Goal: Information Seeking & Learning: Find specific fact

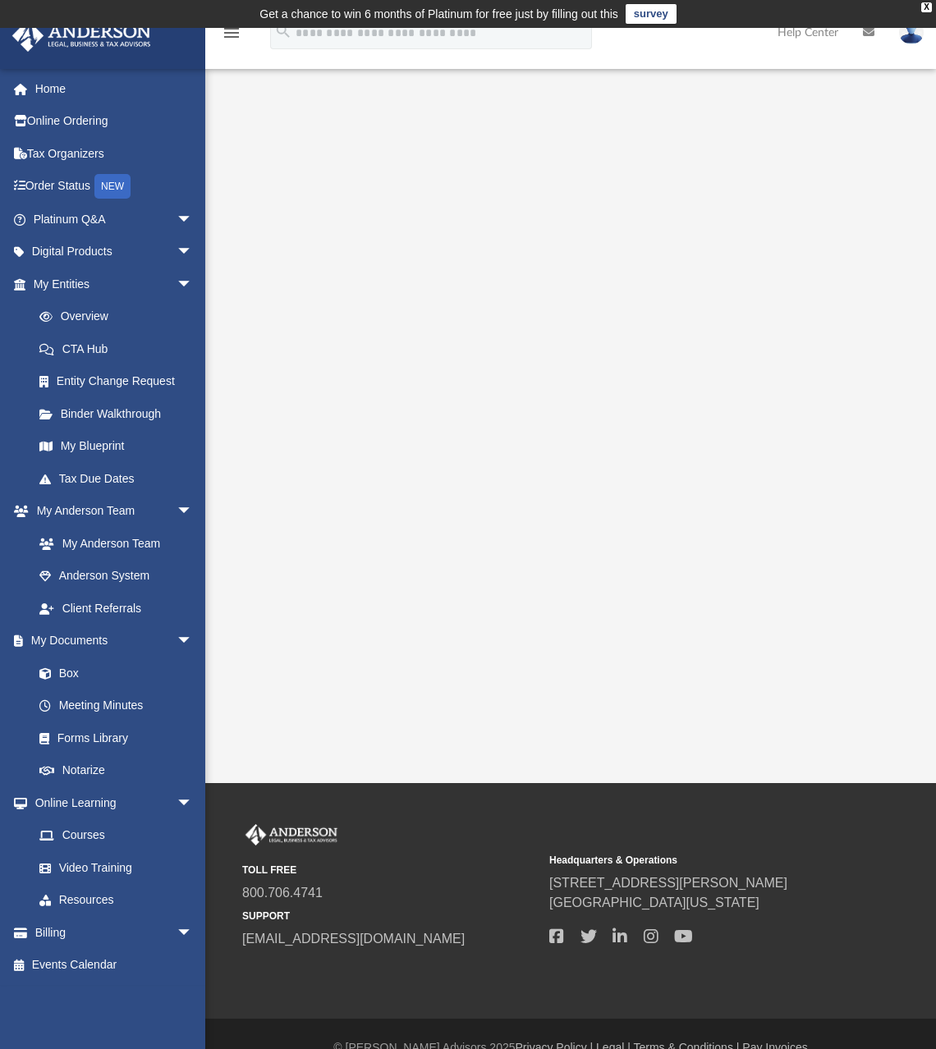
click at [447, 550] on div "App [EMAIL_ADDRESS][DOMAIN_NAME] Sign Out [EMAIL_ADDRESS][DOMAIN_NAME] Home Onl…" at bounding box center [468, 405] width 936 height 755
click at [130, 512] on link "My [PERSON_NAME] Team arrow_drop_down" at bounding box center [114, 511] width 206 height 33
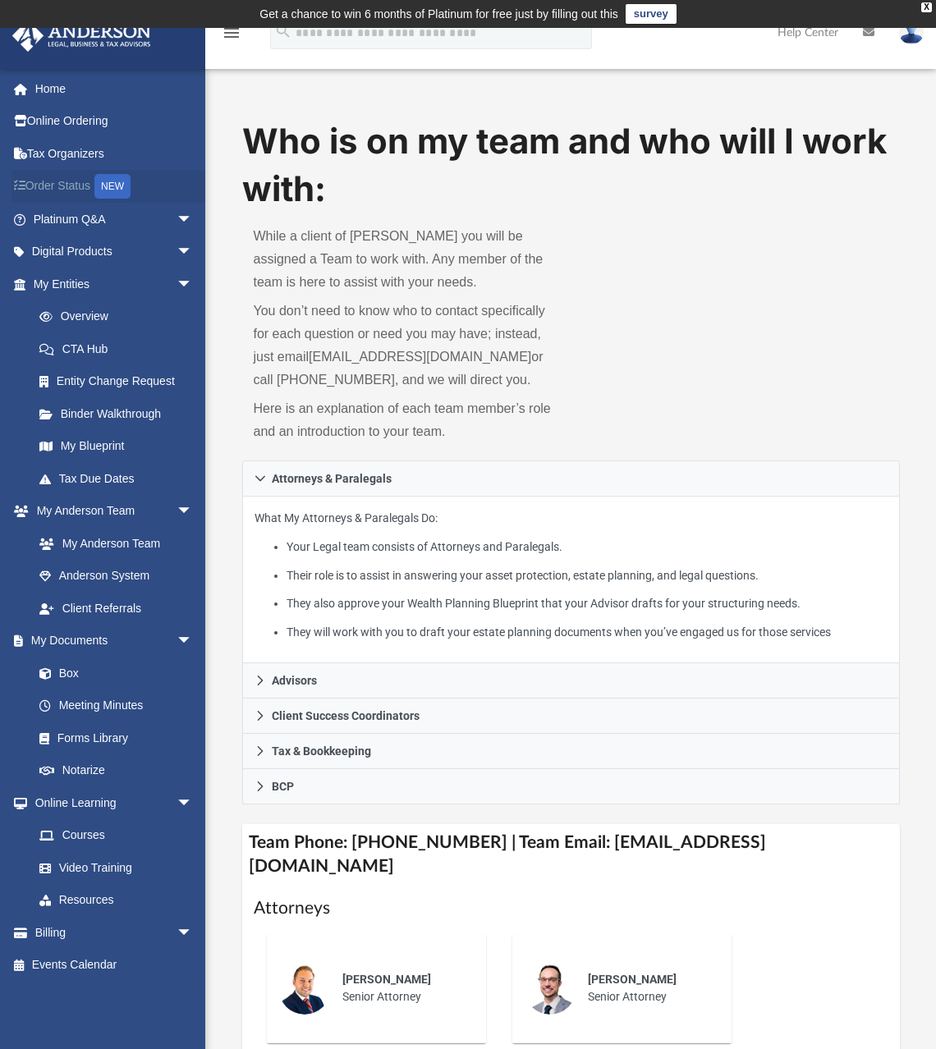
click at [114, 183] on div "NEW" at bounding box center [112, 186] width 36 height 25
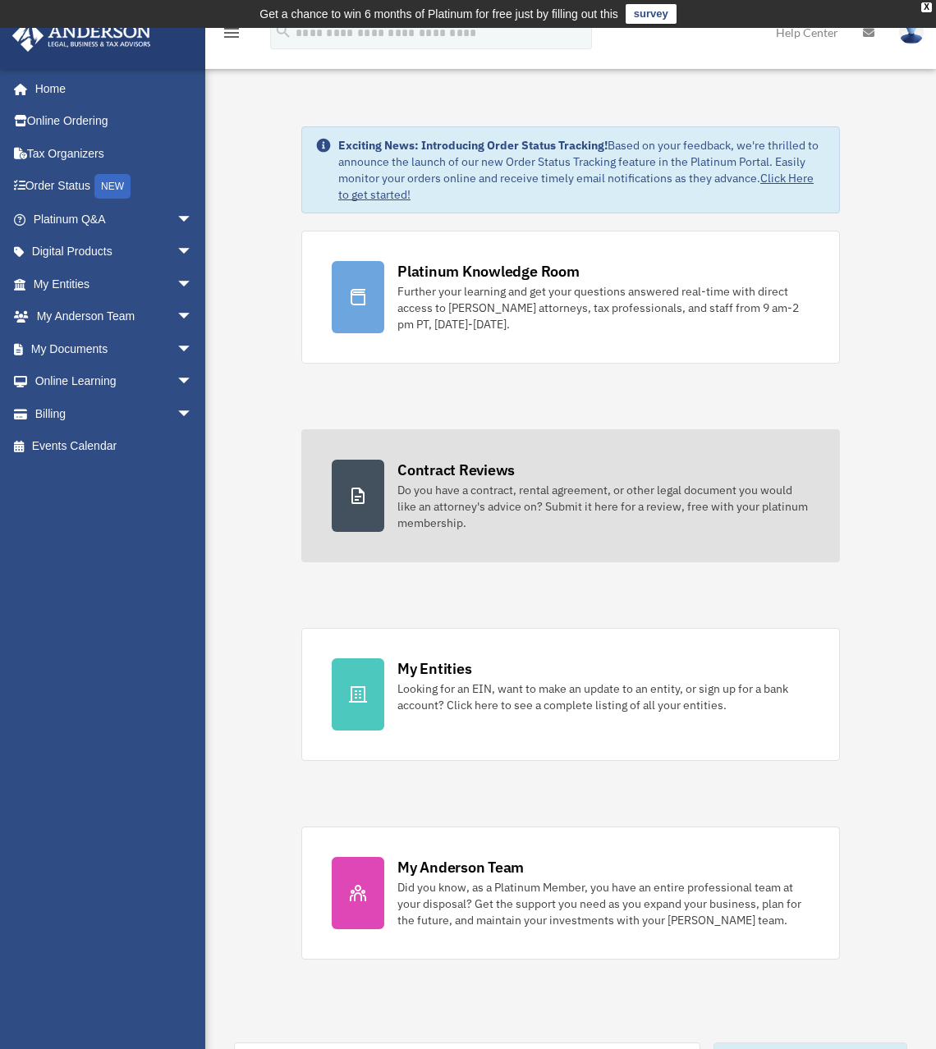
click at [401, 495] on div "Do you have a contract, rental agreement, or other legal document you would lik…" at bounding box center [603, 506] width 412 height 49
click at [471, 508] on div "Do you have a contract, rental agreement, or other legal document you would lik…" at bounding box center [603, 506] width 412 height 49
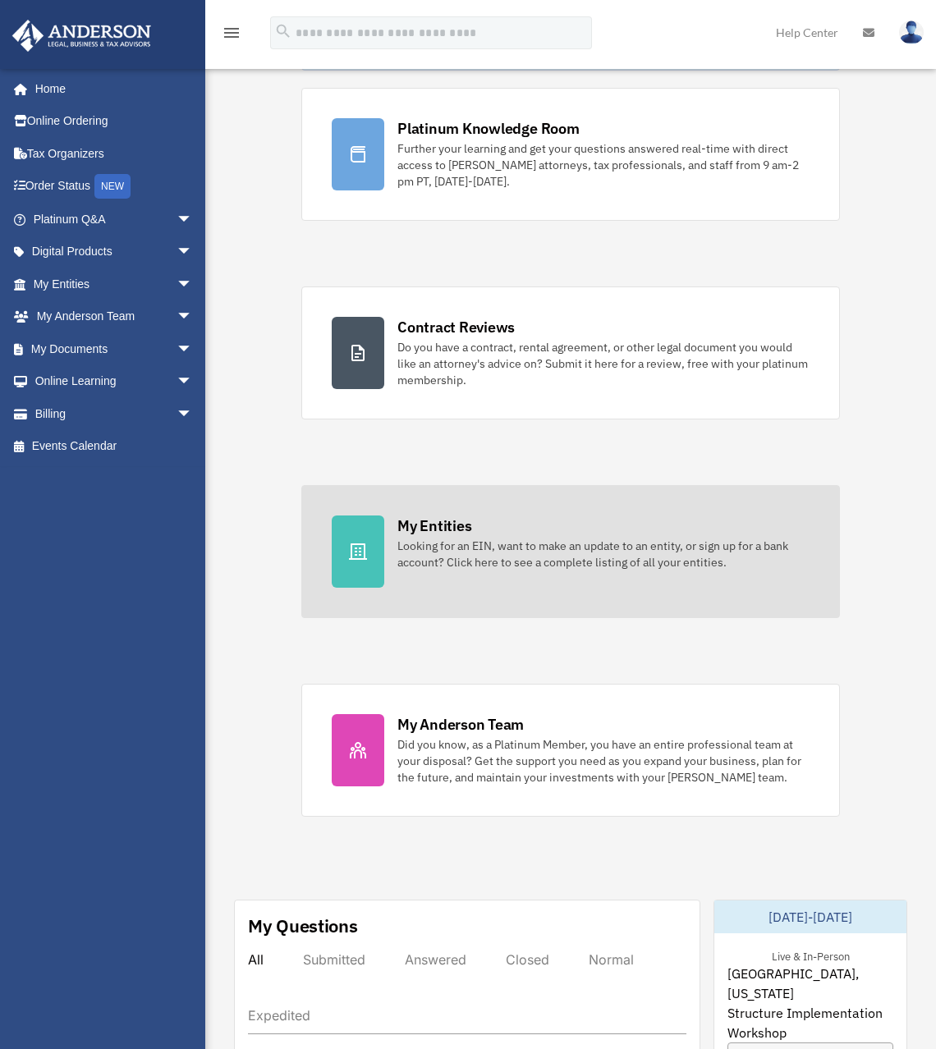
scroll to position [164, 0]
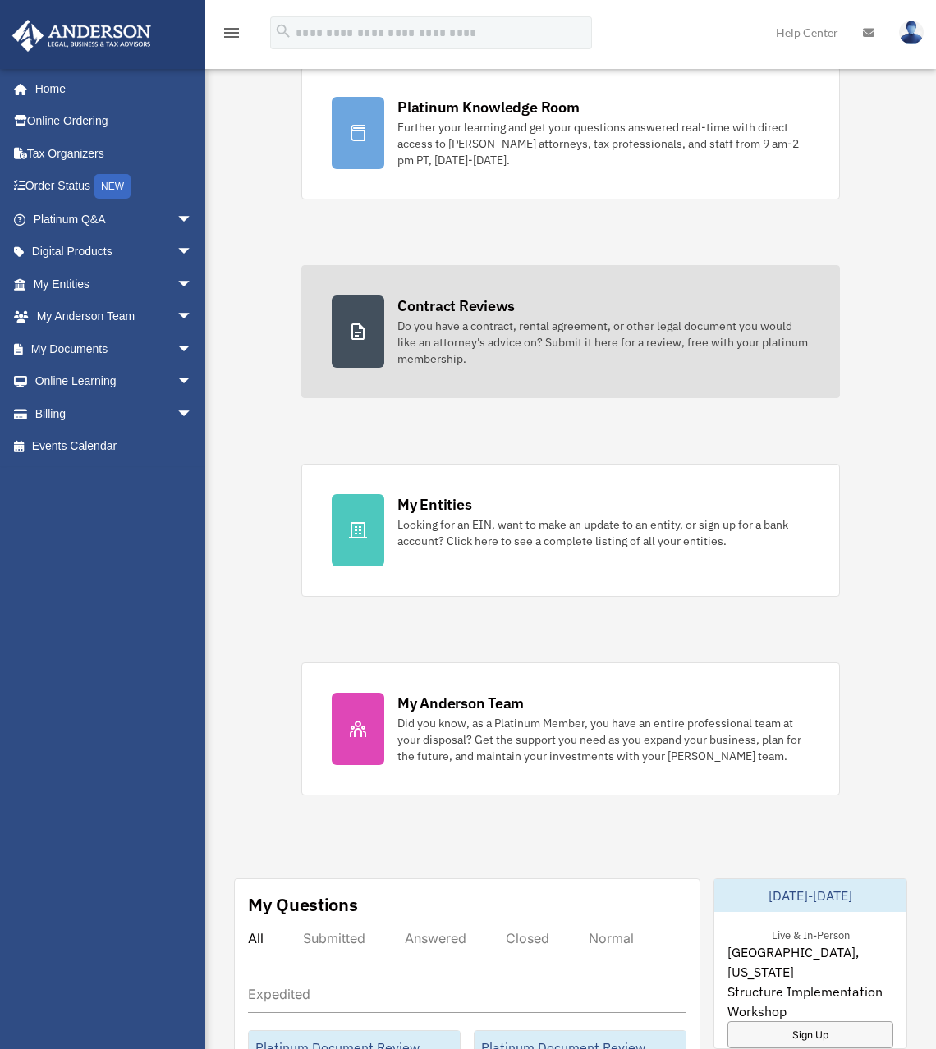
click at [455, 345] on div "Do you have a contract, rental agreement, or other legal document you would lik…" at bounding box center [603, 342] width 412 height 49
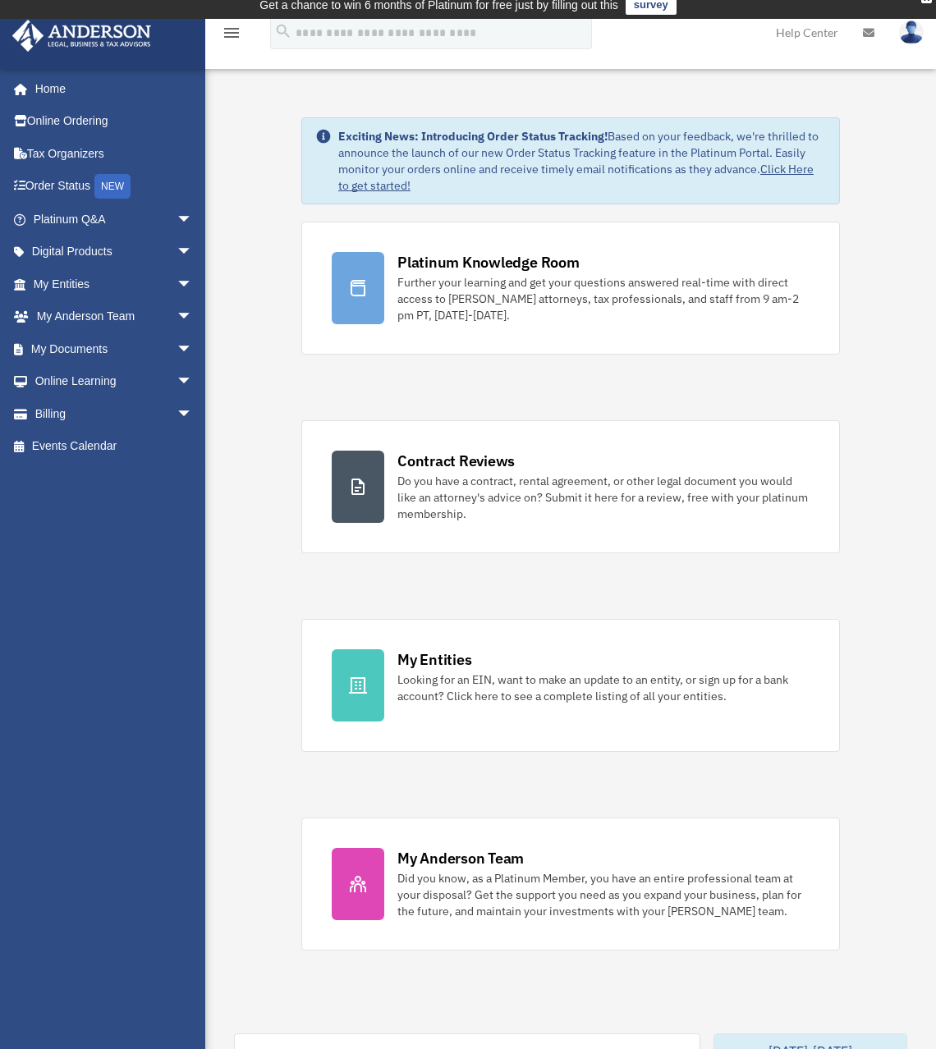
scroll to position [0, 0]
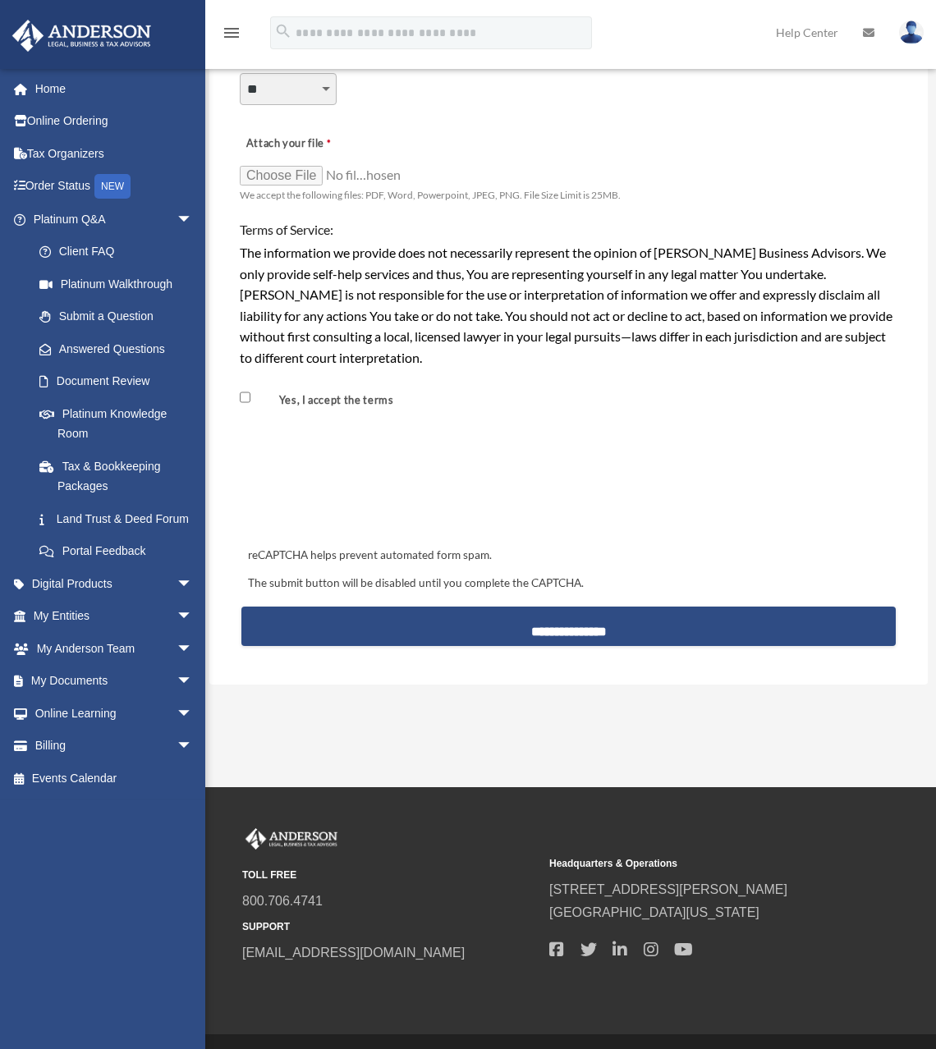
scroll to position [1359, 0]
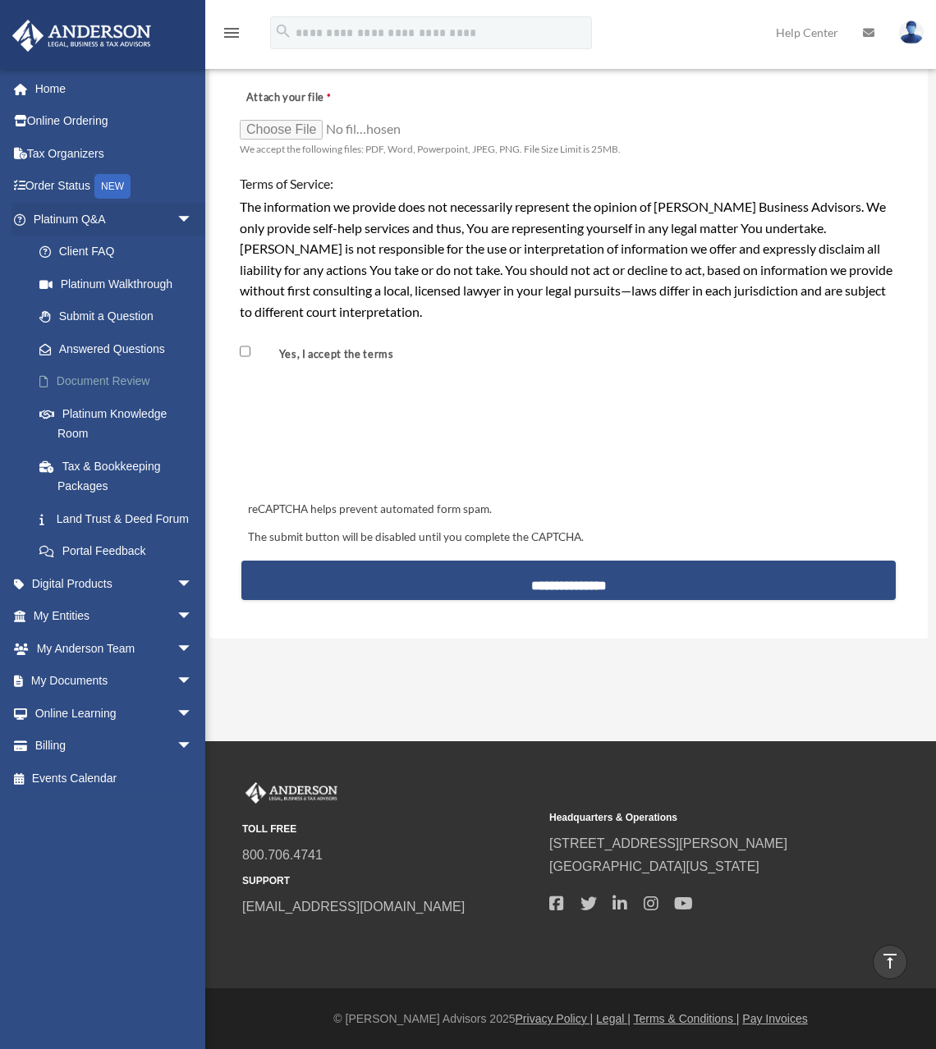
click at [134, 395] on link "Document Review" at bounding box center [120, 381] width 195 height 33
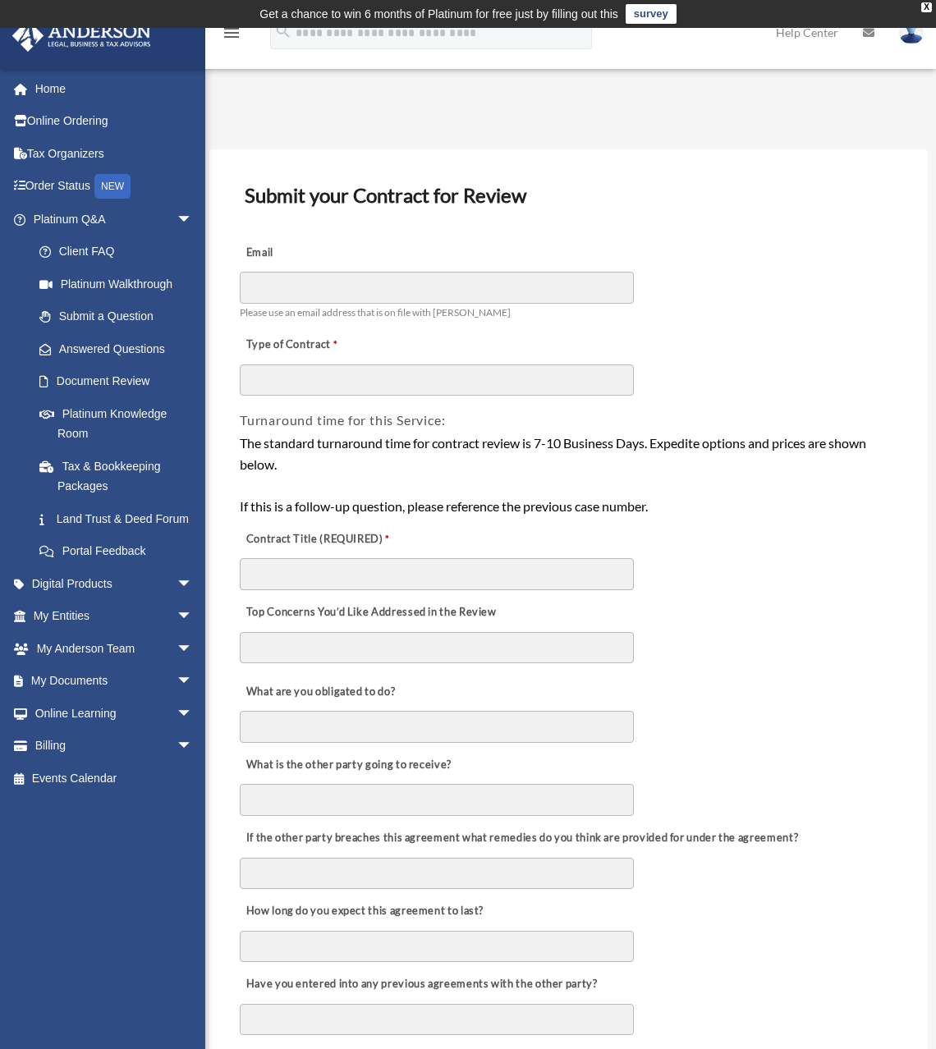
click at [337, 263] on label "Email" at bounding box center [322, 252] width 164 height 23
click at [337, 272] on input "Email" at bounding box center [437, 287] width 394 height 31
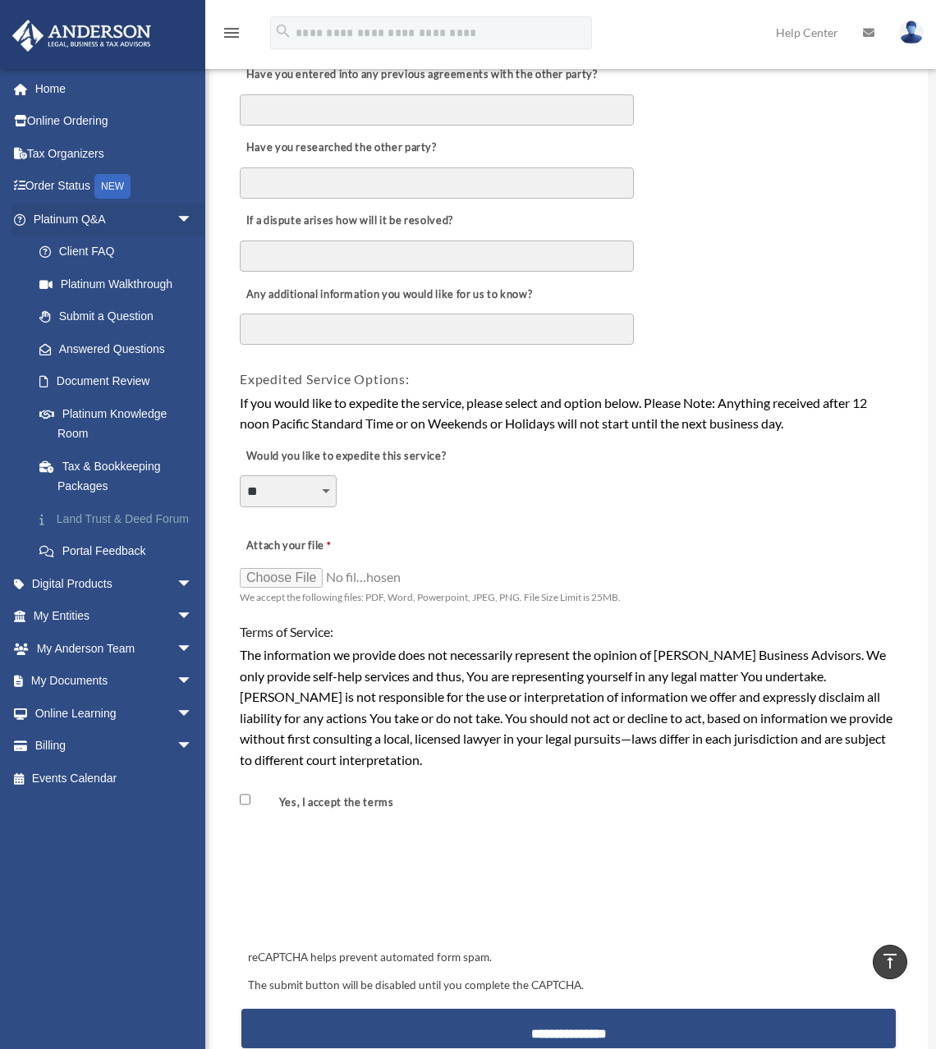
scroll to position [657, 0]
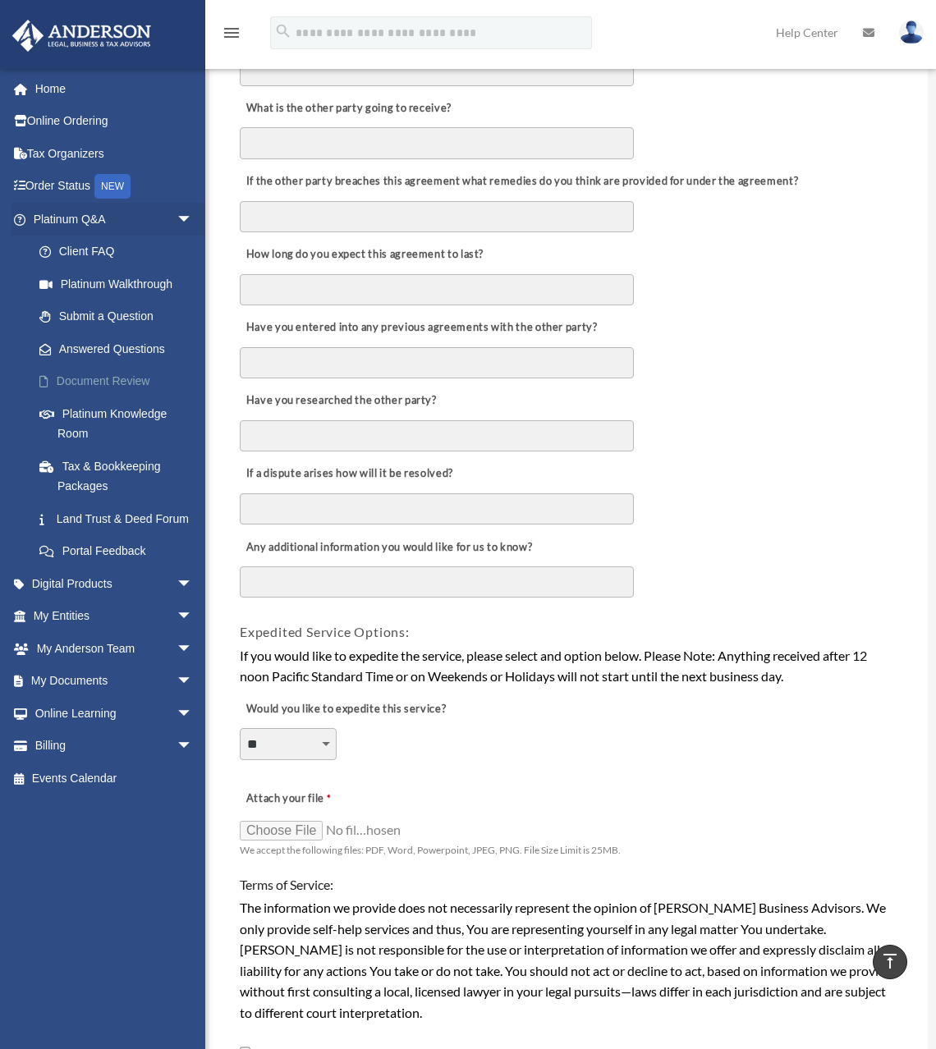
click at [108, 378] on link "Document Review" at bounding box center [120, 381] width 195 height 33
click at [111, 352] on link "Answered Questions" at bounding box center [120, 348] width 195 height 33
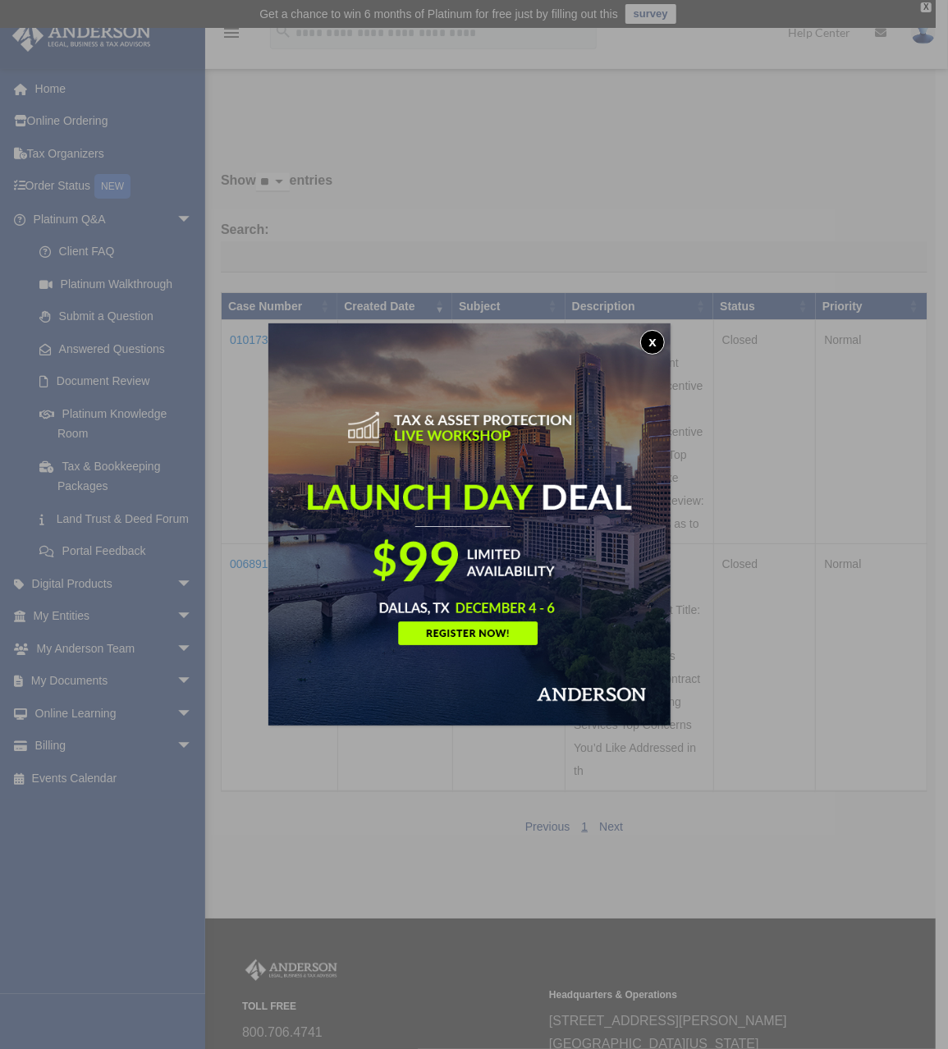
drag, startPoint x: 664, startPoint y: 320, endPoint x: 658, endPoint y: 331, distance: 12.1
click at [665, 320] on div "x" at bounding box center [474, 524] width 948 height 1049
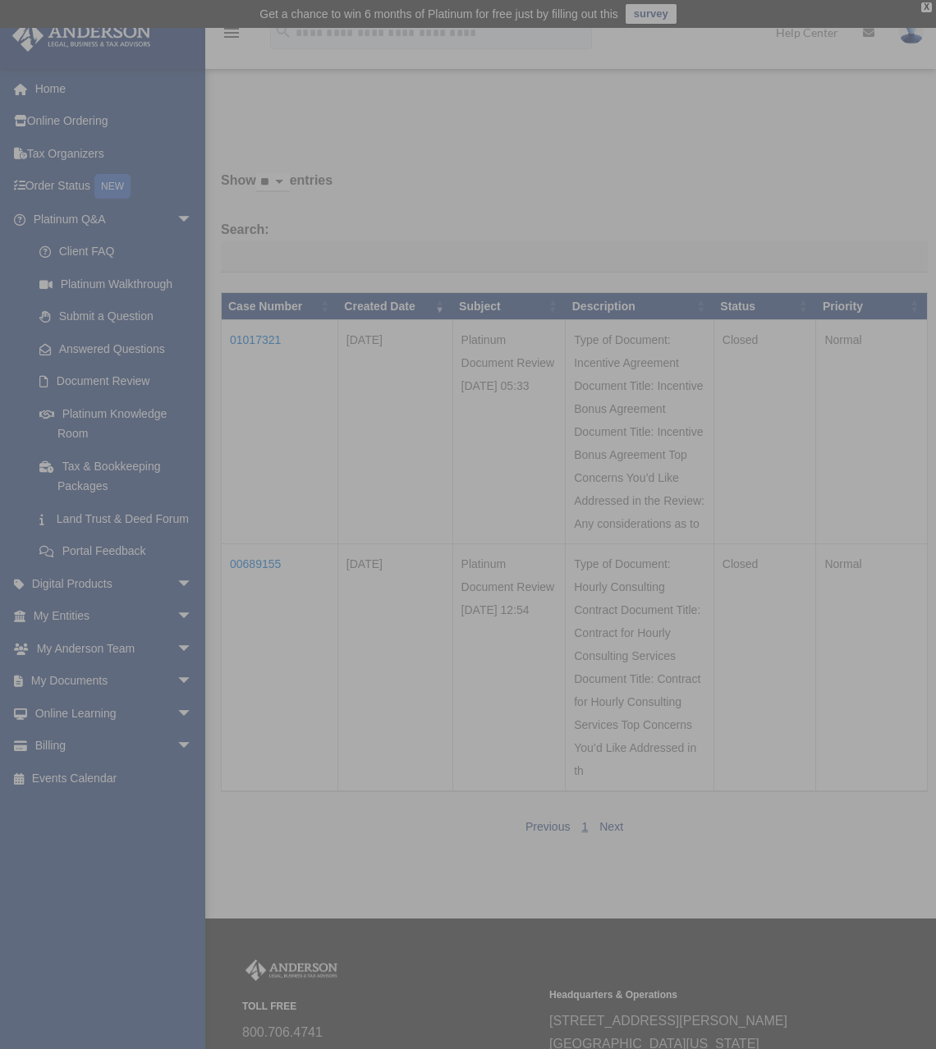
click at [657, 331] on div "x" at bounding box center [468, 524] width 936 height 1049
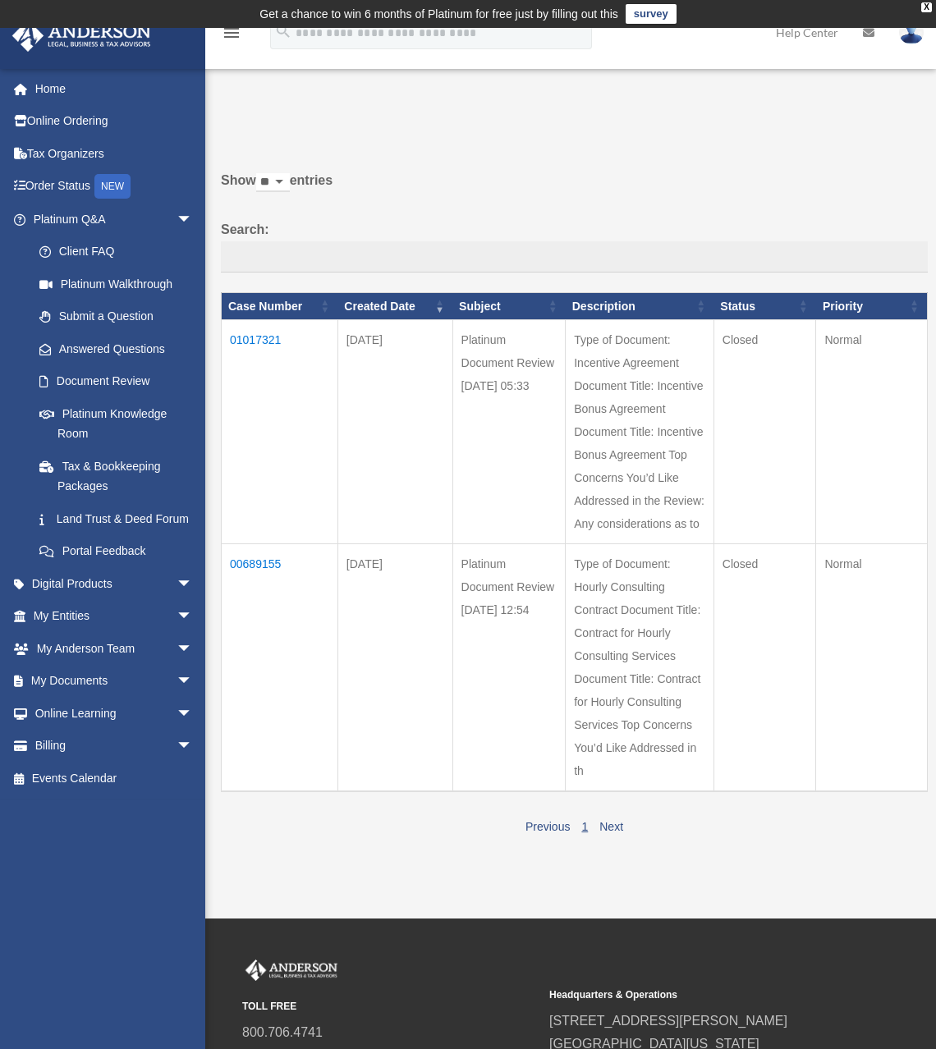
click at [263, 342] on td "01017321" at bounding box center [280, 432] width 117 height 224
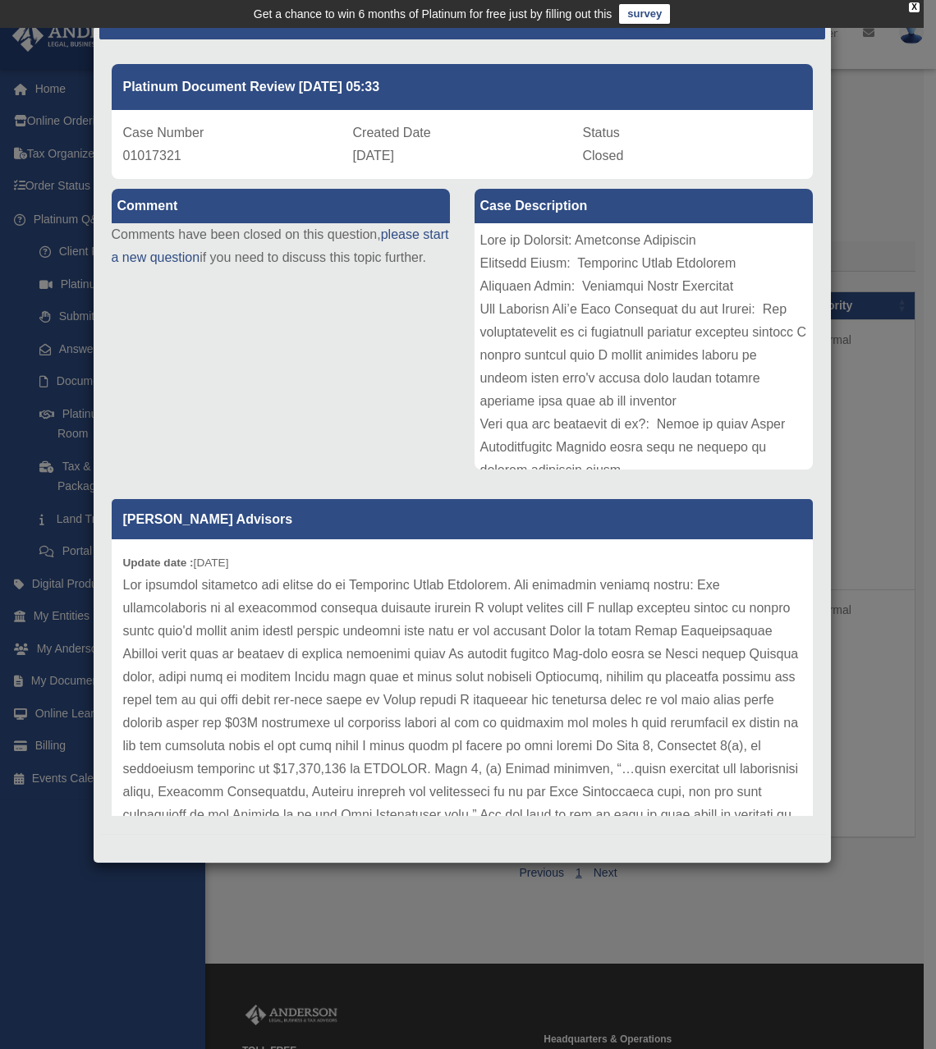
scroll to position [82, 0]
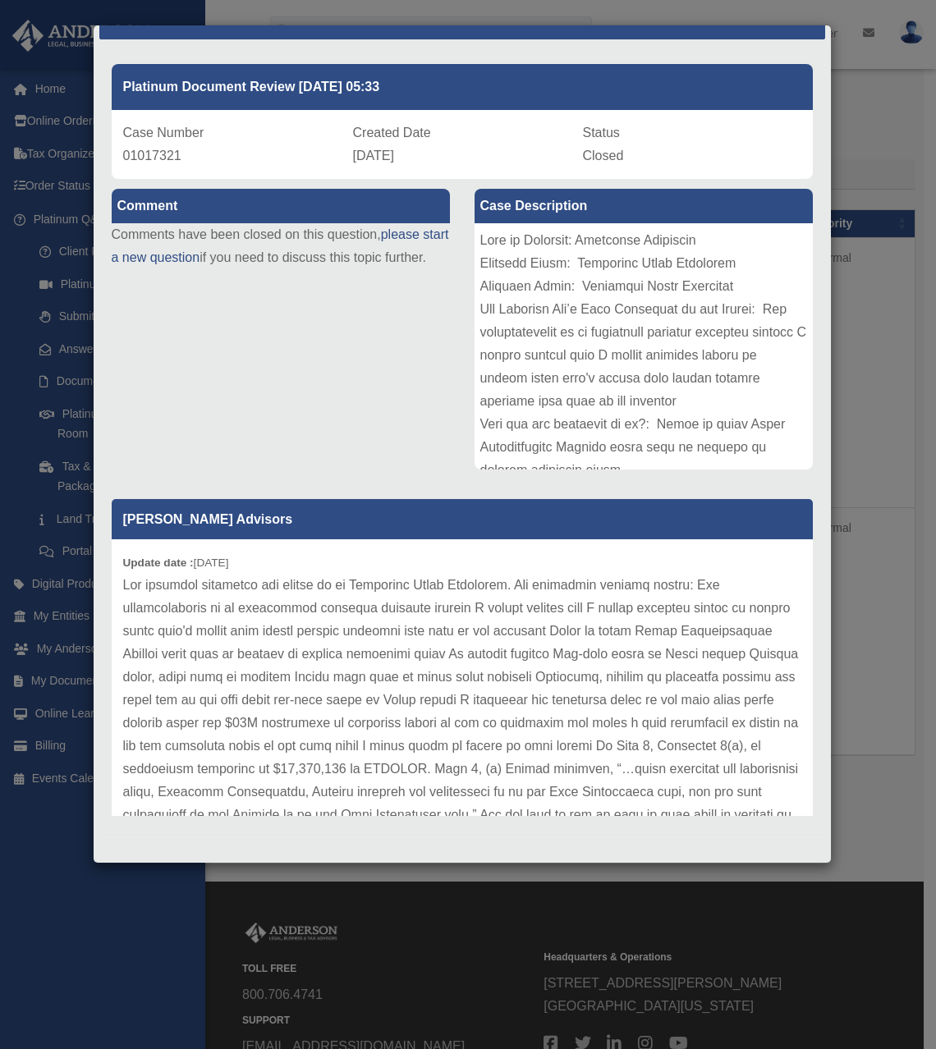
click at [436, 598] on p at bounding box center [462, 896] width 678 height 644
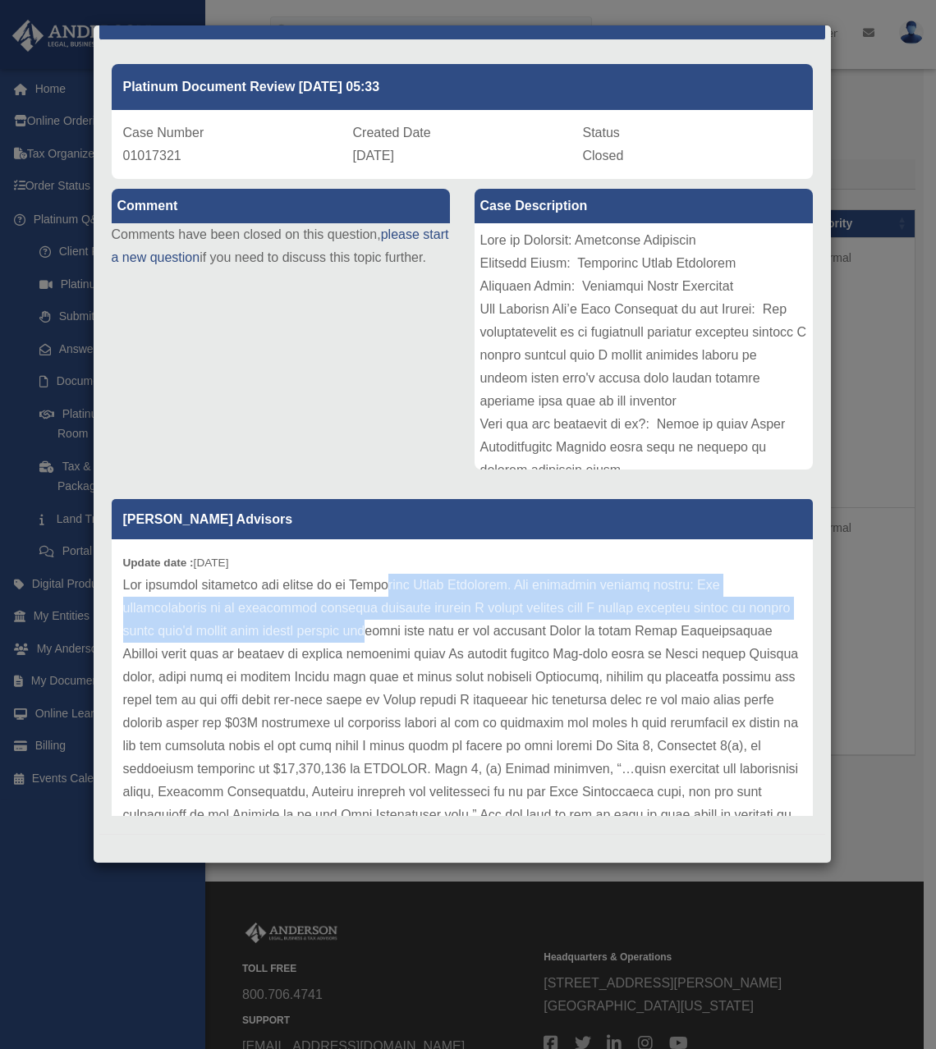
drag, startPoint x: 394, startPoint y: 574, endPoint x: 421, endPoint y: 638, distance: 69.5
click at [421, 638] on p at bounding box center [462, 896] width 678 height 644
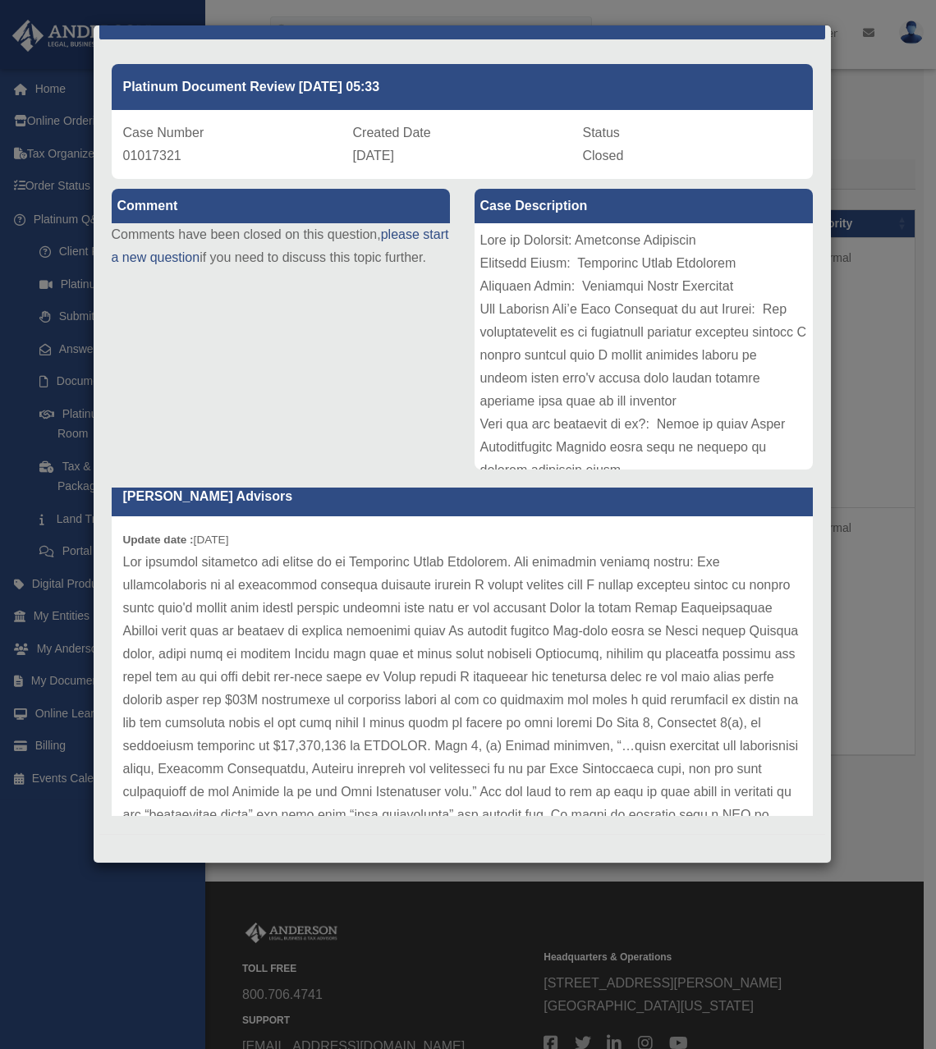
scroll to position [0, 0]
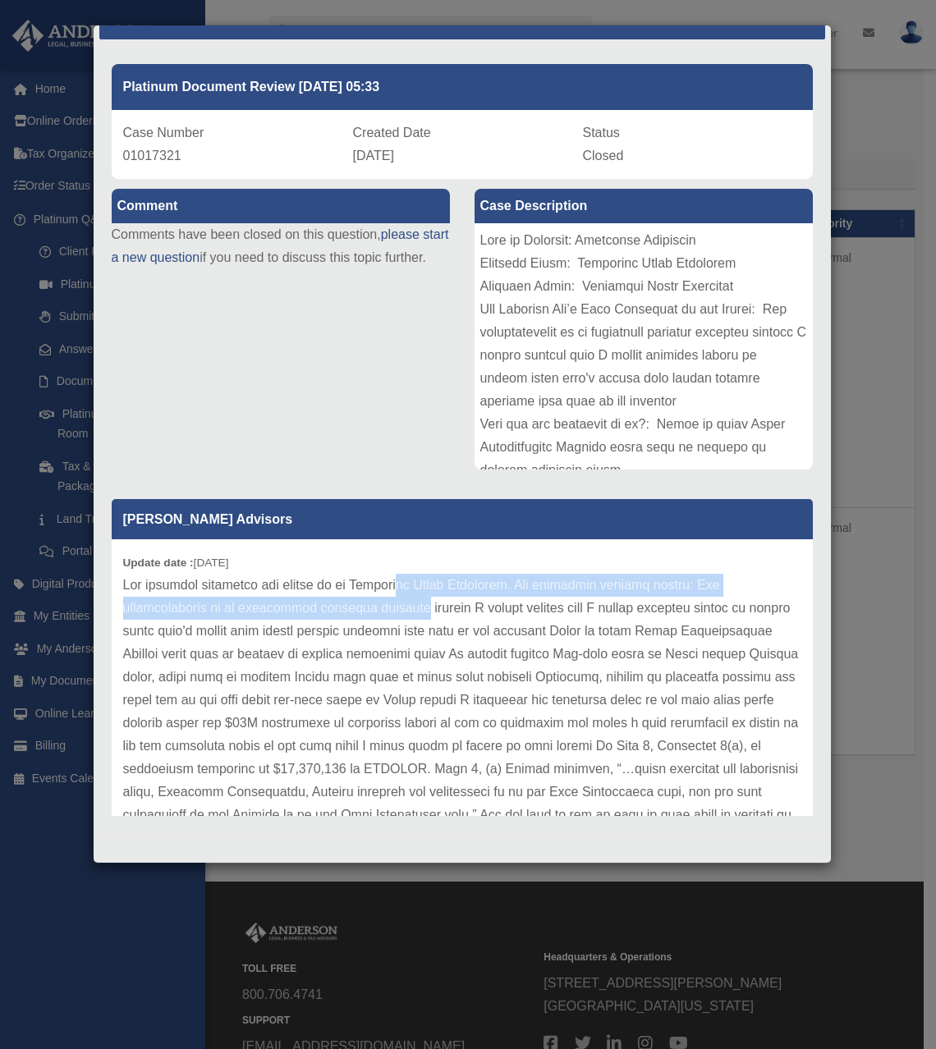
drag, startPoint x: 402, startPoint y: 587, endPoint x: 412, endPoint y: 618, distance: 32.7
click at [412, 618] on p at bounding box center [462, 896] width 678 height 644
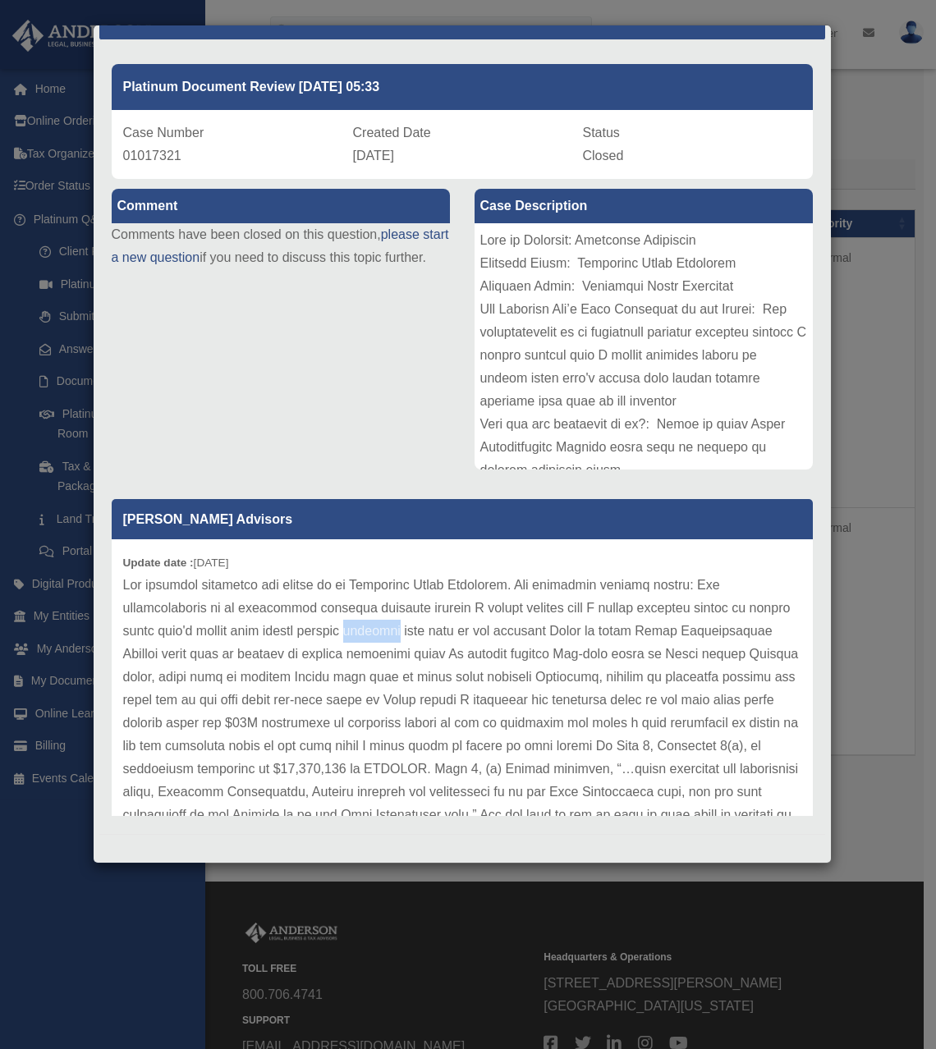
drag, startPoint x: 412, startPoint y: 618, endPoint x: 415, endPoint y: 631, distance: 13.5
click at [415, 631] on p at bounding box center [462, 896] width 678 height 644
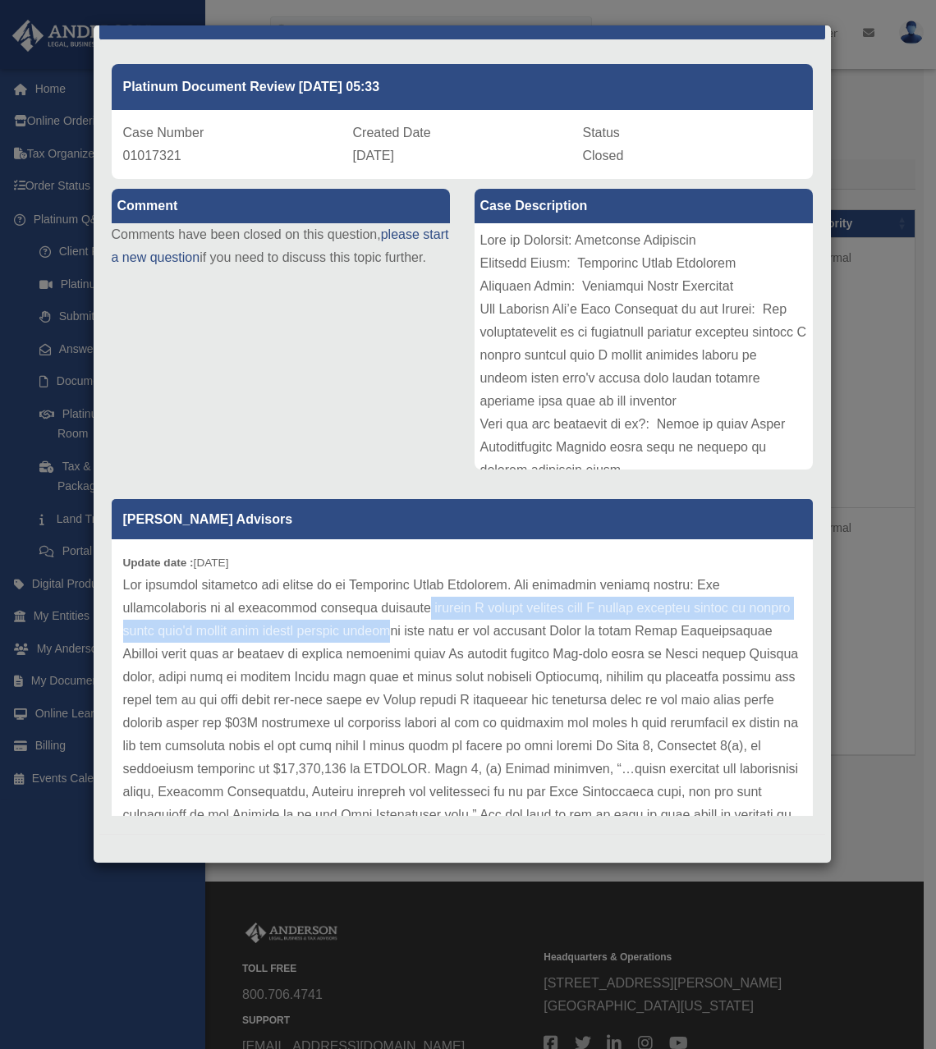
drag, startPoint x: 415, startPoint y: 610, endPoint x: 438, endPoint y: 623, distance: 26.5
click at [438, 623] on p at bounding box center [462, 896] width 678 height 644
drag, startPoint x: 438, startPoint y: 623, endPoint x: 433, endPoint y: 597, distance: 26.9
click at [433, 597] on p at bounding box center [462, 896] width 678 height 644
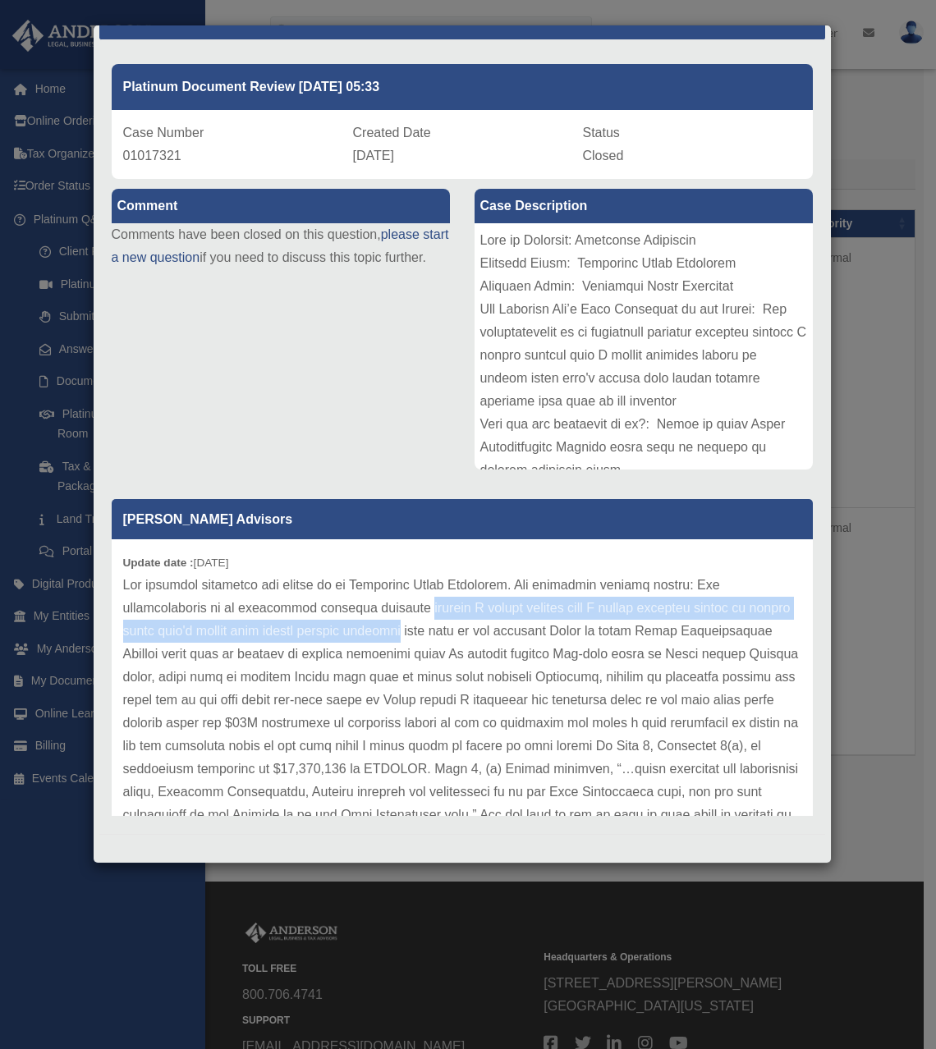
click at [433, 597] on p at bounding box center [462, 896] width 678 height 644
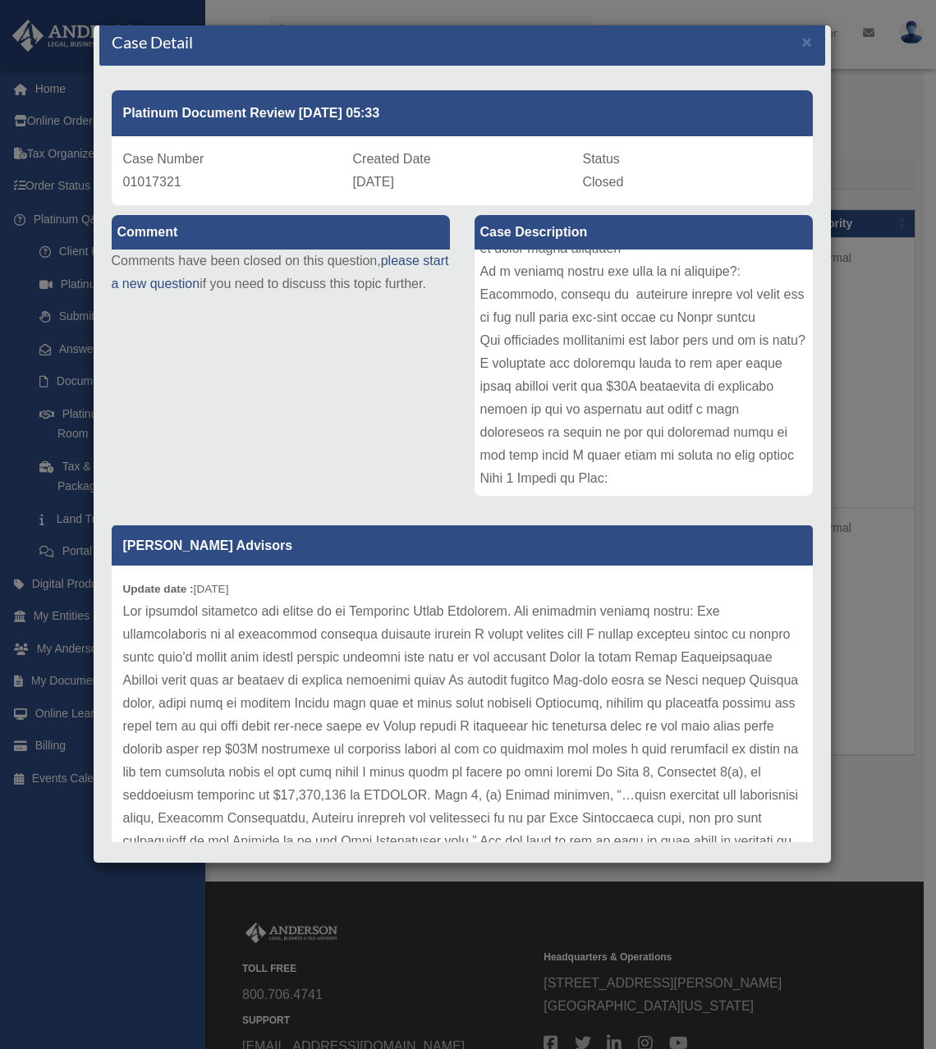
scroll to position [39, 0]
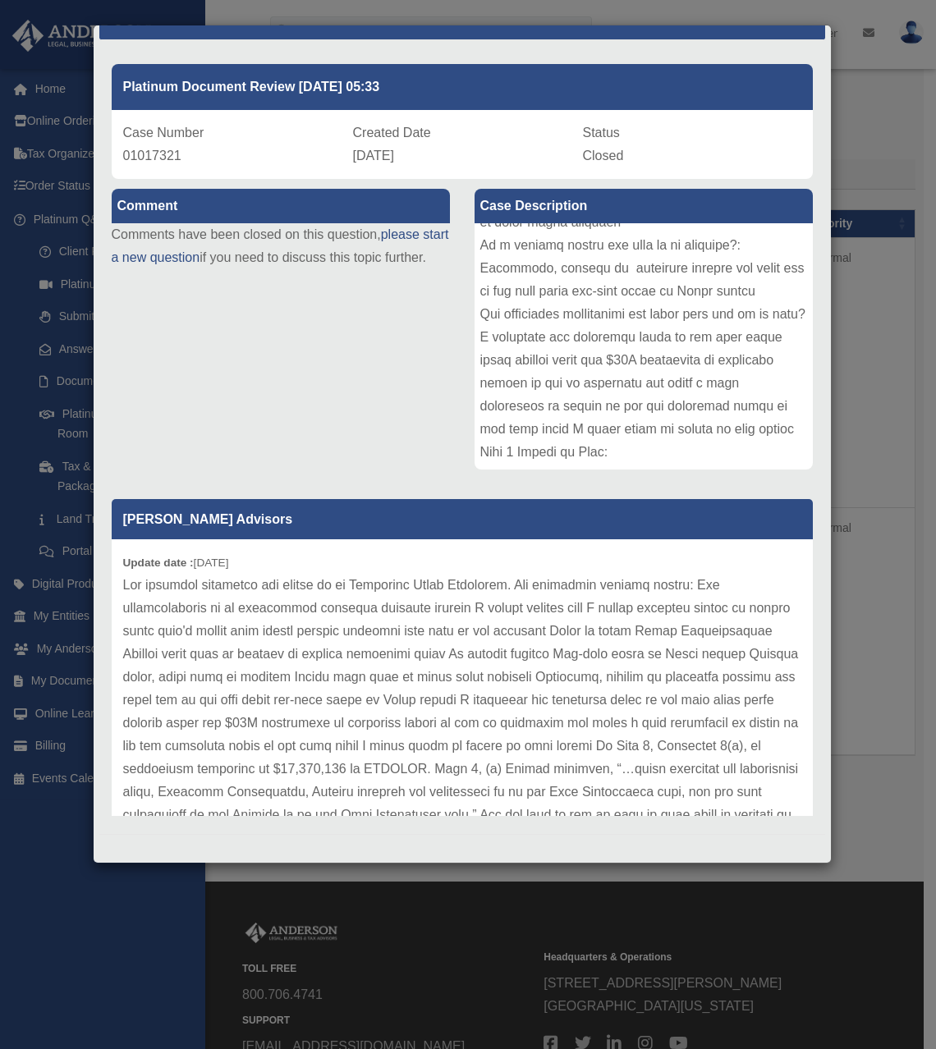
click at [268, 292] on div "Comment Comments have been closed on this question, please start a new question…" at bounding box center [280, 235] width 363 height 113
drag, startPoint x: 266, startPoint y: 242, endPoint x: 291, endPoint y: 291, distance: 55.1
click at [291, 291] on div "Comment Comments have been closed on this question, please start a new question…" at bounding box center [280, 235] width 363 height 113
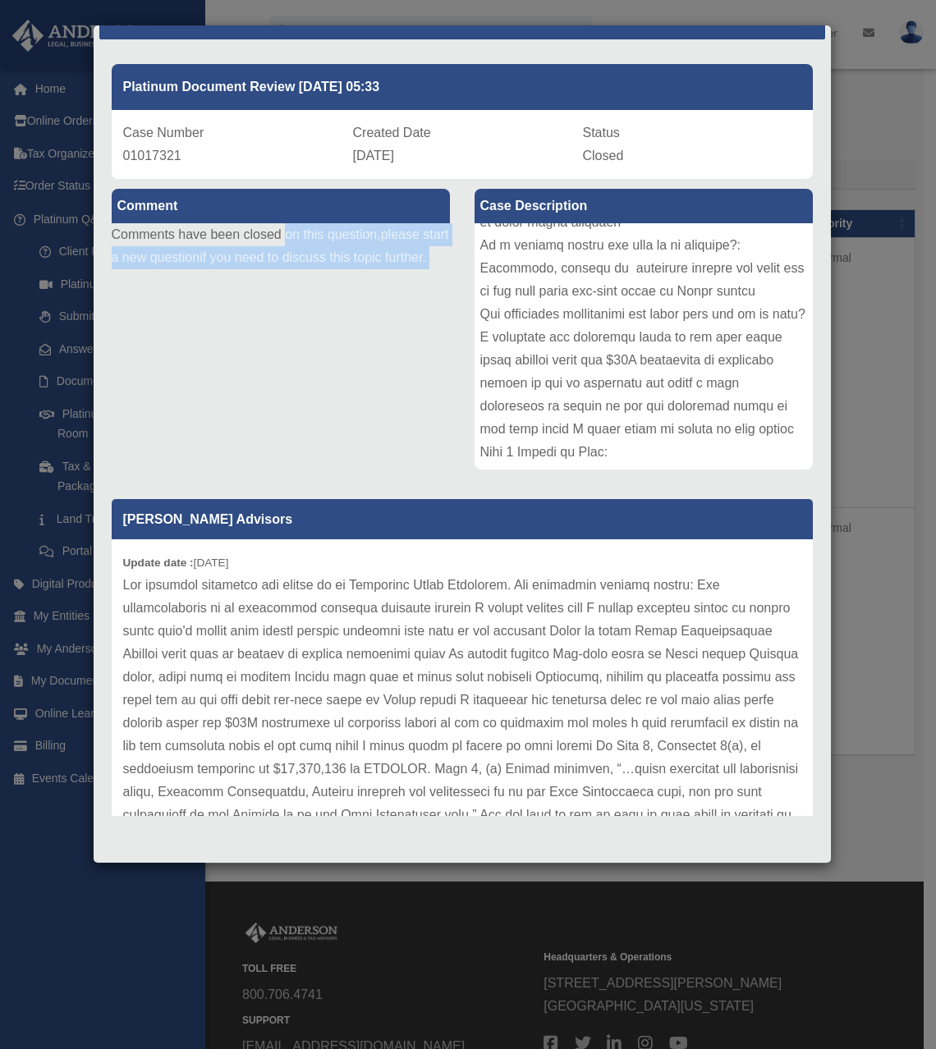
drag, startPoint x: 291, startPoint y: 291, endPoint x: 292, endPoint y: 237, distance: 54.2
click at [292, 237] on div "Comment Comments have been closed on this question, please start a new question…" at bounding box center [280, 235] width 363 height 113
click at [292, 237] on p "Comments have been closed on this question, please start a new question if you …" at bounding box center [281, 246] width 338 height 46
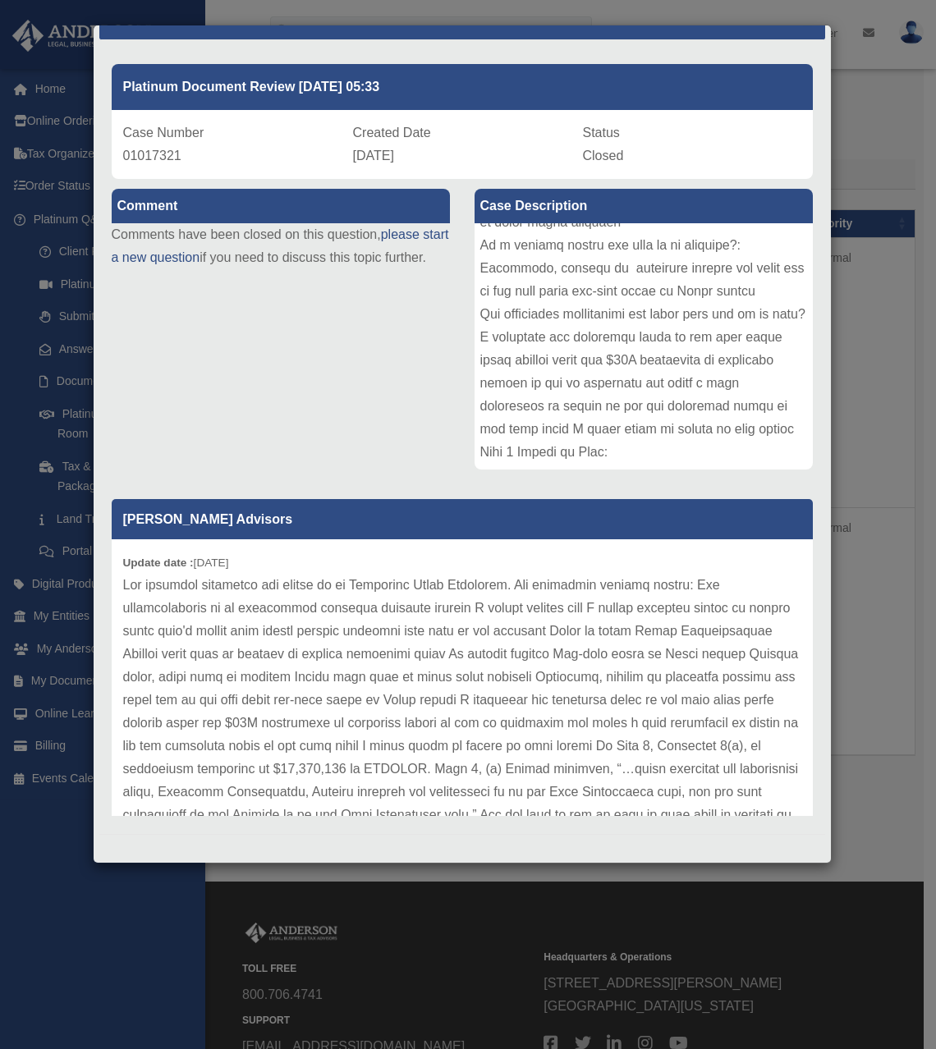
click at [318, 469] on div "Comment Comments have been closed on this question, please start a new question…" at bounding box center [462, 500] width 726 height 643
click at [316, 528] on p "[PERSON_NAME] Advisors" at bounding box center [462, 519] width 701 height 40
click at [317, 584] on p at bounding box center [462, 896] width 678 height 644
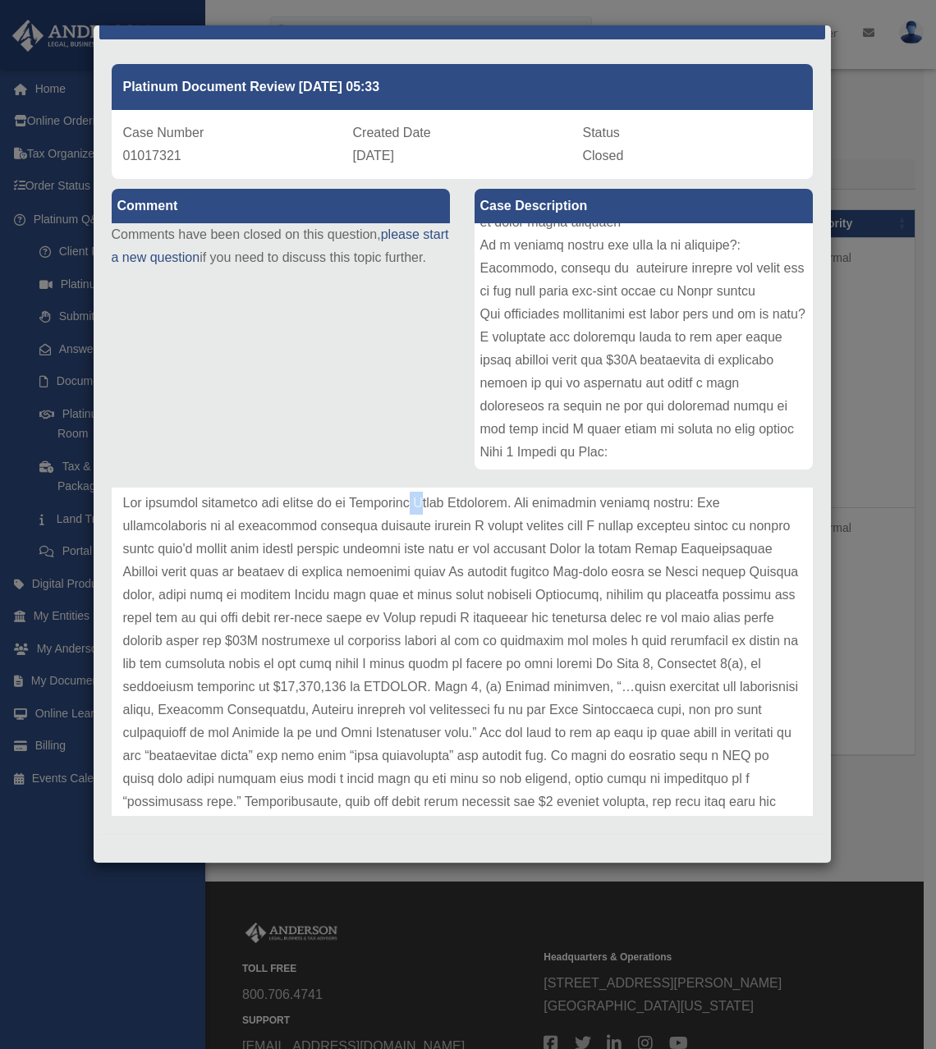
scroll to position [80, 0]
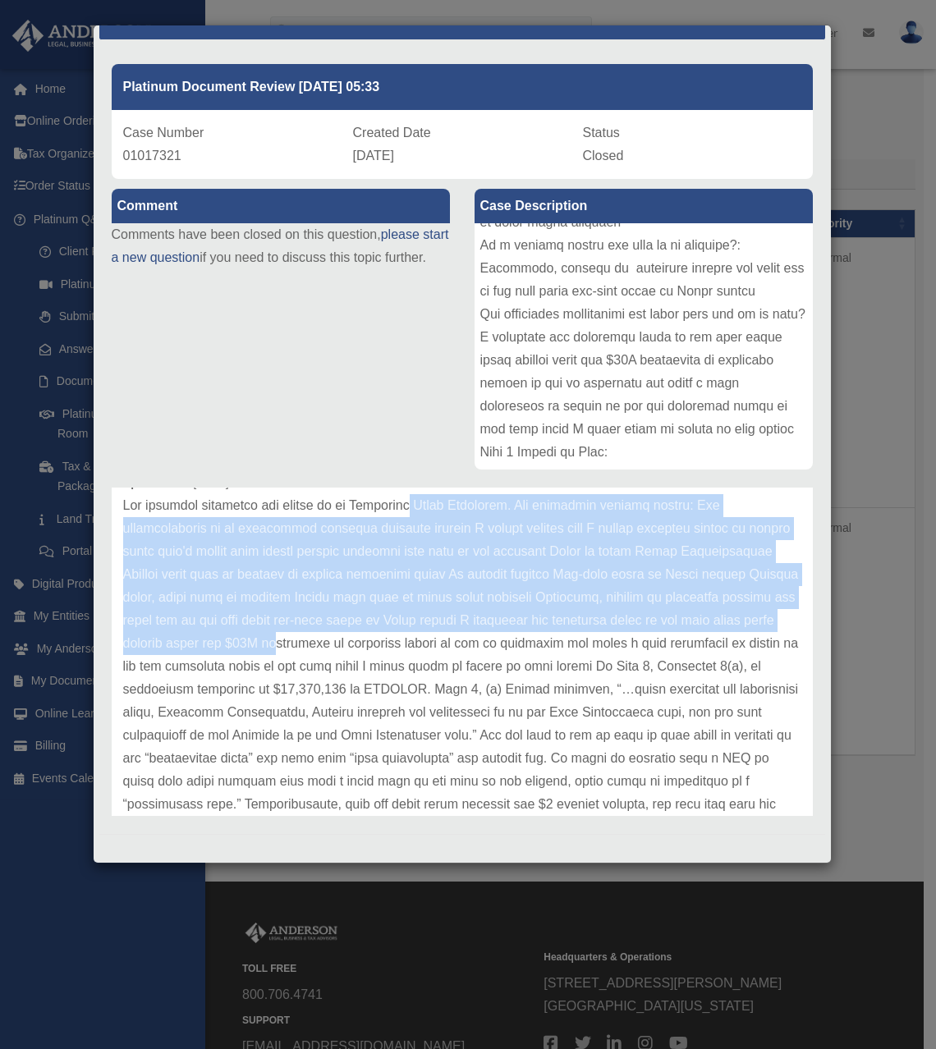
drag, startPoint x: 415, startPoint y: 494, endPoint x: 378, endPoint y: 648, distance: 158.7
click at [378, 648] on p at bounding box center [462, 816] width 678 height 644
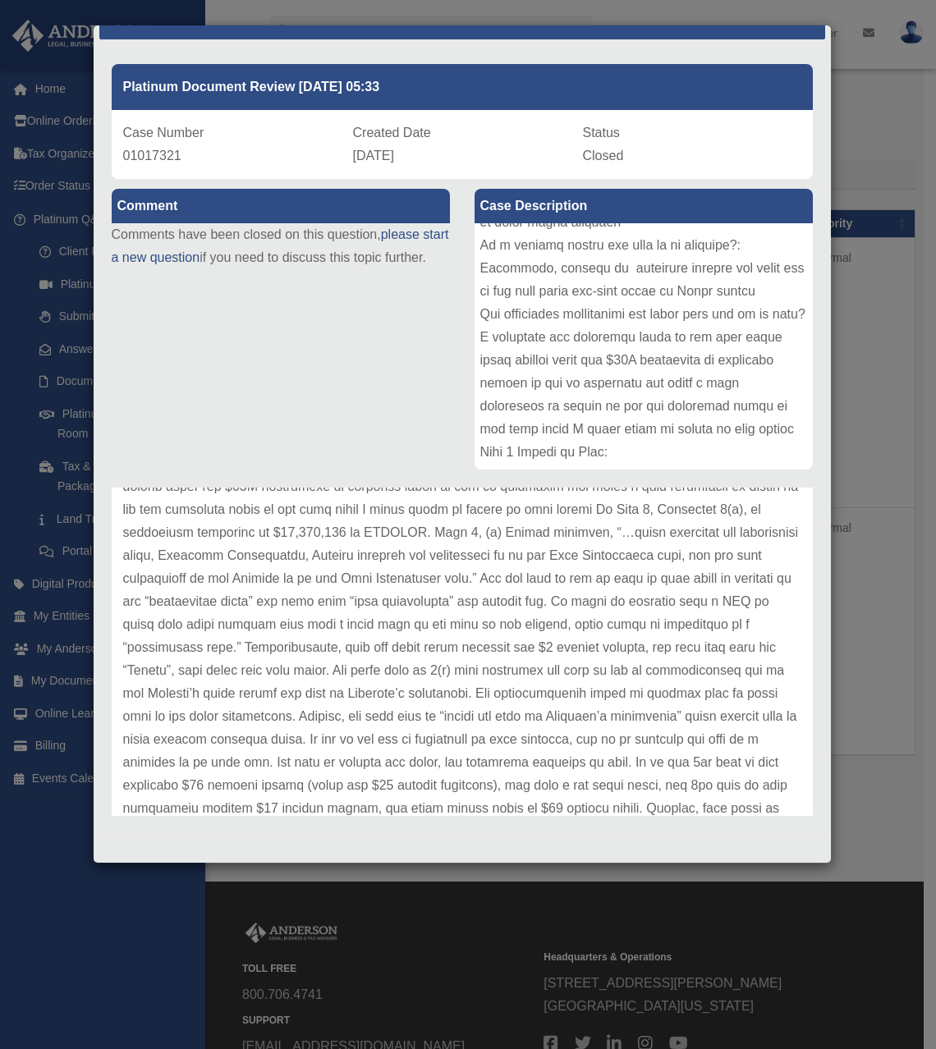
scroll to position [244, 0]
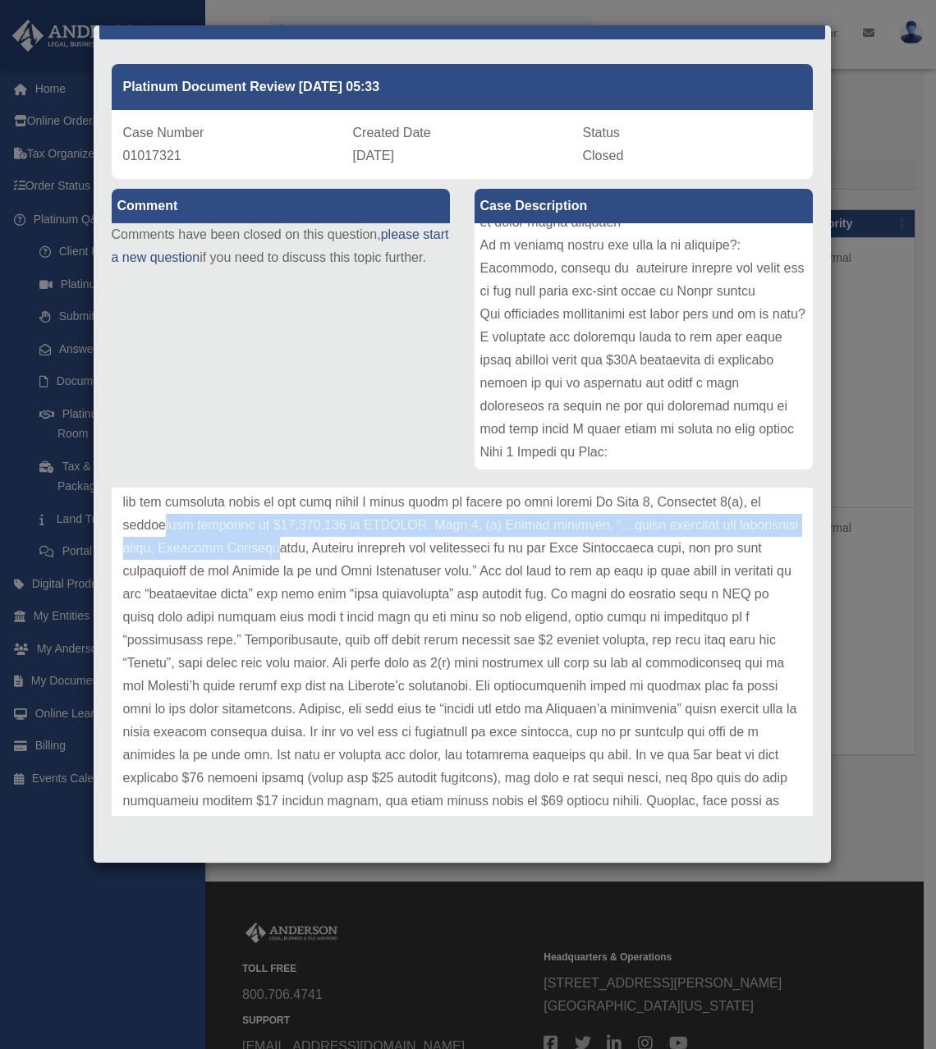
drag, startPoint x: 274, startPoint y: 520, endPoint x: 407, endPoint y: 558, distance: 138.2
click at [407, 558] on p at bounding box center [462, 652] width 678 height 644
click at [396, 520] on p at bounding box center [462, 652] width 678 height 644
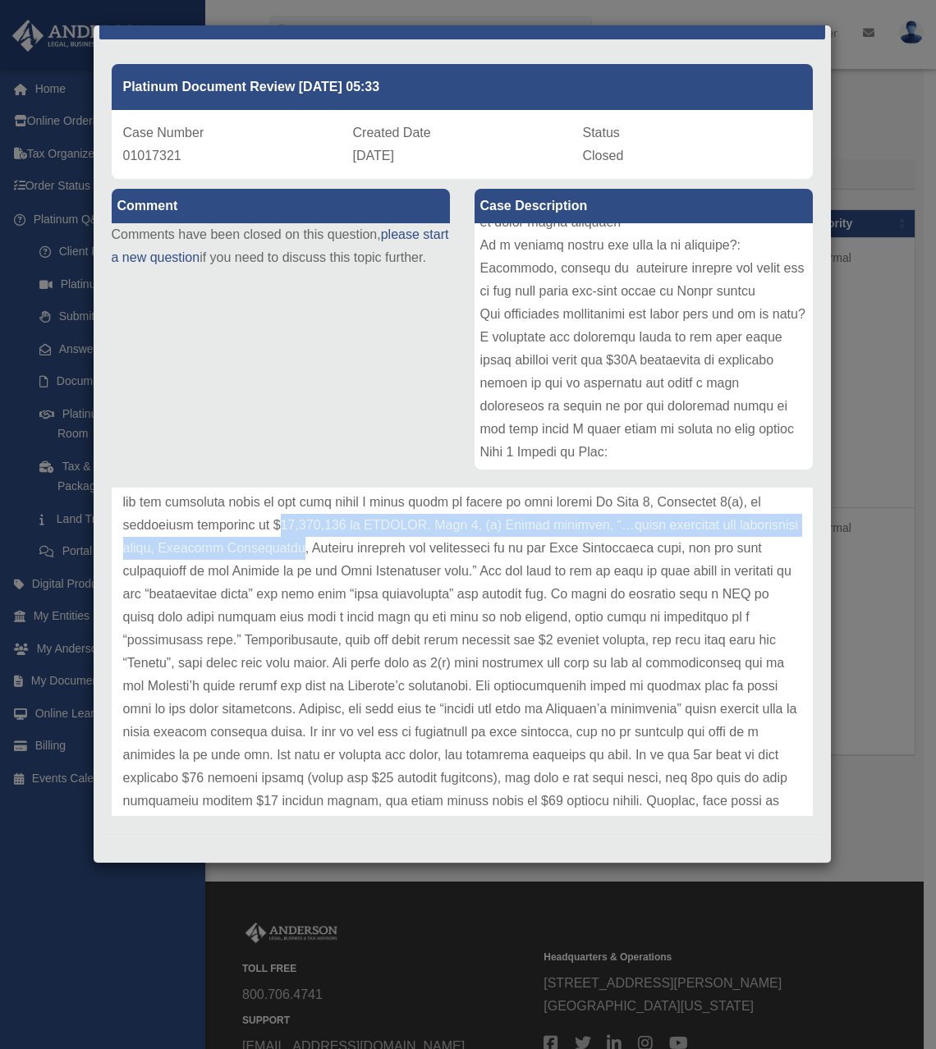
drag, startPoint x: 396, startPoint y: 520, endPoint x: 396, endPoint y: 549, distance: 29.6
click at [396, 549] on p at bounding box center [462, 652] width 678 height 644
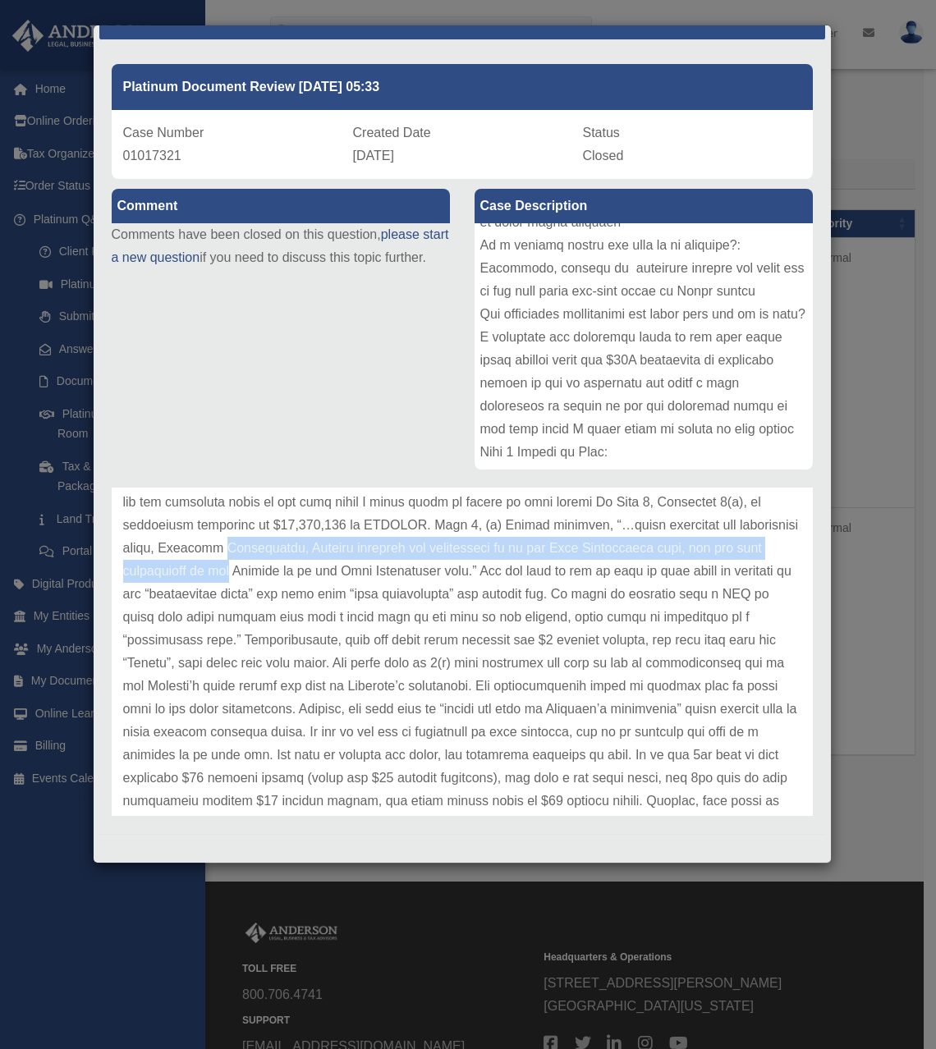
drag, startPoint x: 396, startPoint y: 549, endPoint x: 396, endPoint y: 569, distance: 19.7
click at [396, 569] on p at bounding box center [462, 652] width 678 height 644
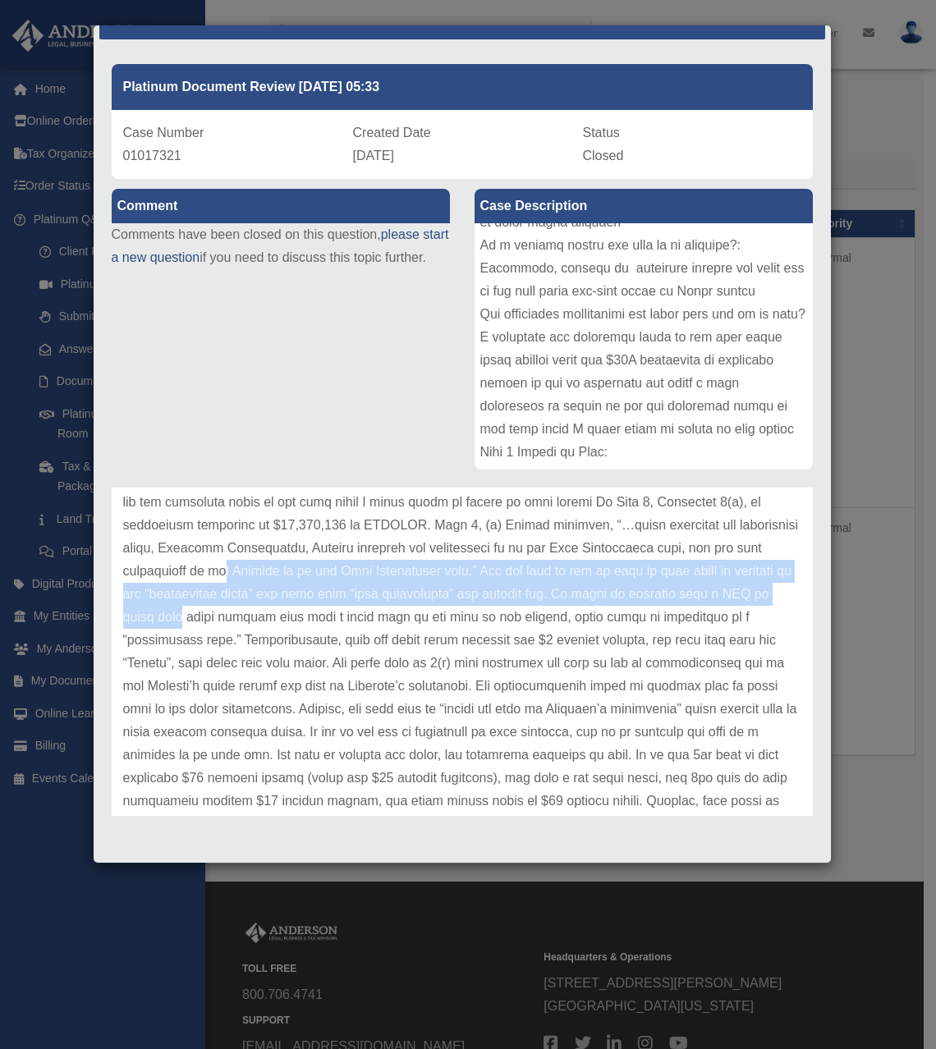
drag, startPoint x: 396, startPoint y: 570, endPoint x: 409, endPoint y: 606, distance: 37.7
click at [409, 606] on p at bounding box center [462, 652] width 678 height 644
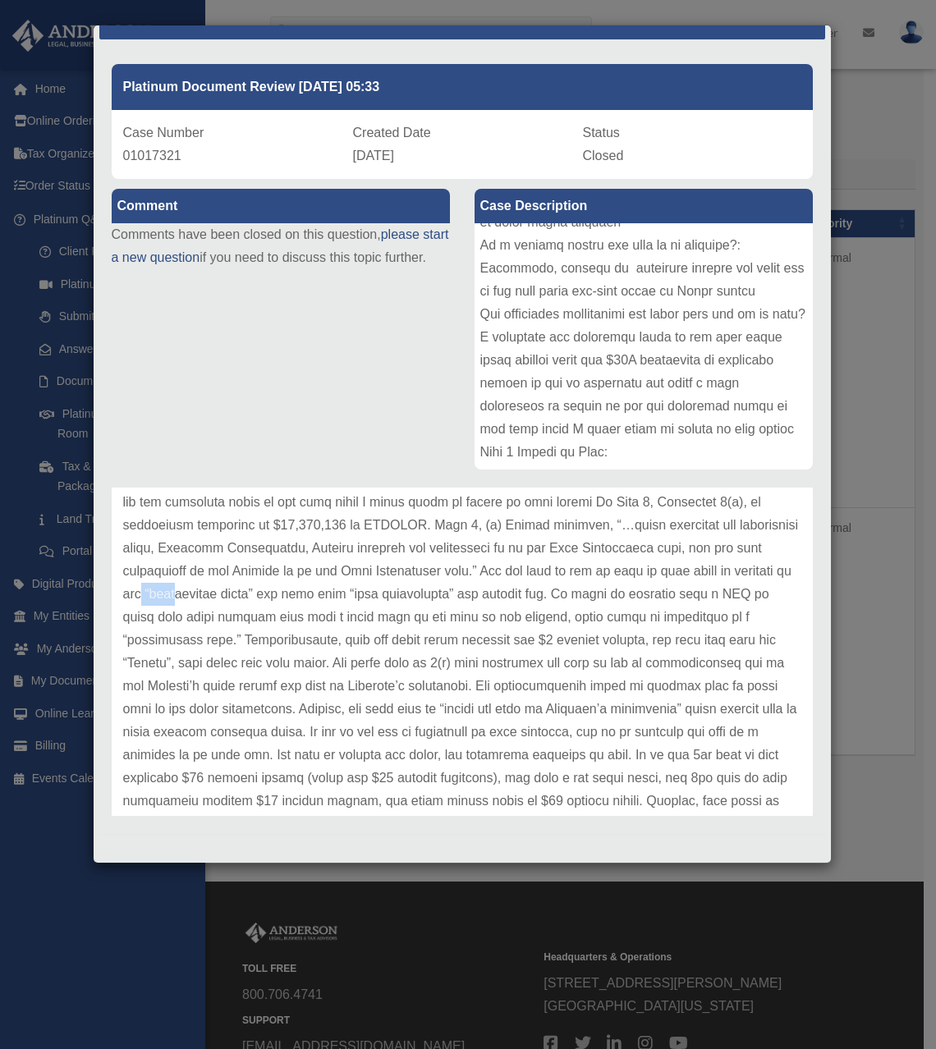
drag, startPoint x: 401, startPoint y: 600, endPoint x: 379, endPoint y: 585, distance: 26.6
click at [379, 585] on p at bounding box center [462, 652] width 678 height 644
click at [378, 584] on p at bounding box center [462, 652] width 678 height 644
click at [366, 584] on p at bounding box center [462, 652] width 678 height 644
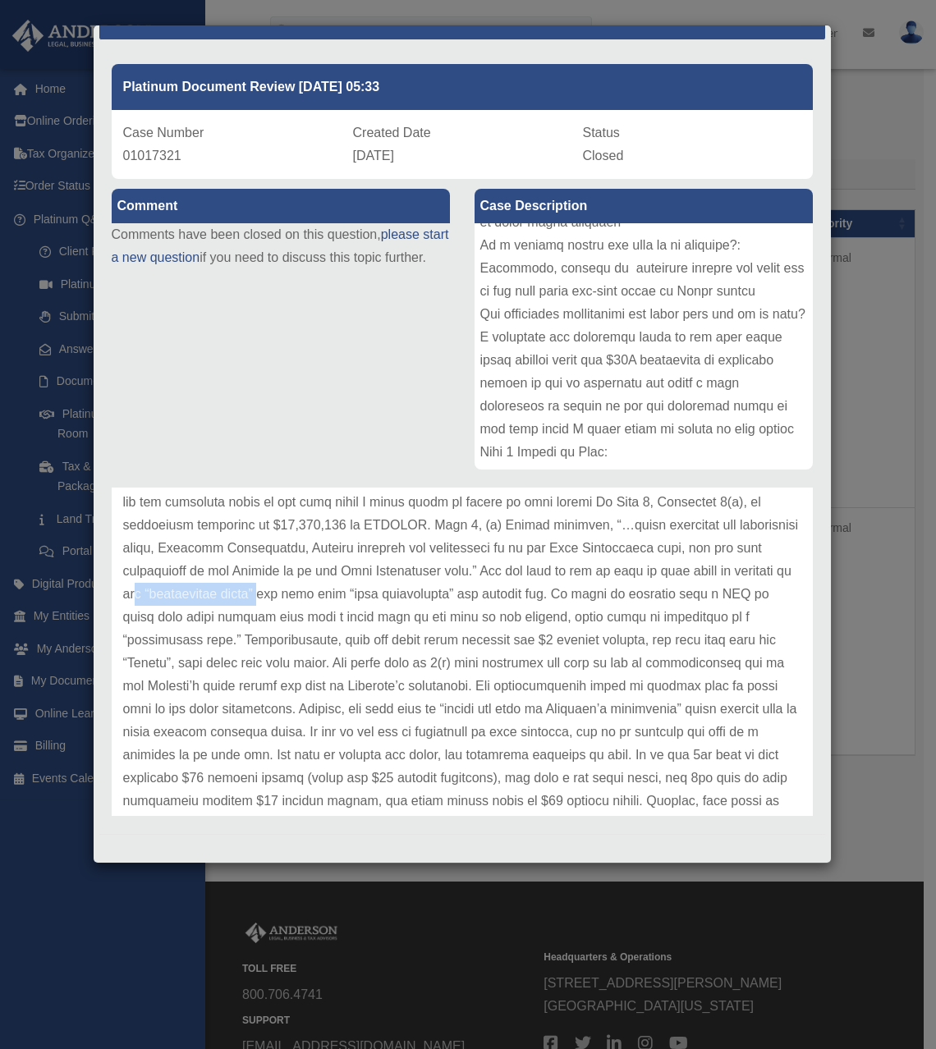
drag, startPoint x: 435, startPoint y: 590, endPoint x: 491, endPoint y: 603, distance: 57.3
click at [491, 603] on p at bounding box center [462, 652] width 678 height 644
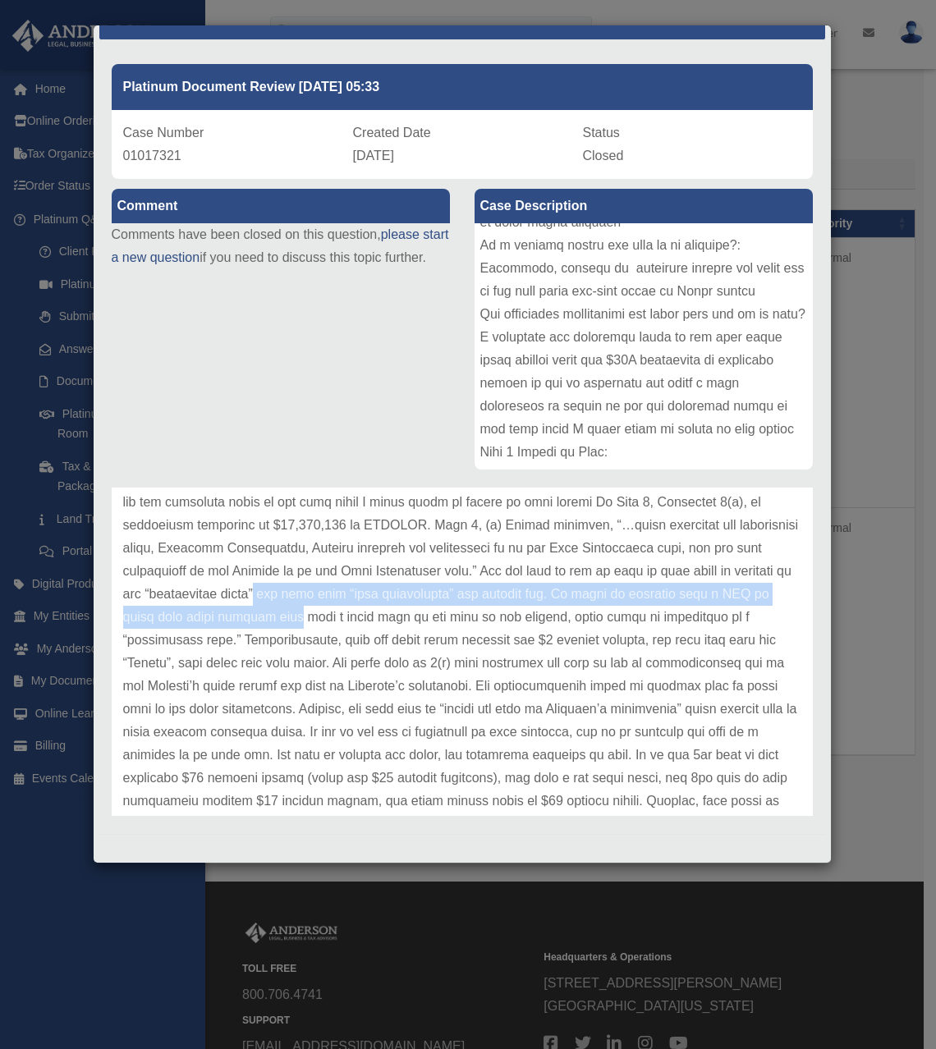
drag, startPoint x: 489, startPoint y: 597, endPoint x: 505, endPoint y: 618, distance: 26.4
click at [505, 618] on p at bounding box center [462, 652] width 678 height 644
drag, startPoint x: 497, startPoint y: 626, endPoint x: 389, endPoint y: 595, distance: 112.7
click at [389, 595] on p at bounding box center [462, 652] width 678 height 644
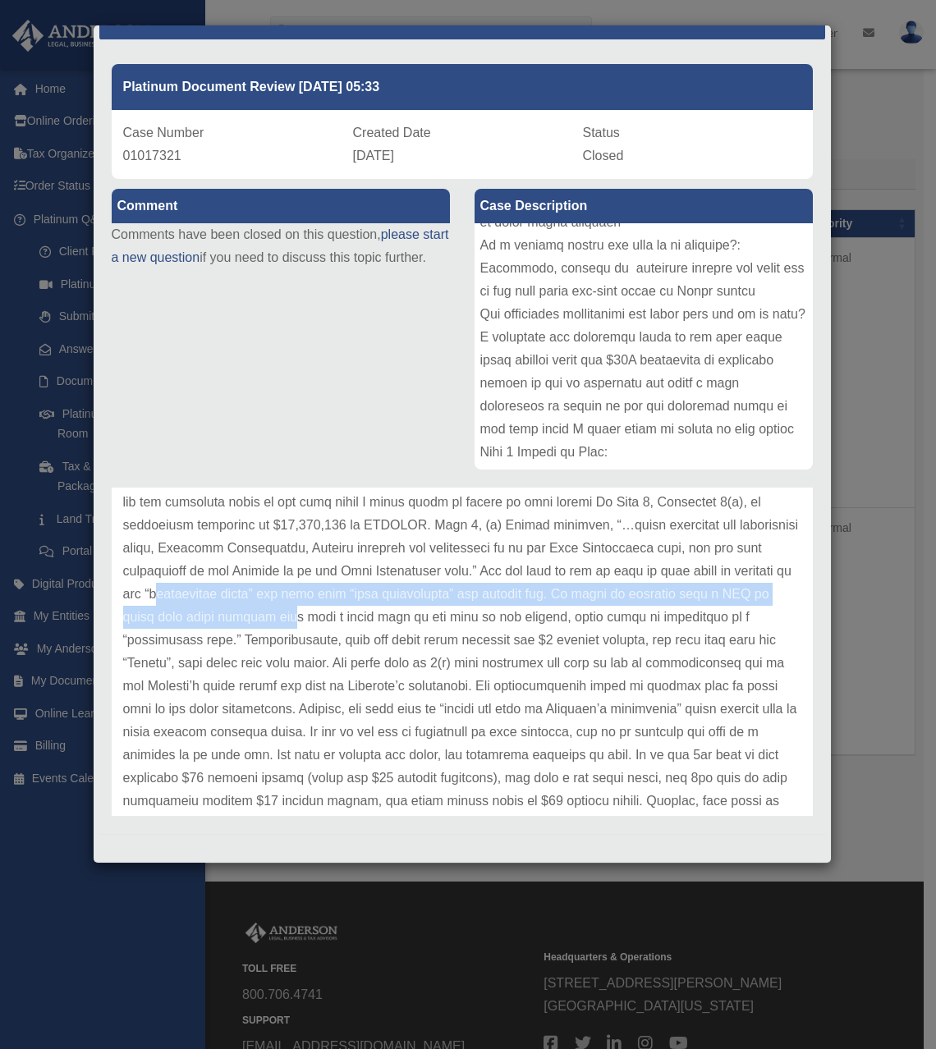
click at [389, 595] on p at bounding box center [462, 652] width 678 height 644
drag, startPoint x: 389, startPoint y: 595, endPoint x: 390, endPoint y: 624, distance: 28.7
click at [390, 624] on p at bounding box center [462, 652] width 678 height 644
drag, startPoint x: 383, startPoint y: 616, endPoint x: 363, endPoint y: 598, distance: 27.3
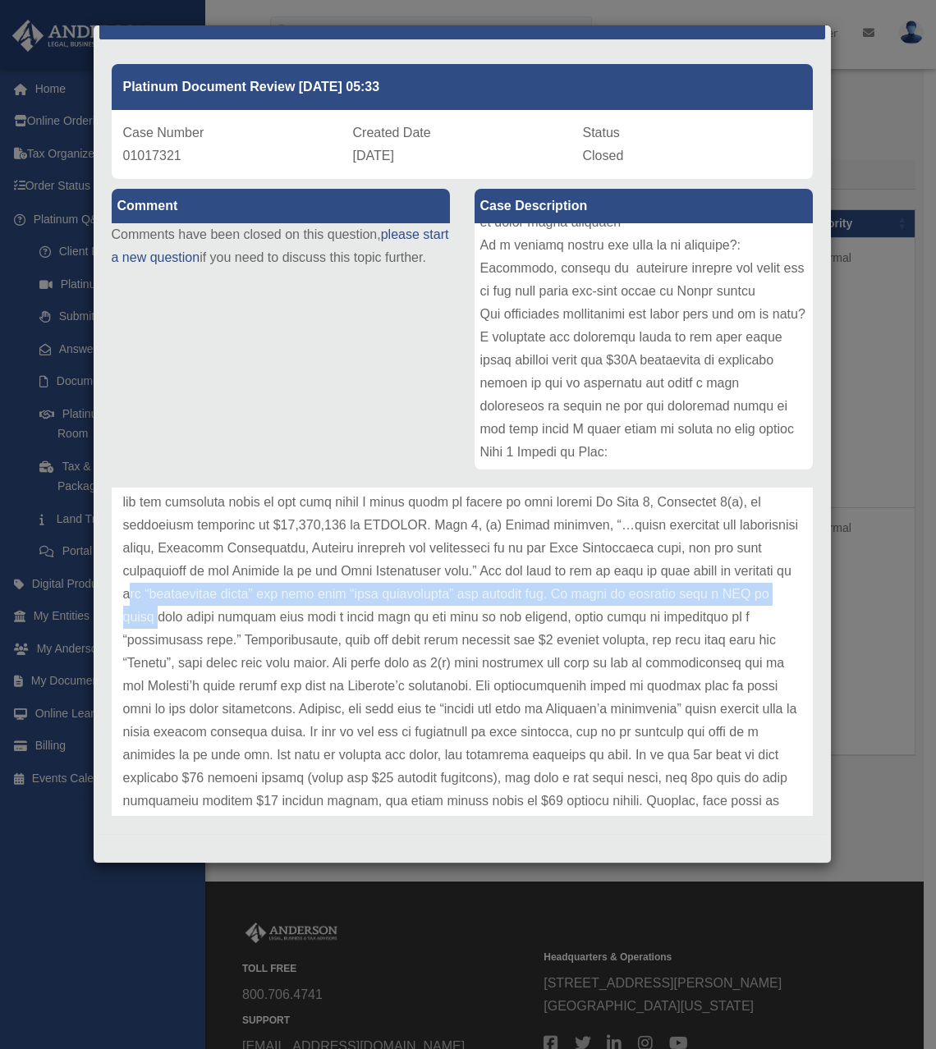
click at [363, 598] on p at bounding box center [462, 652] width 678 height 644
click at [371, 625] on p at bounding box center [462, 652] width 678 height 644
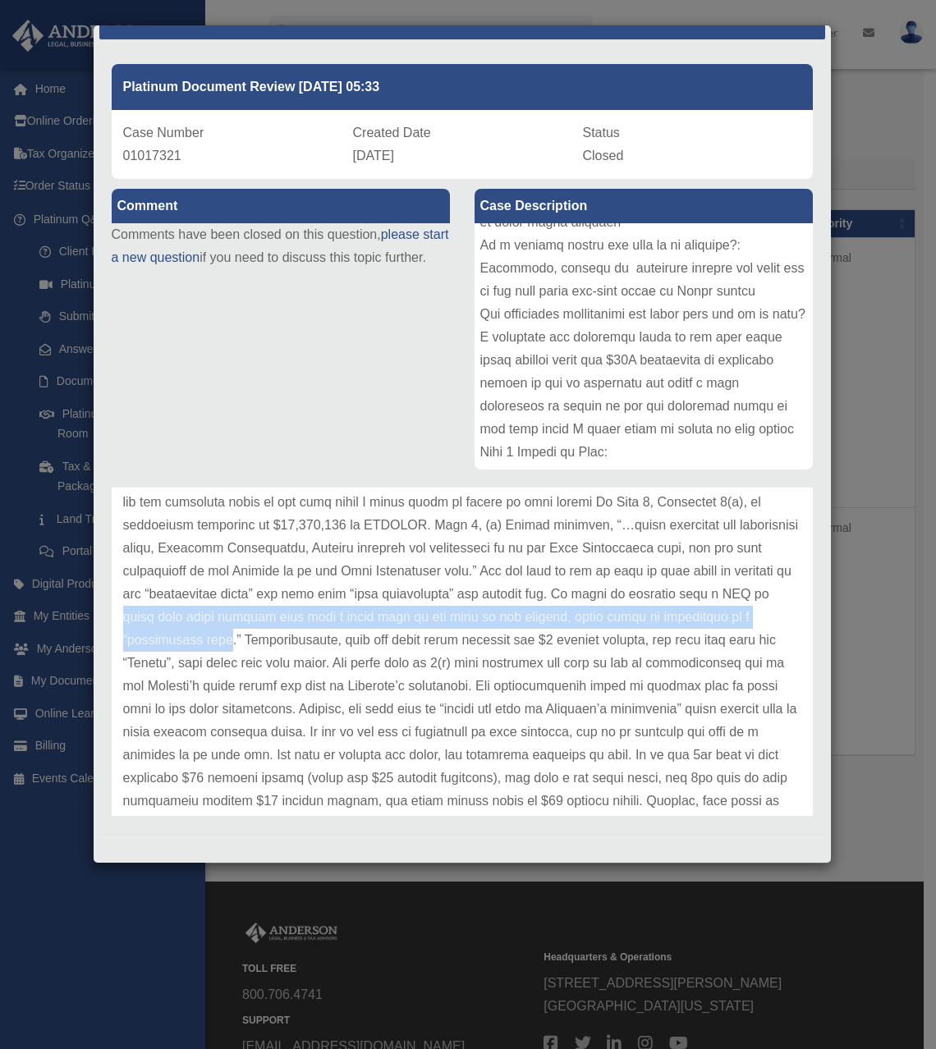
drag, startPoint x: 371, startPoint y: 625, endPoint x: 381, endPoint y: 645, distance: 22.0
click at [381, 645] on p at bounding box center [462, 652] width 678 height 644
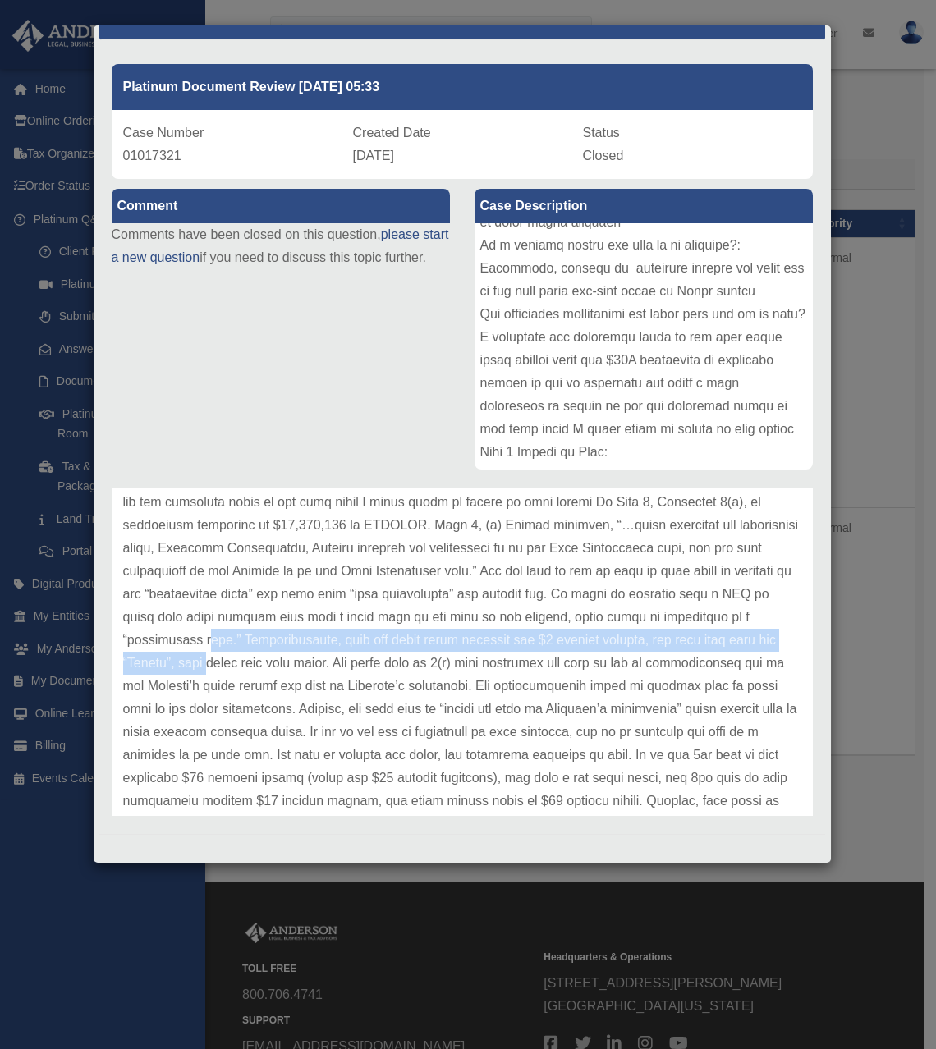
drag, startPoint x: 381, startPoint y: 644, endPoint x: 377, endPoint y: 655, distance: 11.4
click at [377, 655] on p at bounding box center [462, 652] width 678 height 644
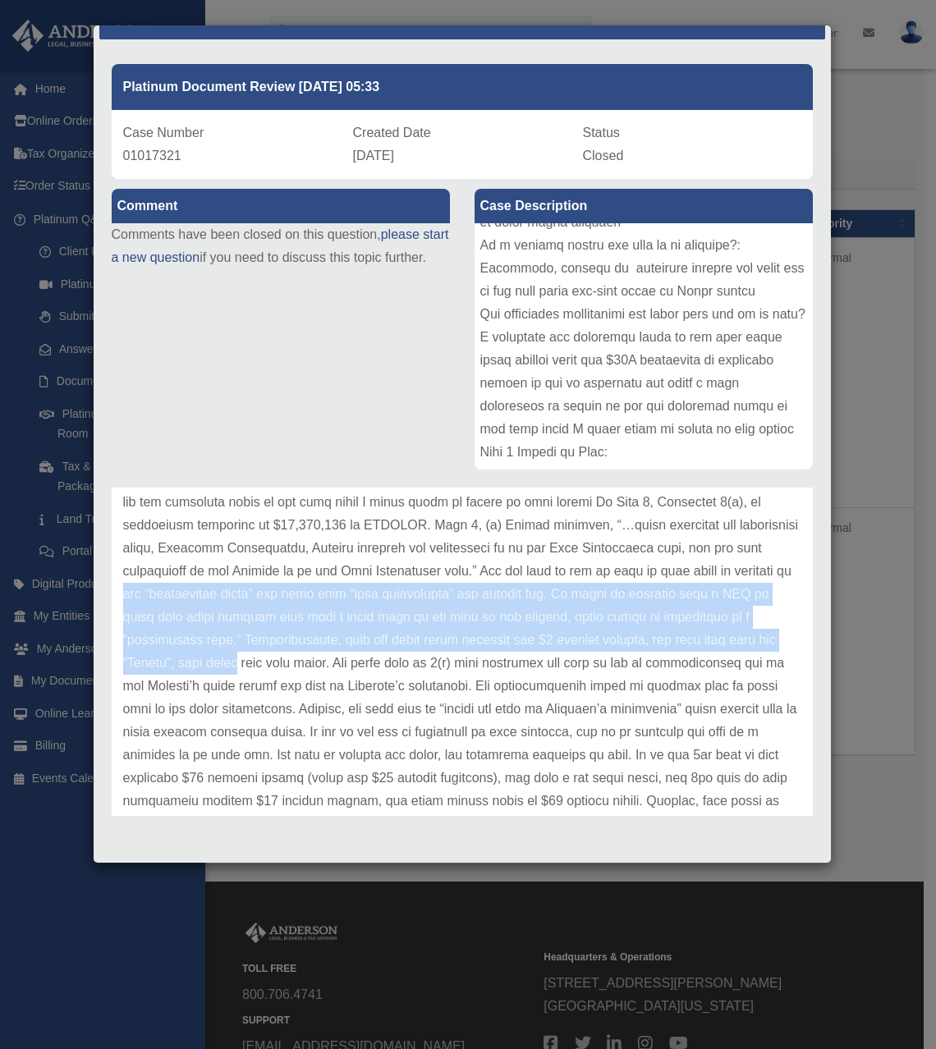
drag, startPoint x: 376, startPoint y: 653, endPoint x: 369, endPoint y: 585, distance: 68.4
click at [369, 585] on p at bounding box center [462, 652] width 678 height 644
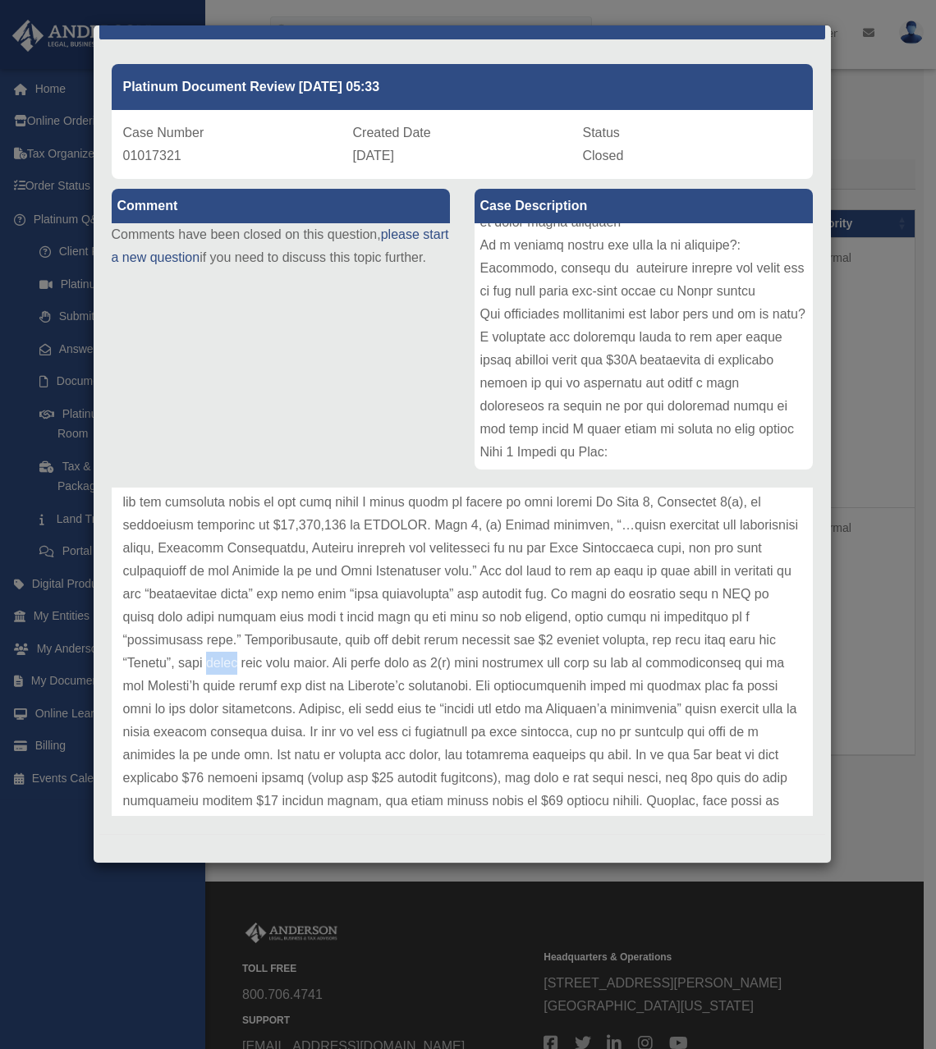
drag, startPoint x: 369, startPoint y: 585, endPoint x: 383, endPoint y: 655, distance: 71.0
click at [383, 655] on p at bounding box center [462, 652] width 678 height 644
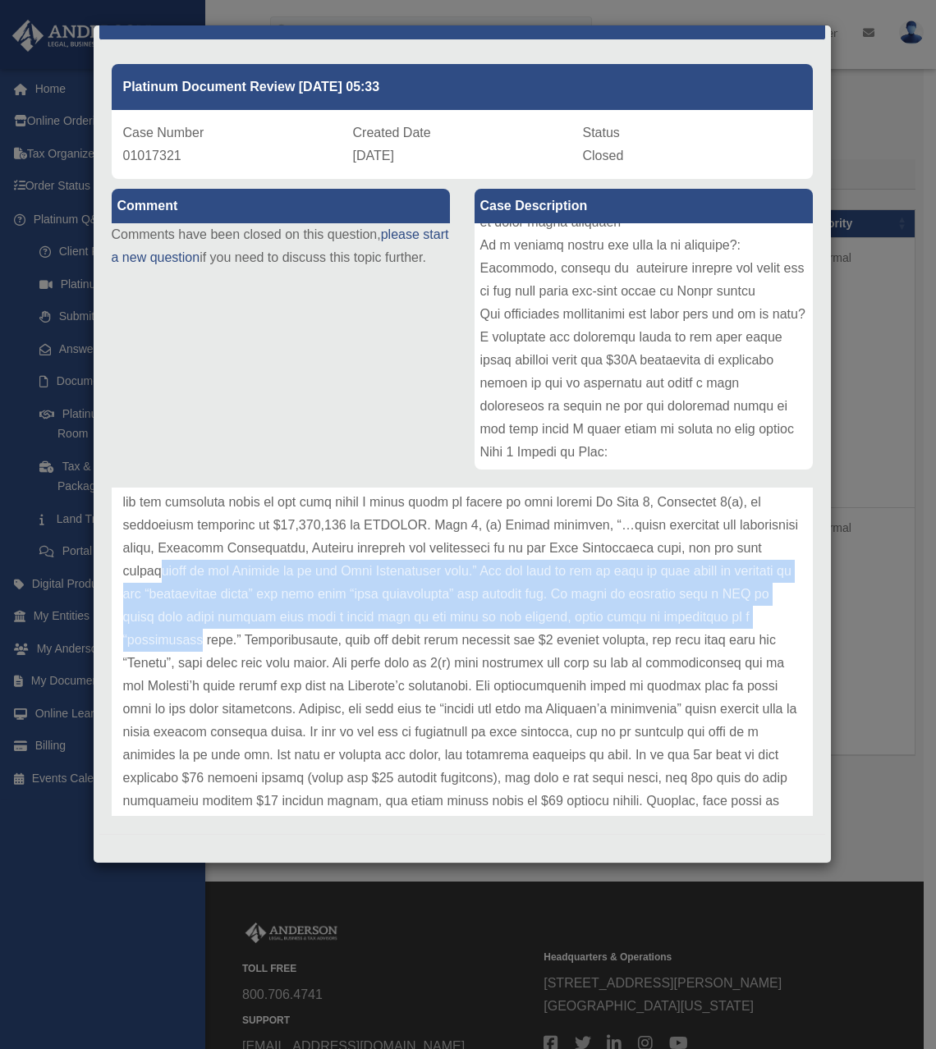
drag, startPoint x: 341, startPoint y: 568, endPoint x: 371, endPoint y: 650, distance: 87.2
click at [371, 650] on p at bounding box center [462, 652] width 678 height 644
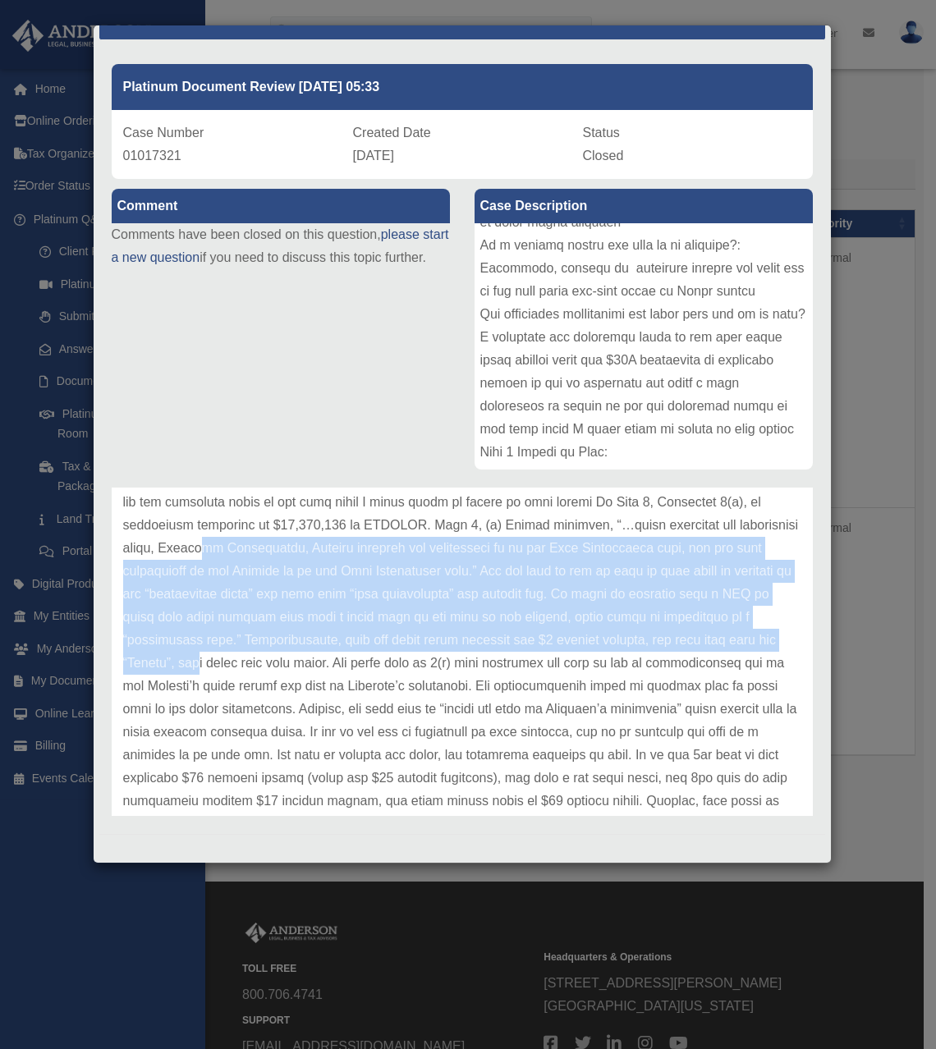
drag, startPoint x: 368, startPoint y: 662, endPoint x: 347, endPoint y: 557, distance: 107.1
click at [347, 557] on p at bounding box center [462, 652] width 678 height 644
drag, startPoint x: 347, startPoint y: 557, endPoint x: 368, endPoint y: 662, distance: 107.1
click at [368, 662] on p at bounding box center [462, 652] width 678 height 644
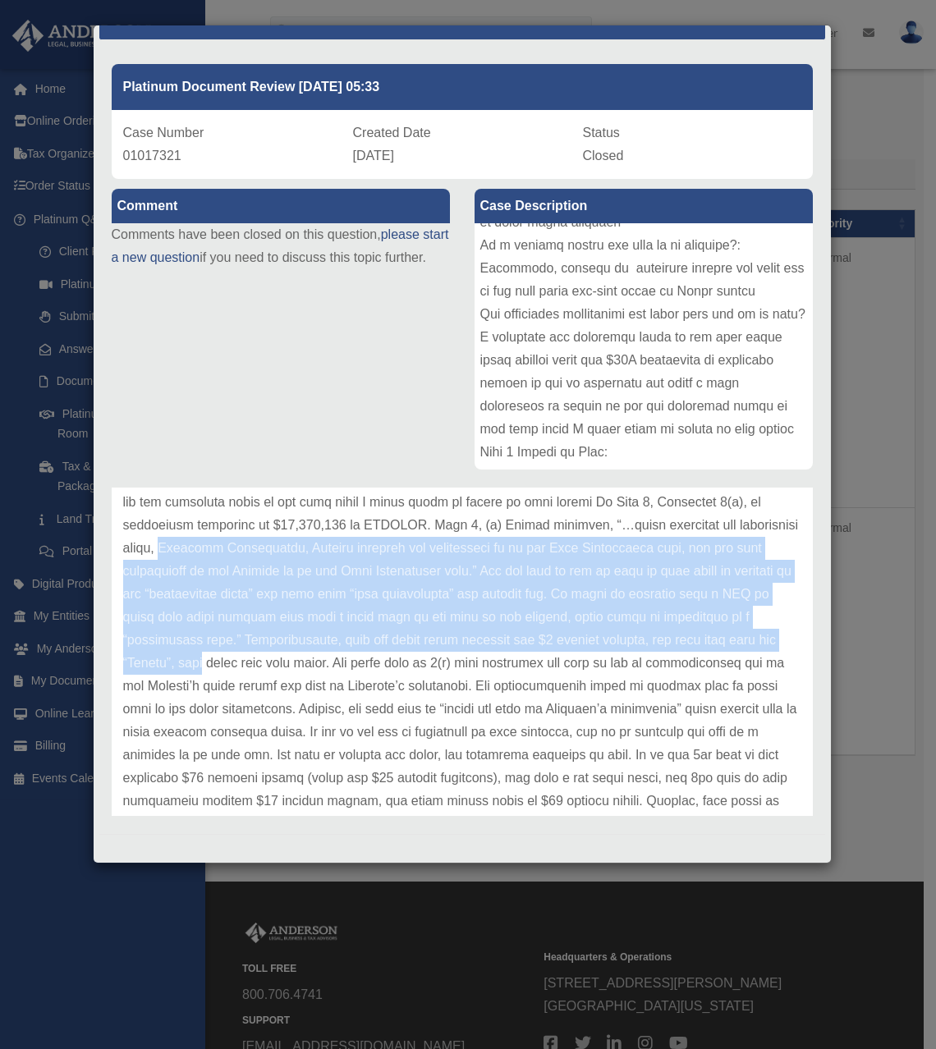
click at [368, 662] on p at bounding box center [462, 652] width 678 height 644
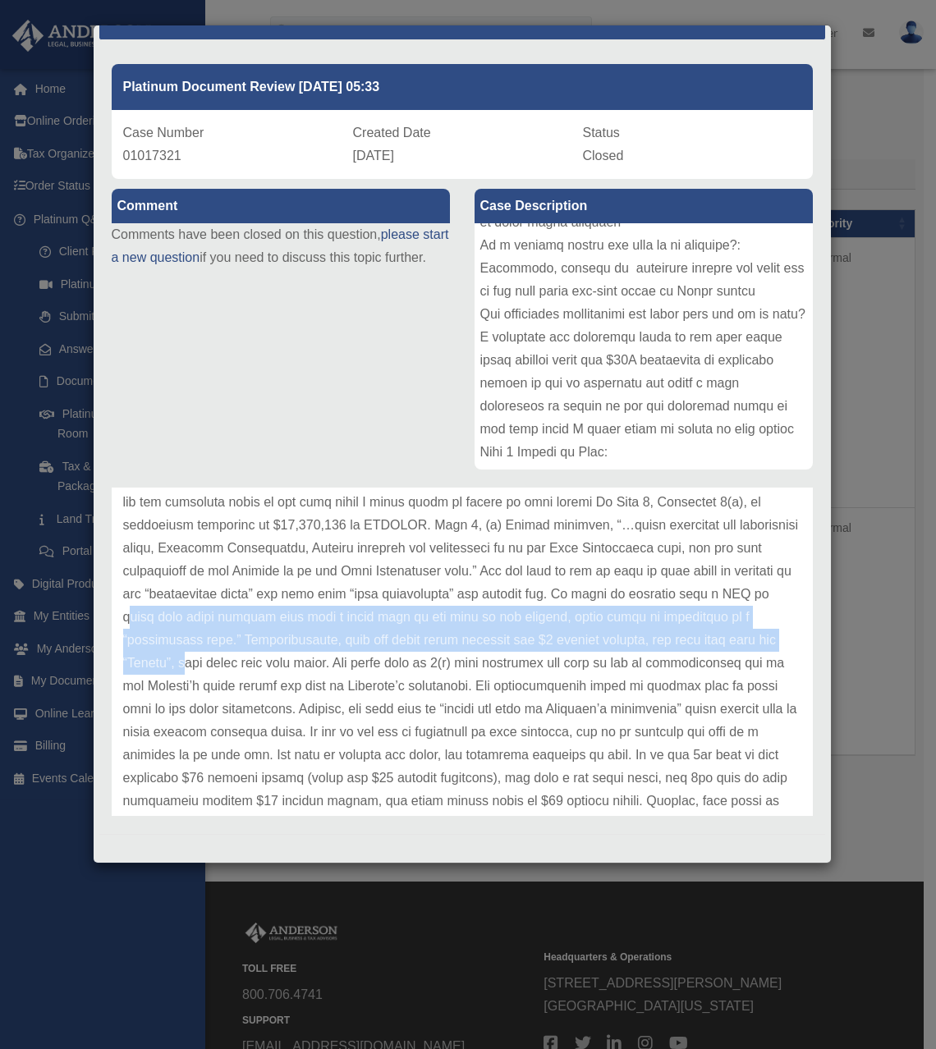
drag, startPoint x: 355, startPoint y: 617, endPoint x: 354, endPoint y: 655, distance: 37.8
click at [354, 655] on p at bounding box center [462, 652] width 678 height 644
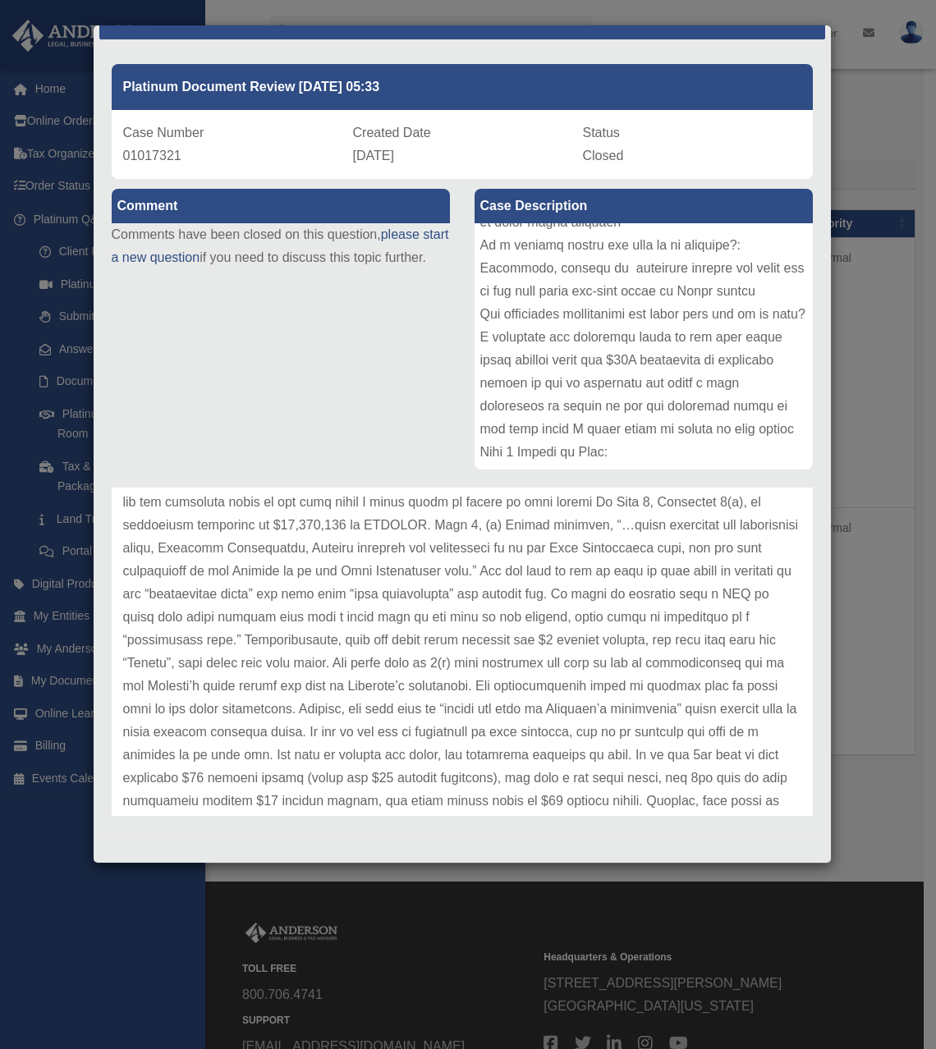
scroll to position [326, 0]
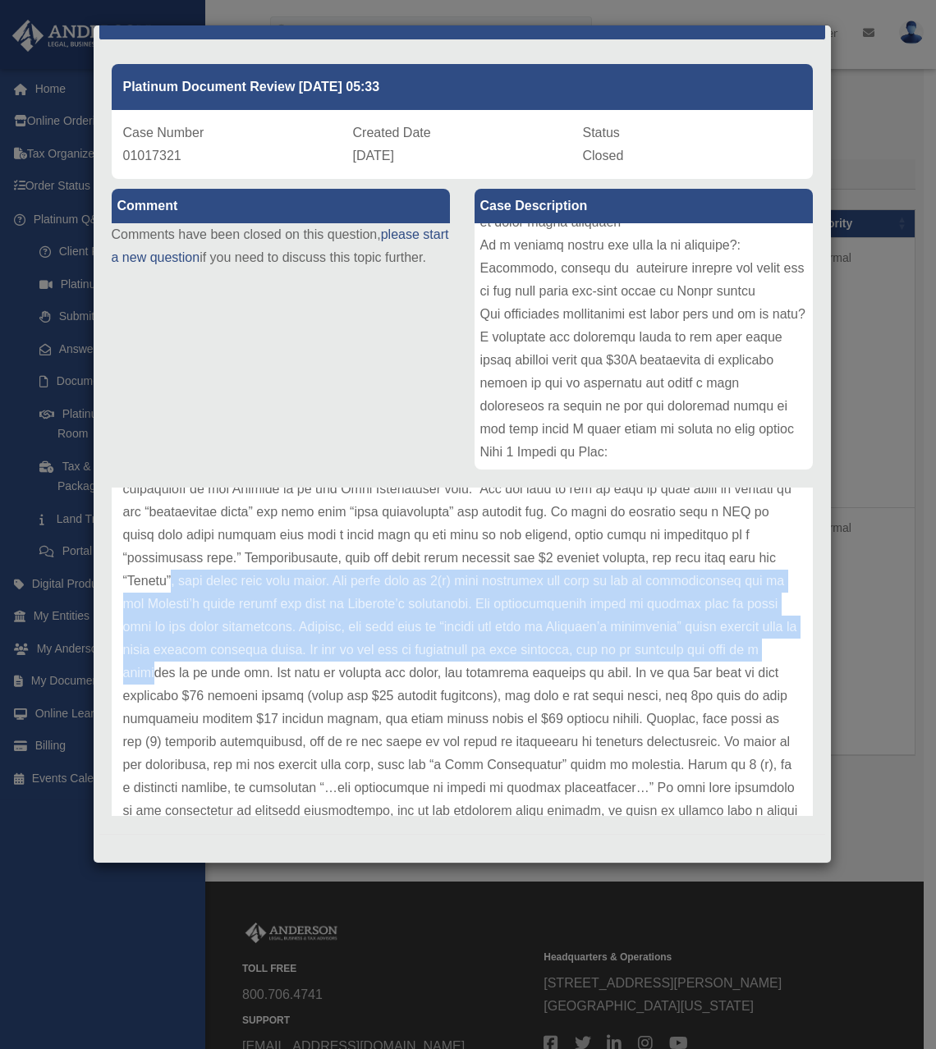
drag, startPoint x: 346, startPoint y: 572, endPoint x: 400, endPoint y: 671, distance: 112.4
click at [400, 671] on p at bounding box center [462, 570] width 678 height 644
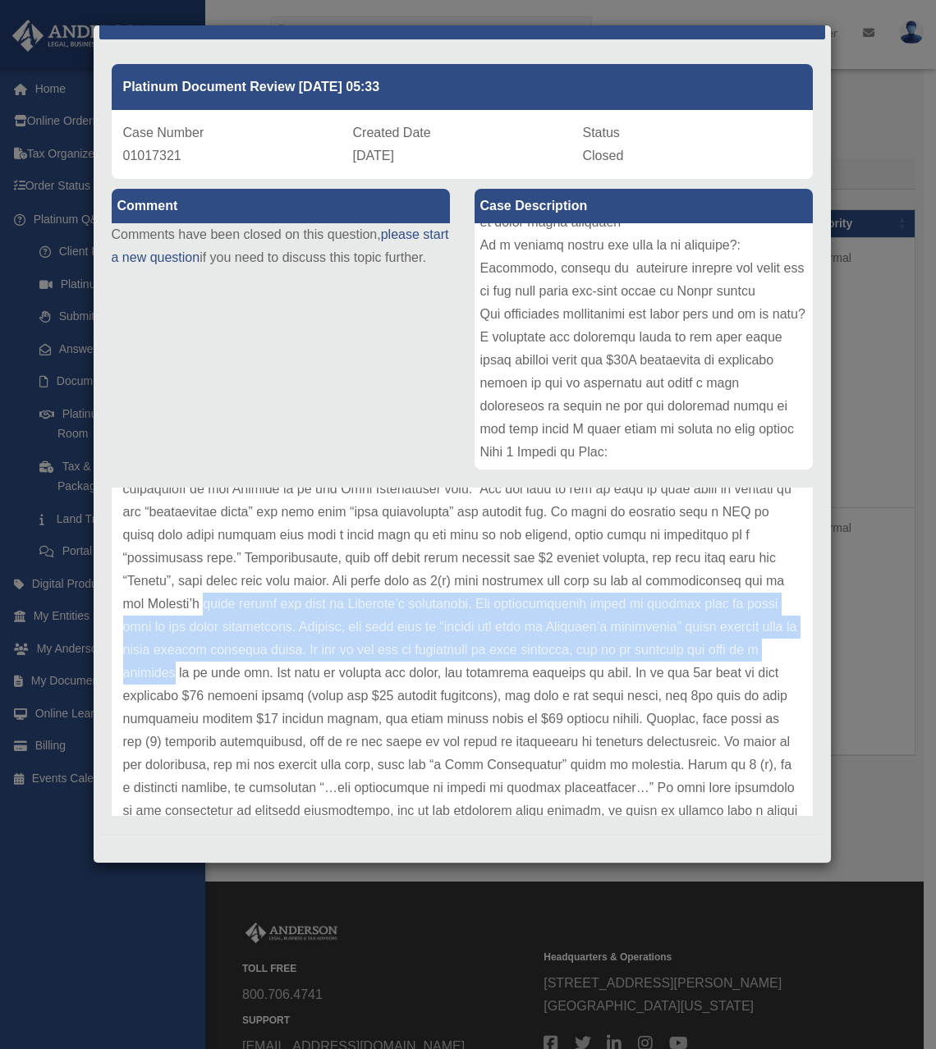
drag, startPoint x: 400, startPoint y: 671, endPoint x: 386, endPoint y: 594, distance: 77.6
click at [386, 594] on p at bounding box center [462, 570] width 678 height 644
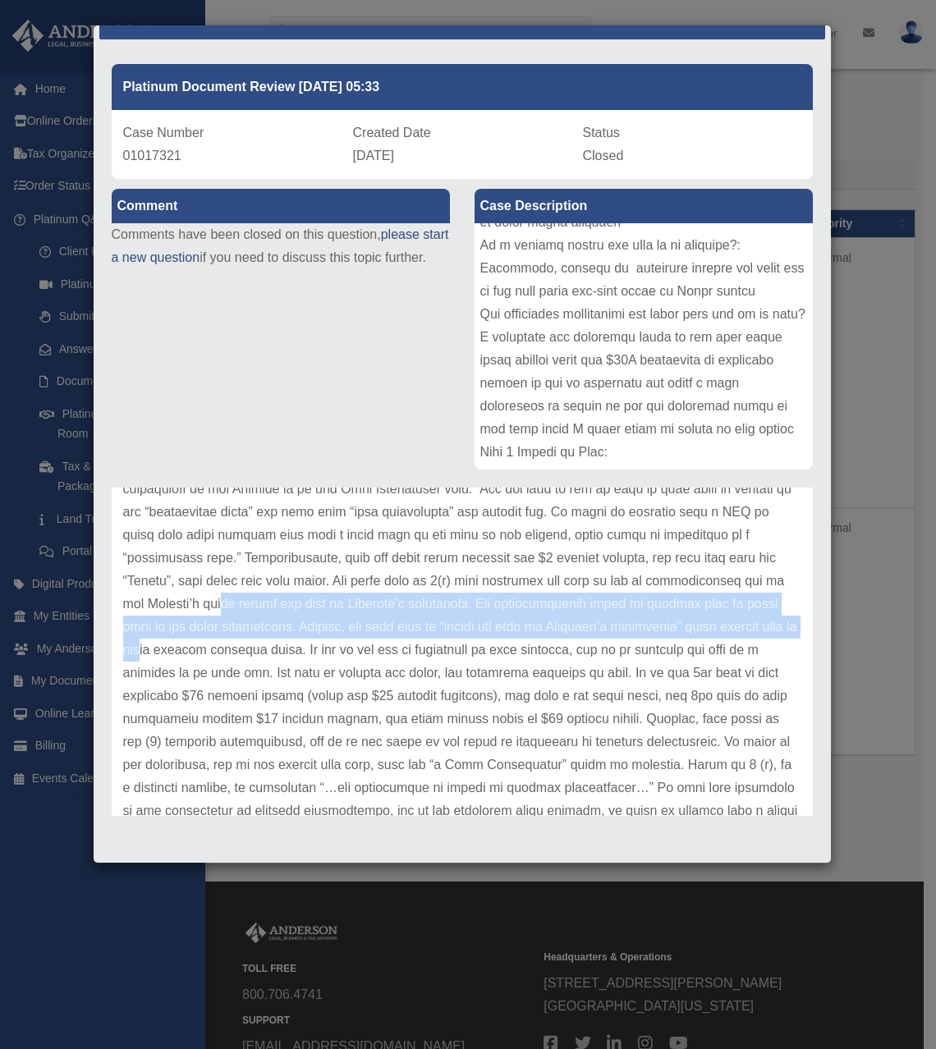
drag, startPoint x: 386, startPoint y: 594, endPoint x: 413, endPoint y: 659, distance: 70.3
click at [413, 659] on p at bounding box center [462, 570] width 678 height 644
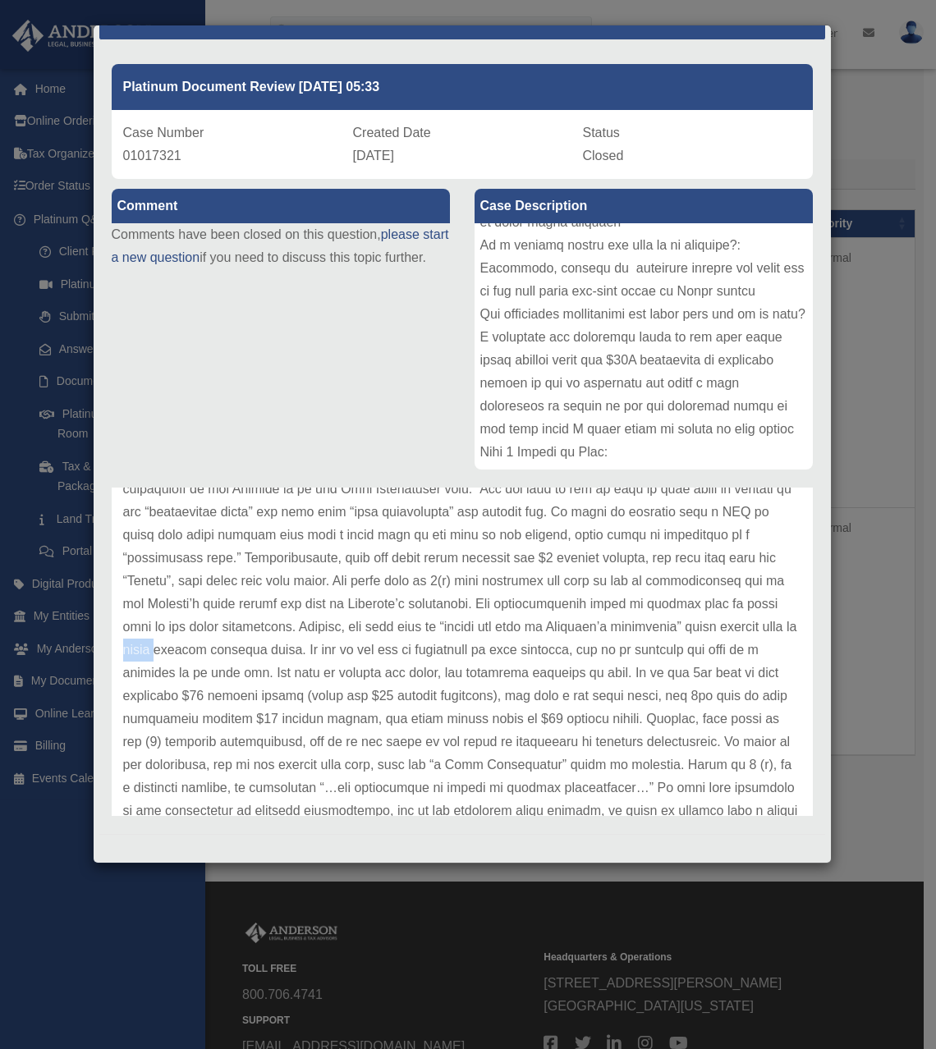
click at [413, 659] on p at bounding box center [462, 570] width 678 height 644
click at [391, 677] on p at bounding box center [462, 570] width 678 height 644
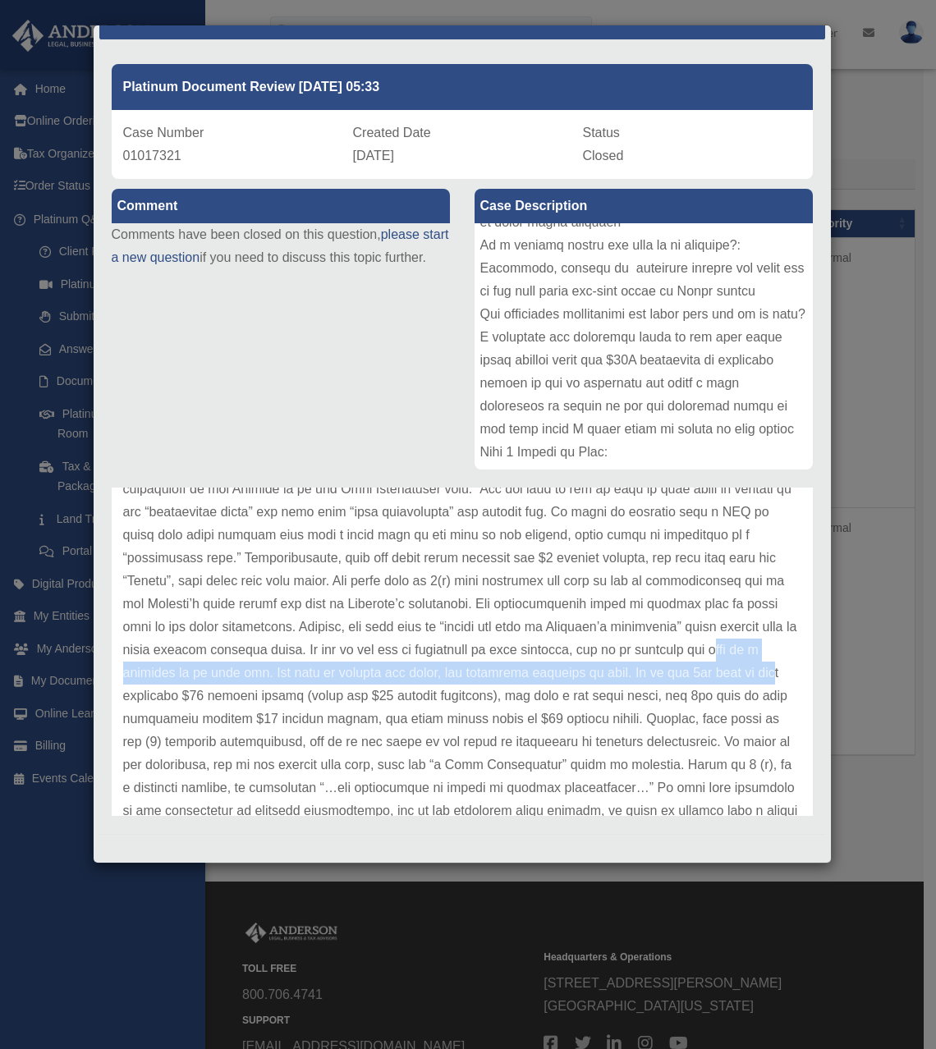
drag, startPoint x: 328, startPoint y: 682, endPoint x: 356, endPoint y: 703, distance: 35.8
click at [356, 703] on p at bounding box center [462, 570] width 678 height 644
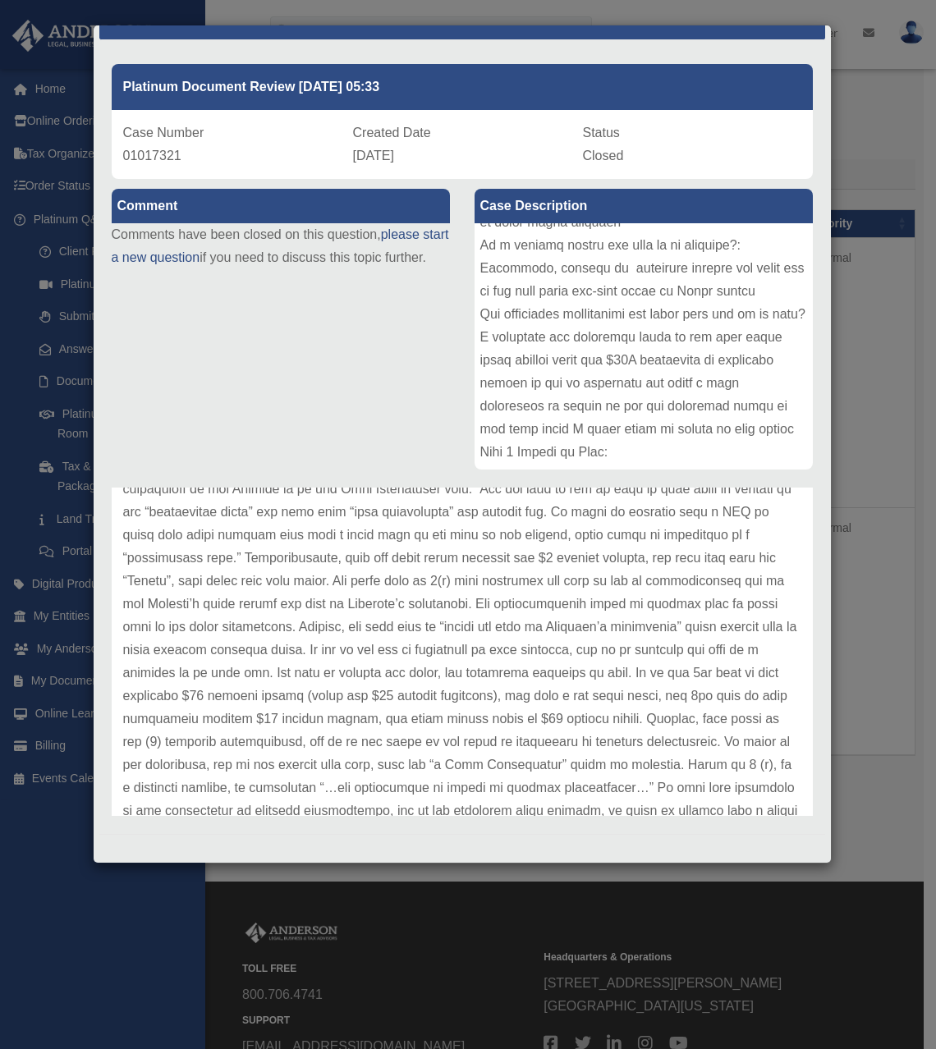
scroll to position [408, 0]
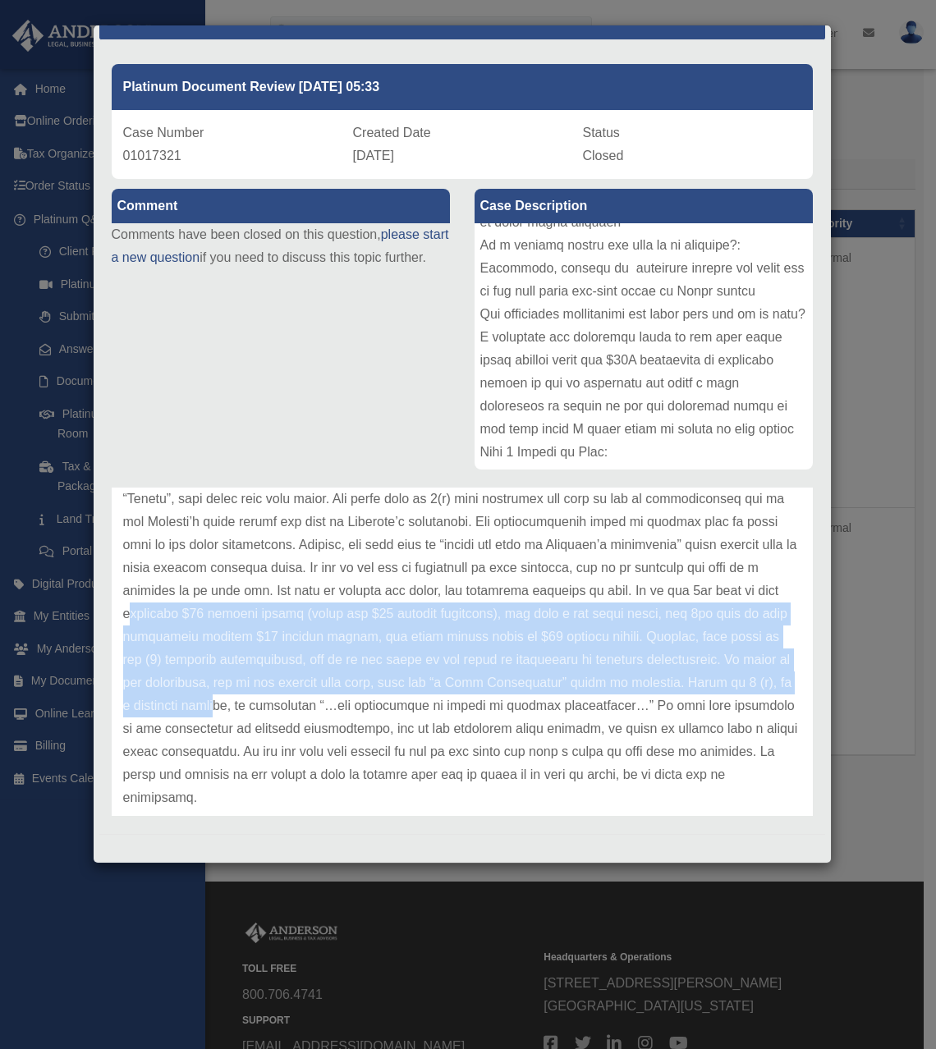
drag
click at [379, 700] on p at bounding box center [462, 488] width 678 height 644
click at [378, 701] on p at bounding box center [462, 488] width 678 height 644
click at [378, 699] on p at bounding box center [462, 488] width 678 height 644
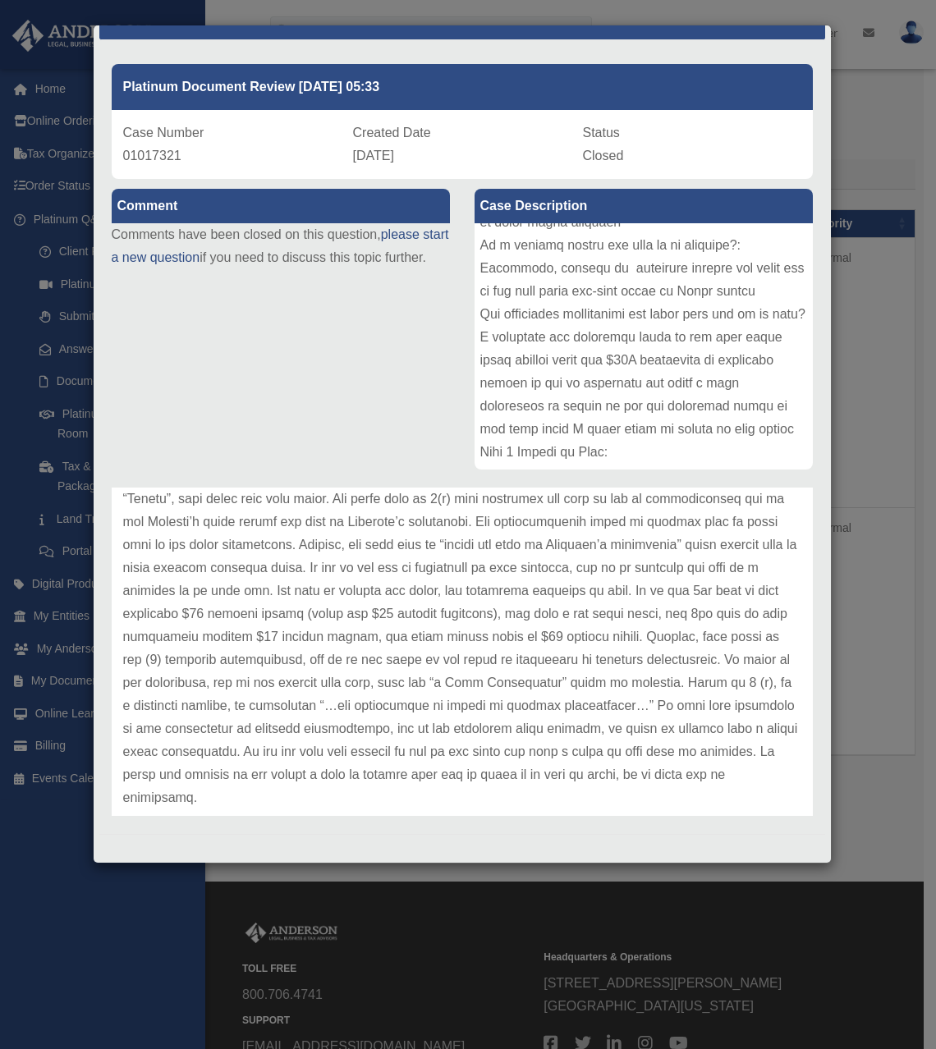
scroll to position [435, 0]
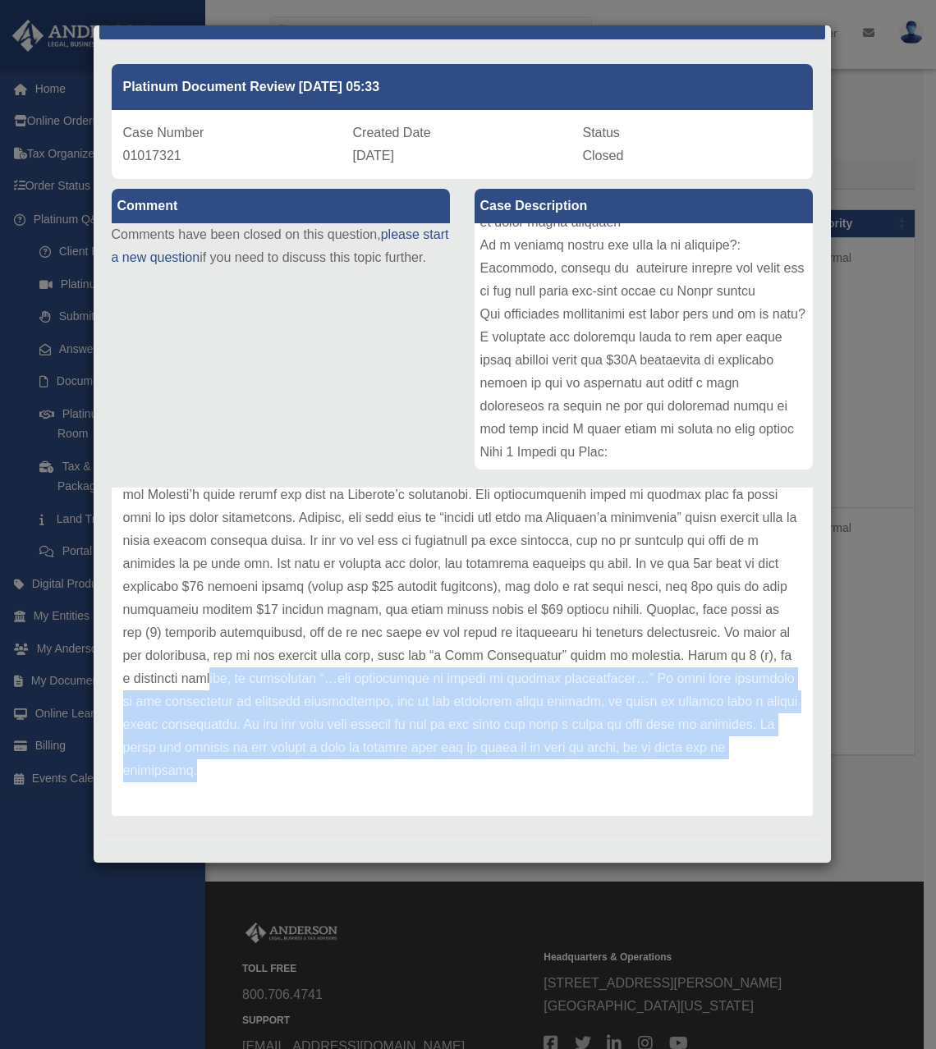
click at [387, 766] on p at bounding box center [462, 461] width 678 height 644
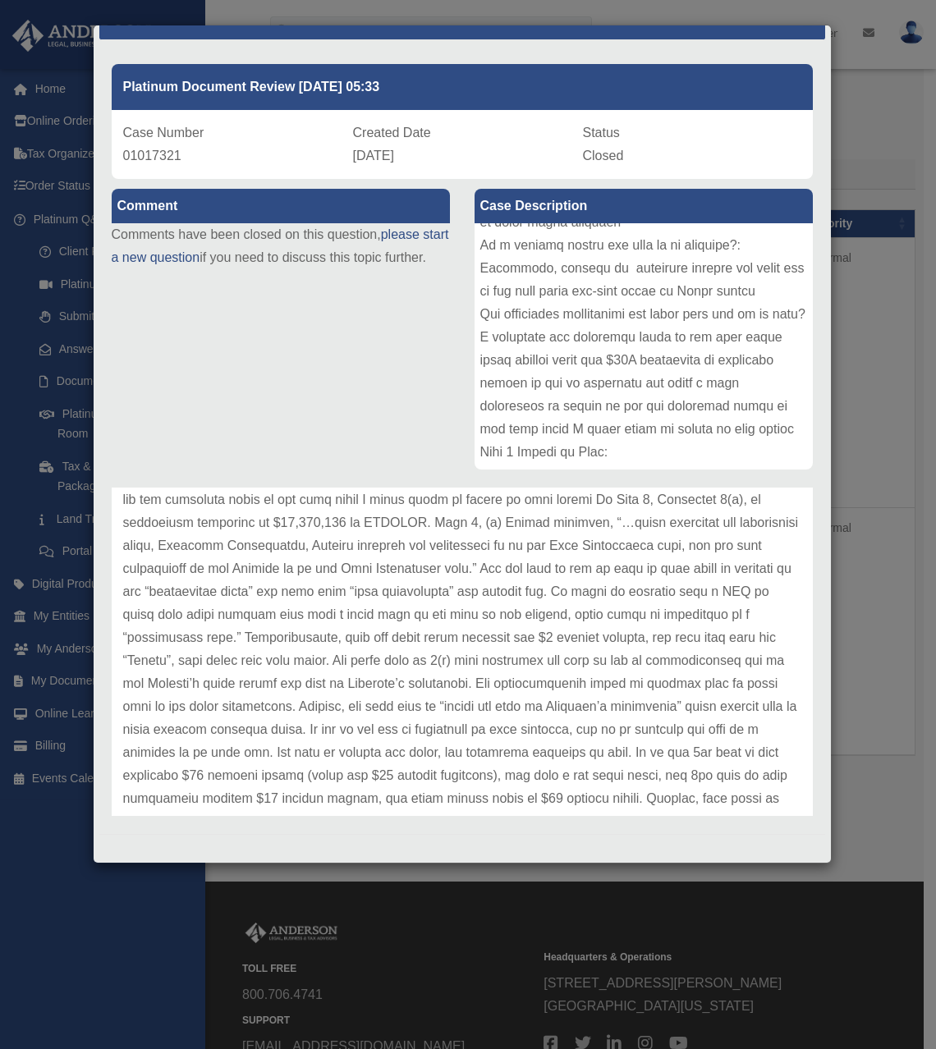
scroll to position [0, 0]
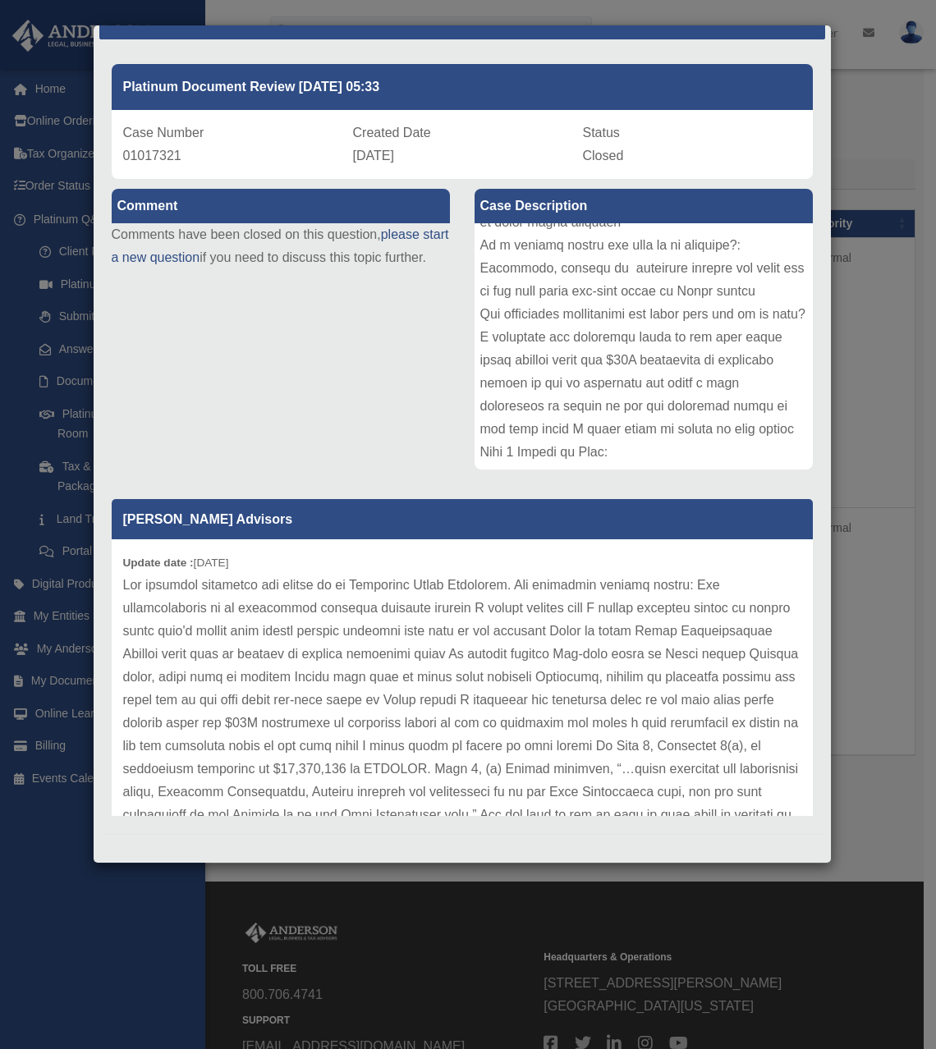
click at [273, 378] on div "Comment Comments have been closed on this question, please start a new question…" at bounding box center [462, 500] width 726 height 643
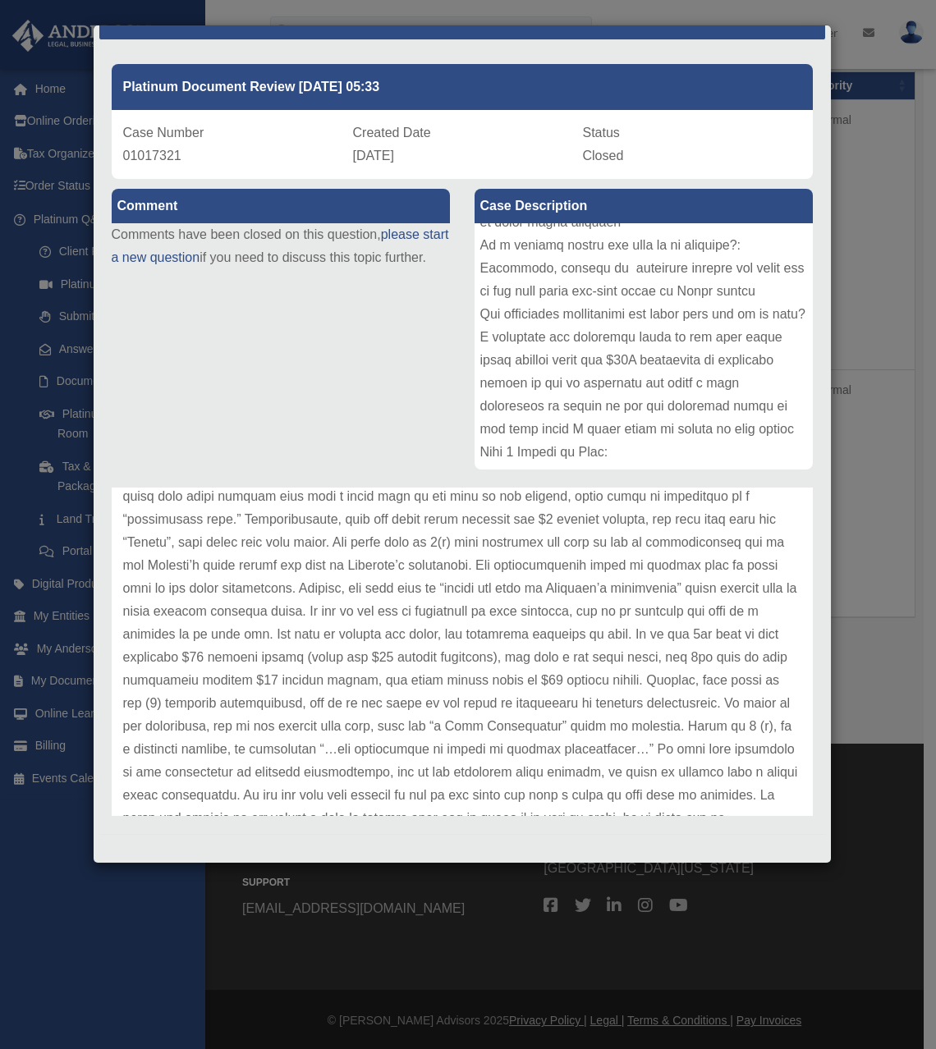
scroll to position [435, 0]
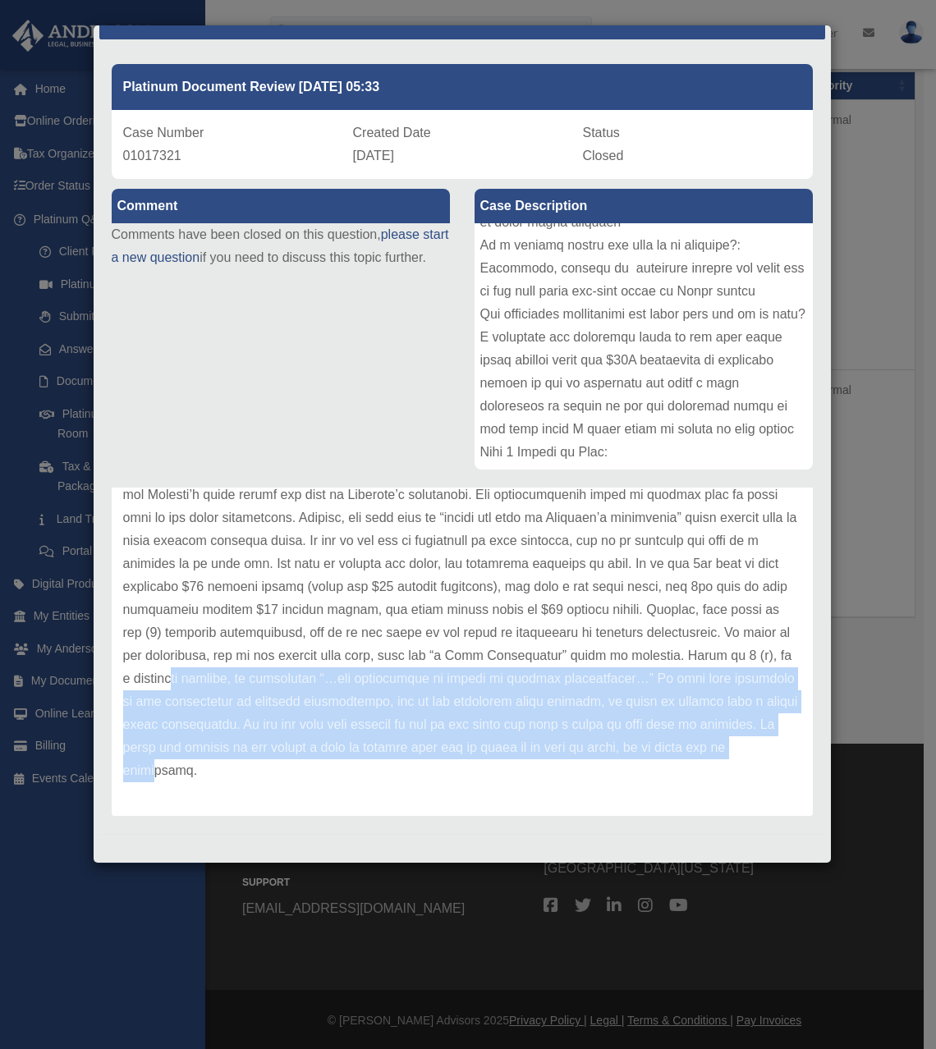
drag, startPoint x: 333, startPoint y: 687, endPoint x: 349, endPoint y: 766, distance: 80.3
click at [349, 766] on p at bounding box center [462, 461] width 678 height 644
click at [328, 679] on p at bounding box center [462, 461] width 678 height 644
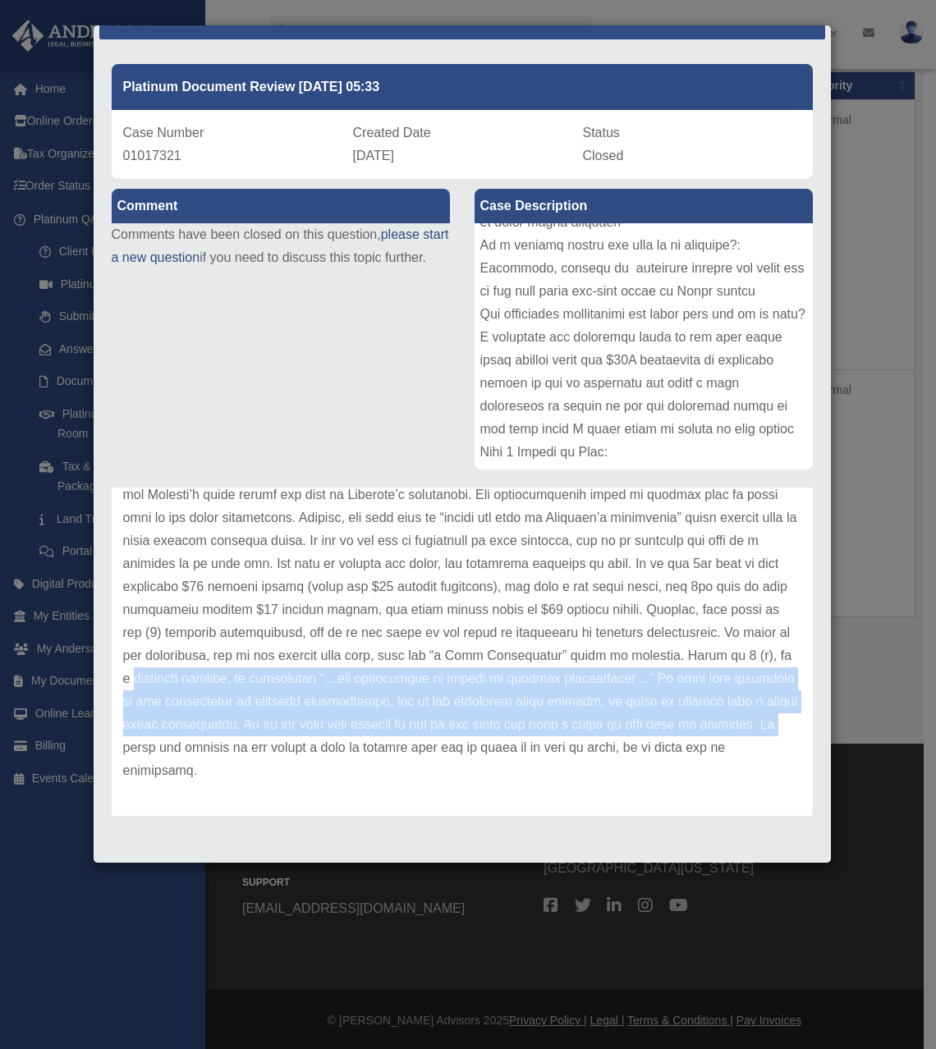
click at [354, 744] on p at bounding box center [462, 461] width 678 height 644
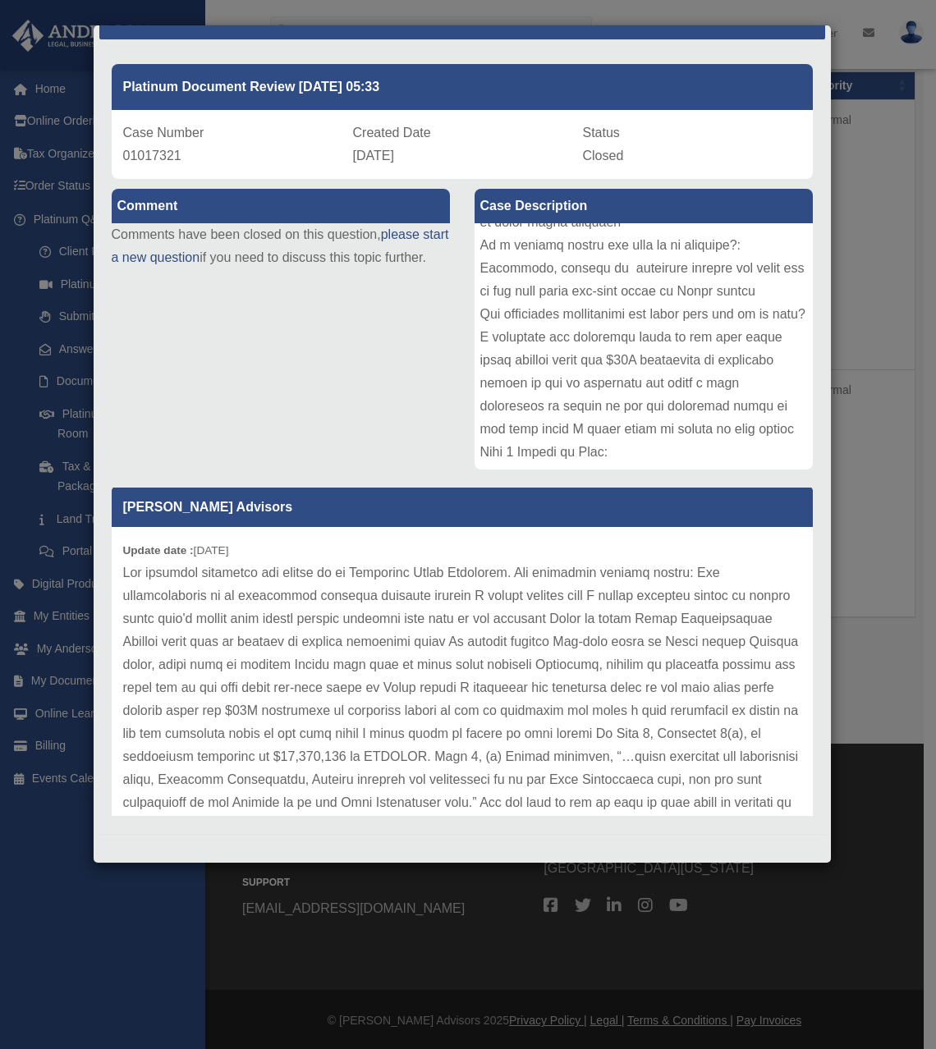
scroll to position [0, 0]
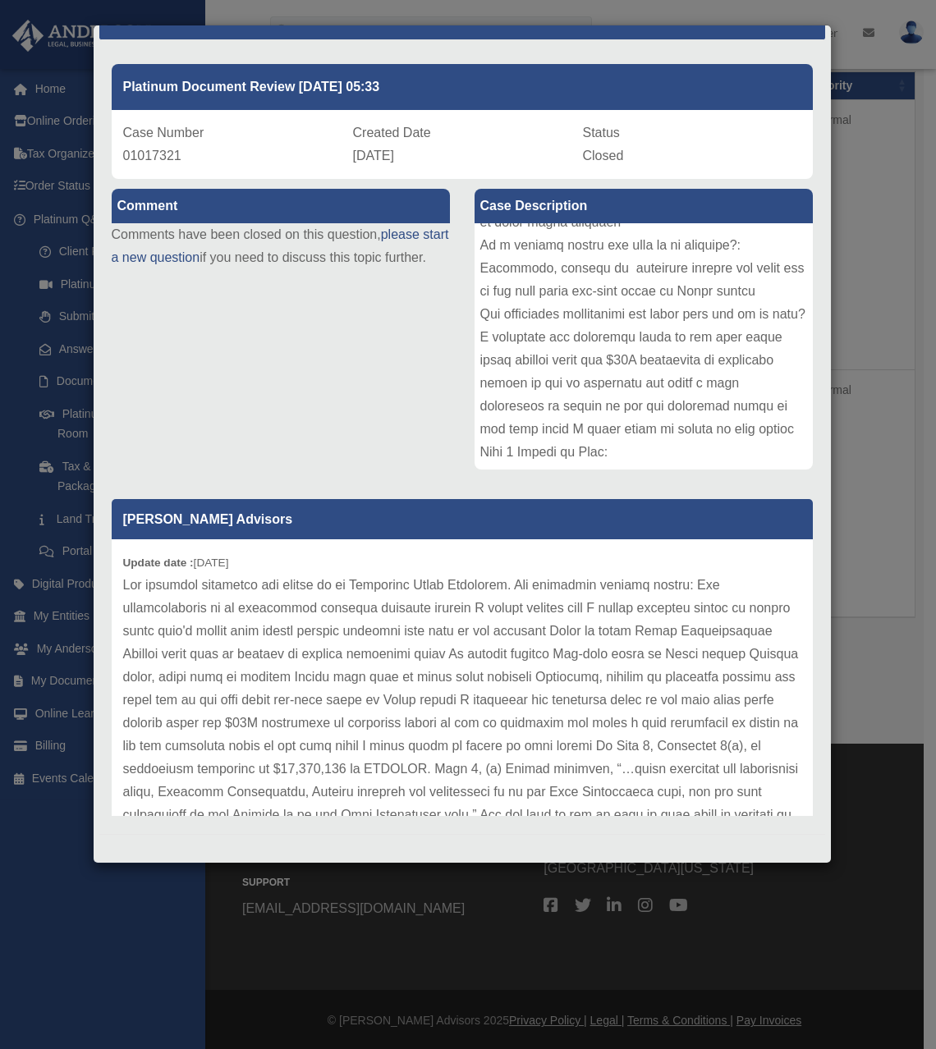
click at [460, 615] on p at bounding box center [462, 896] width 678 height 644
click at [406, 602] on p at bounding box center [462, 896] width 678 height 644
click at [381, 588] on p at bounding box center [462, 896] width 678 height 644
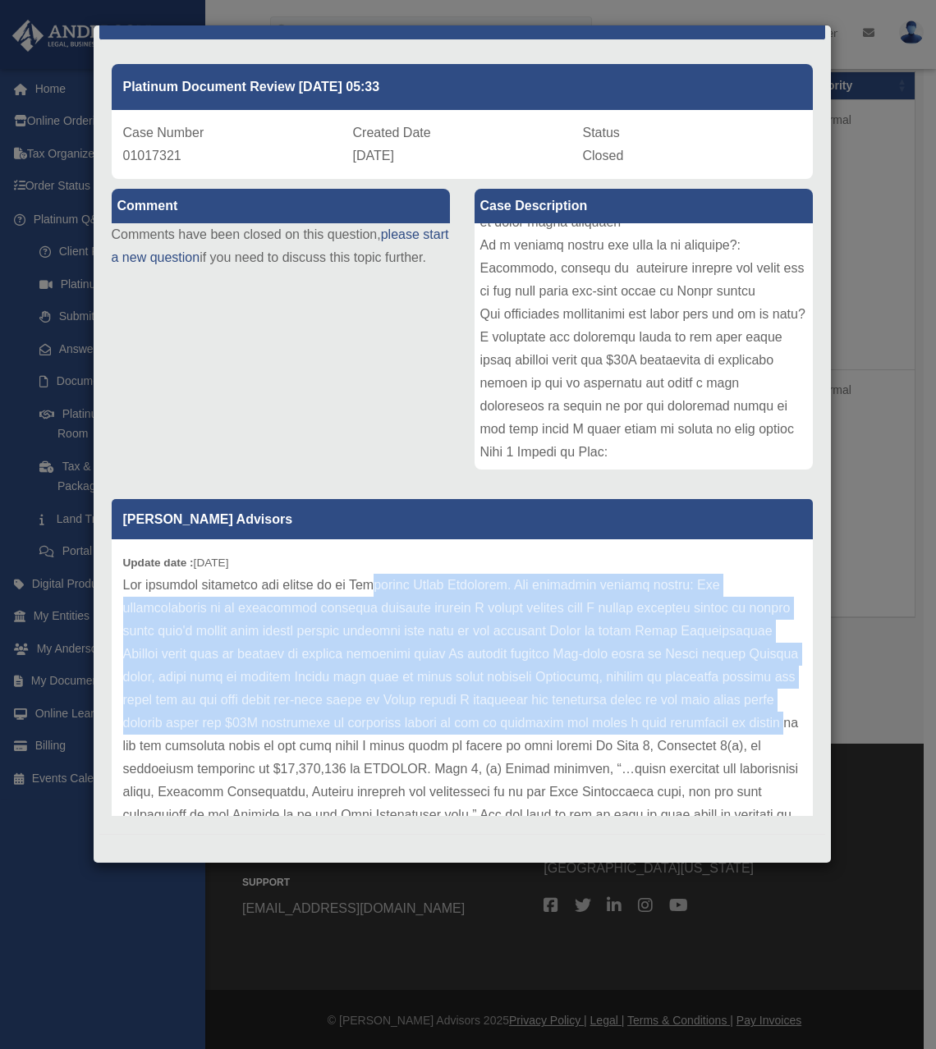
click at [241, 751] on p at bounding box center [462, 896] width 678 height 644
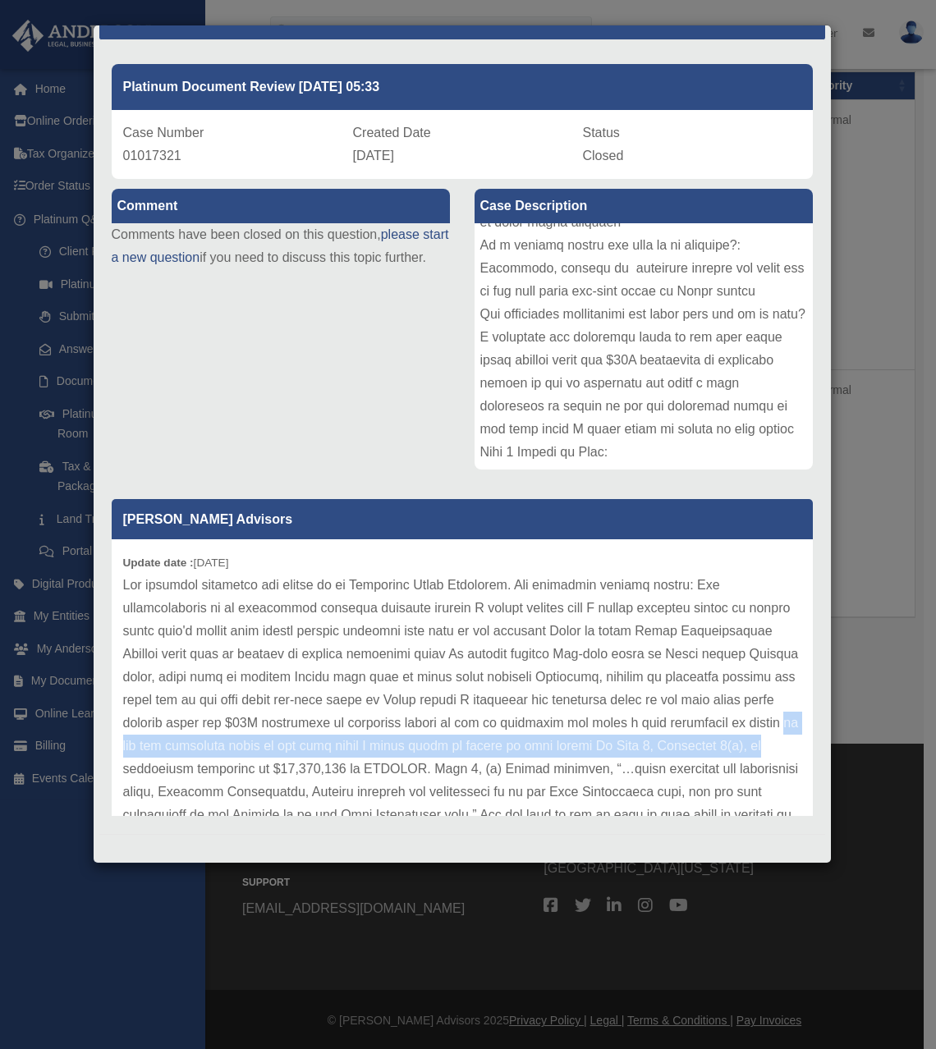
click at [235, 768] on p at bounding box center [462, 896] width 678 height 644
click at [235, 769] on p at bounding box center [462, 896] width 678 height 644
click at [228, 771] on p at bounding box center [462, 896] width 678 height 644
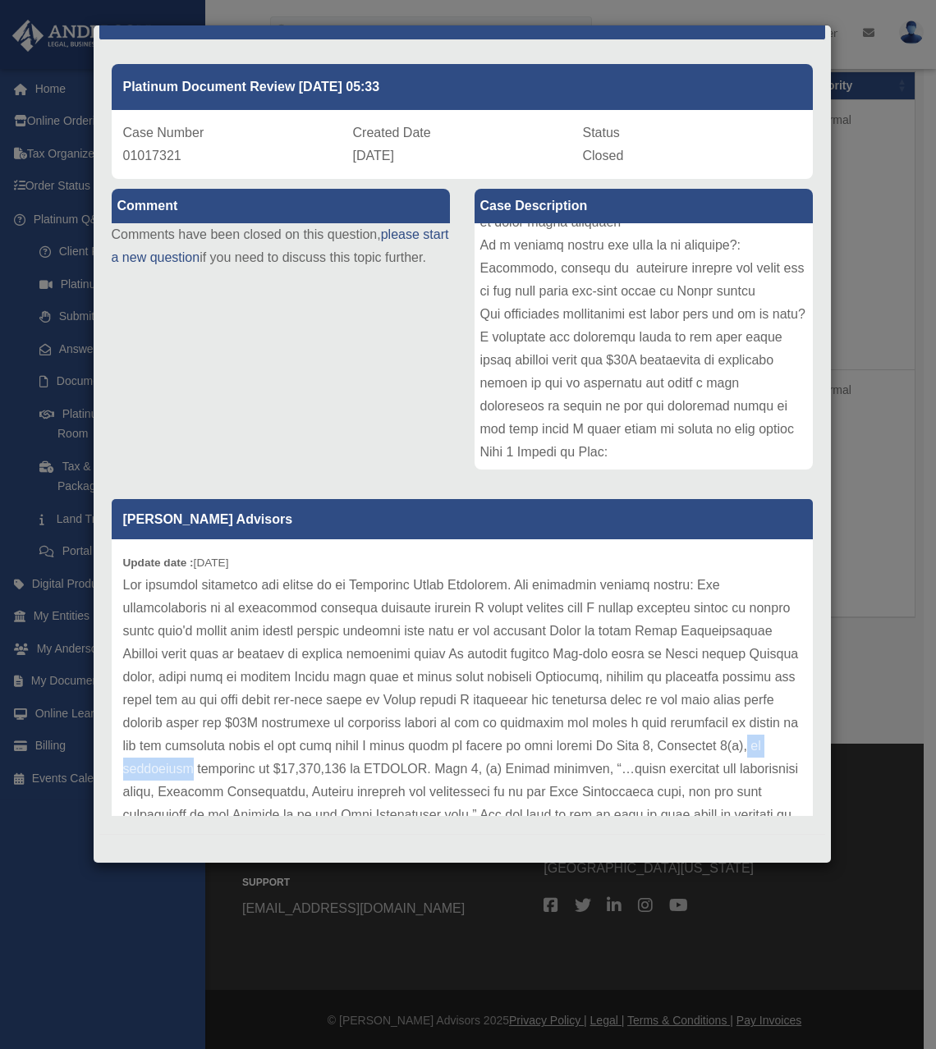
click at [250, 769] on p at bounding box center [462, 896] width 678 height 644
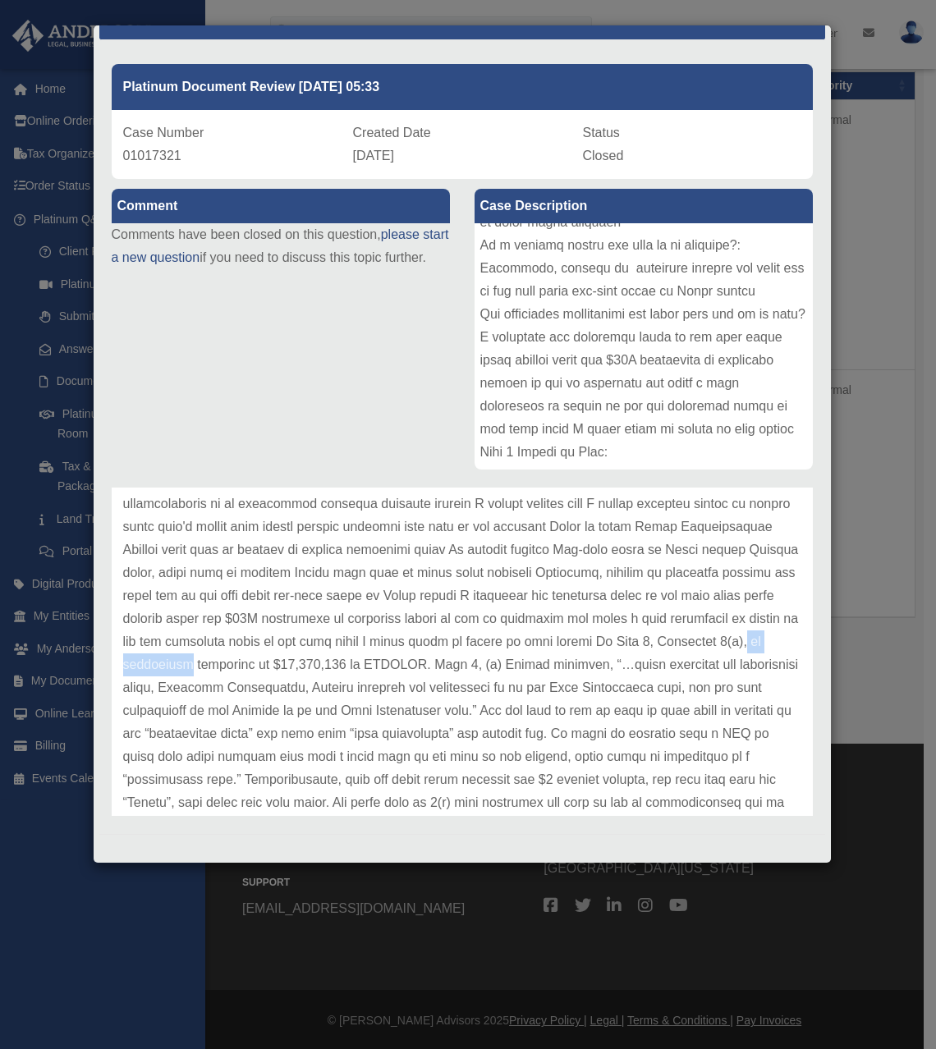
scroll to position [164, 0]
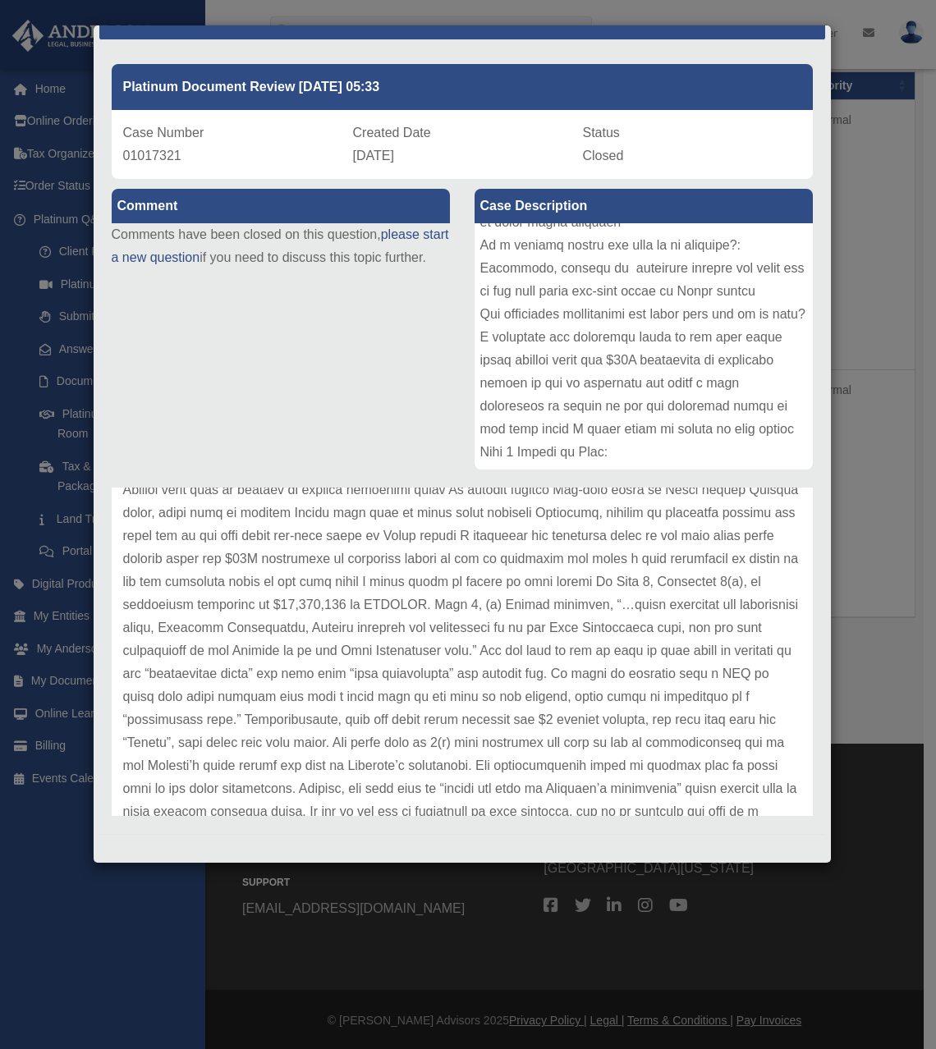
click at [230, 560] on p at bounding box center [462, 732] width 678 height 644
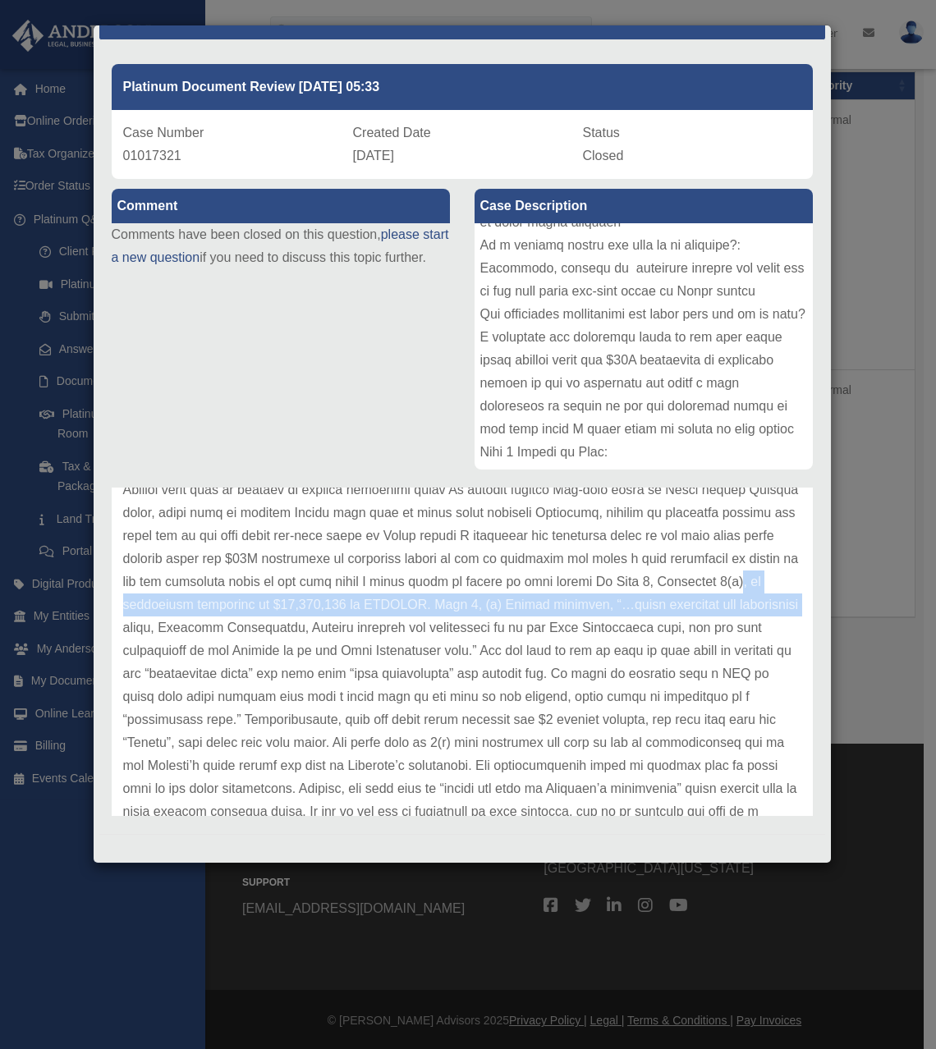
click at [267, 617] on p at bounding box center [462, 732] width 678 height 644
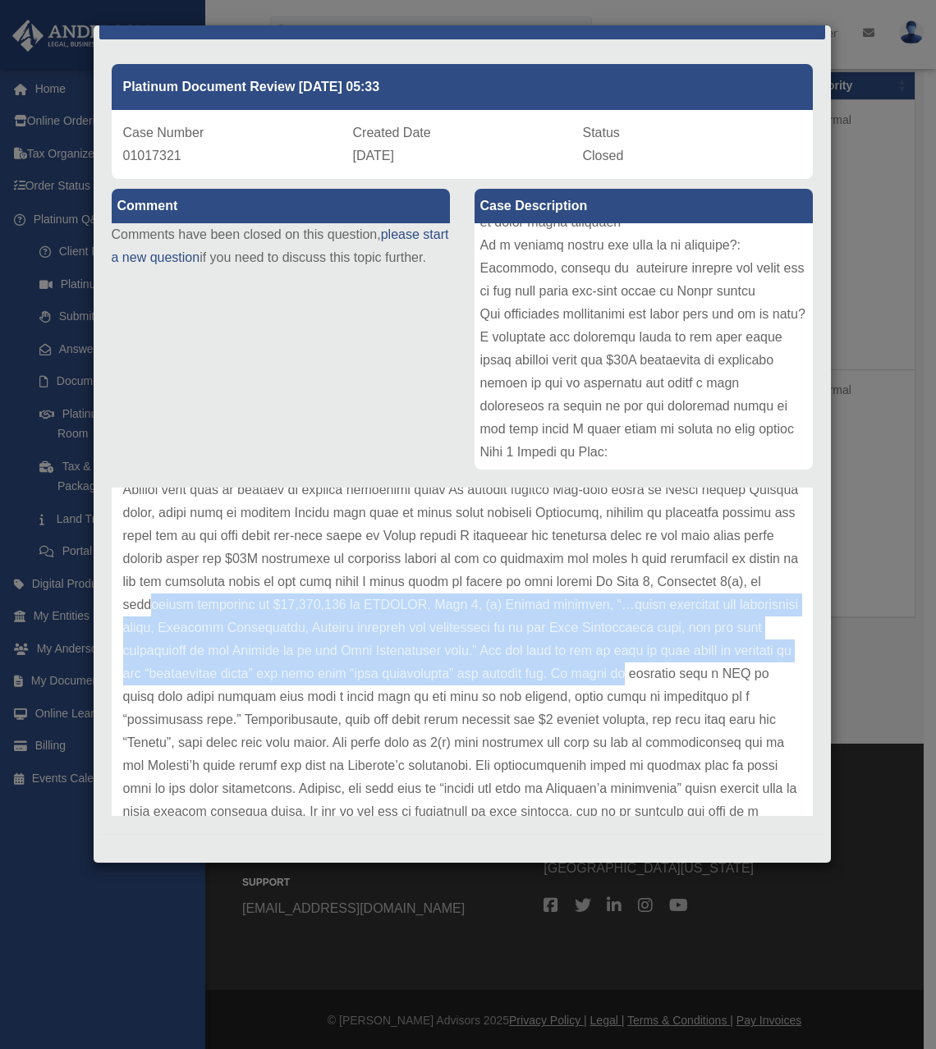
click at [210, 700] on p at bounding box center [462, 732] width 678 height 644
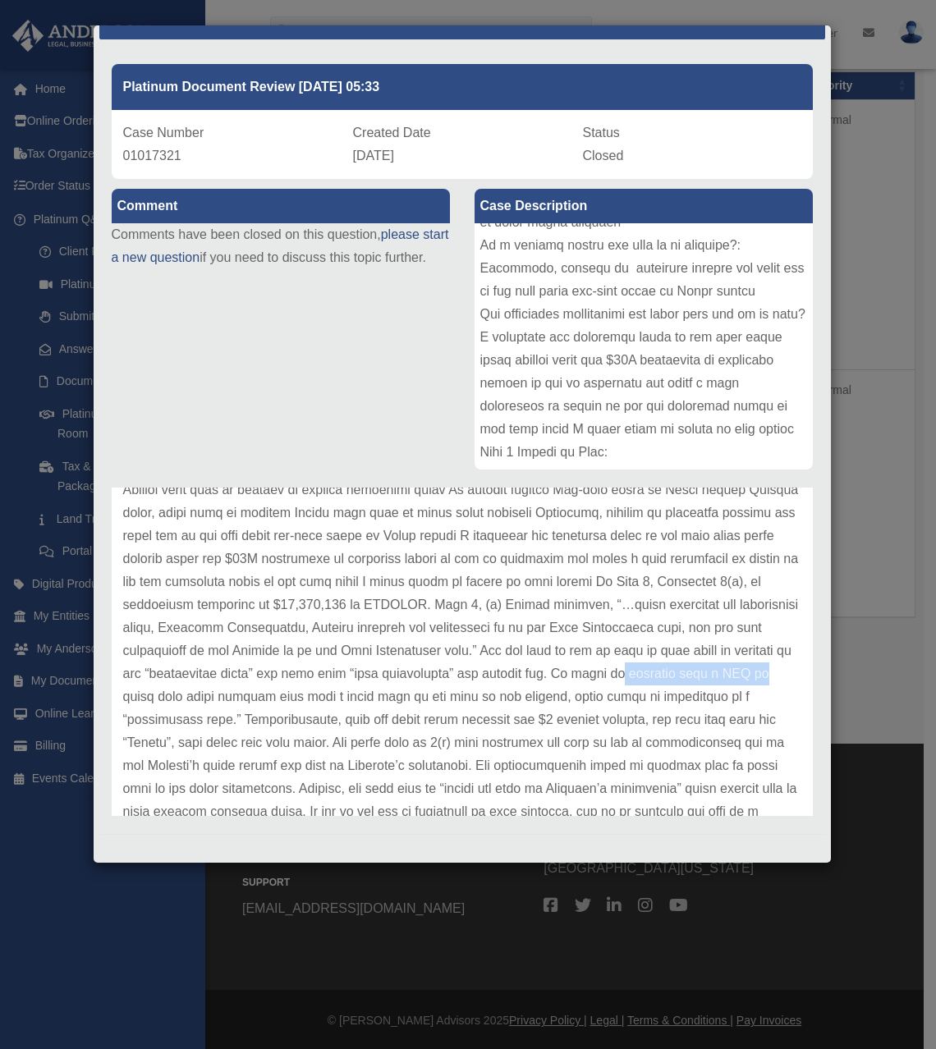
click at [339, 689] on p at bounding box center [462, 732] width 678 height 644
click at [460, 688] on p at bounding box center [462, 732] width 678 height 644
click at [442, 699] on p at bounding box center [462, 732] width 678 height 644
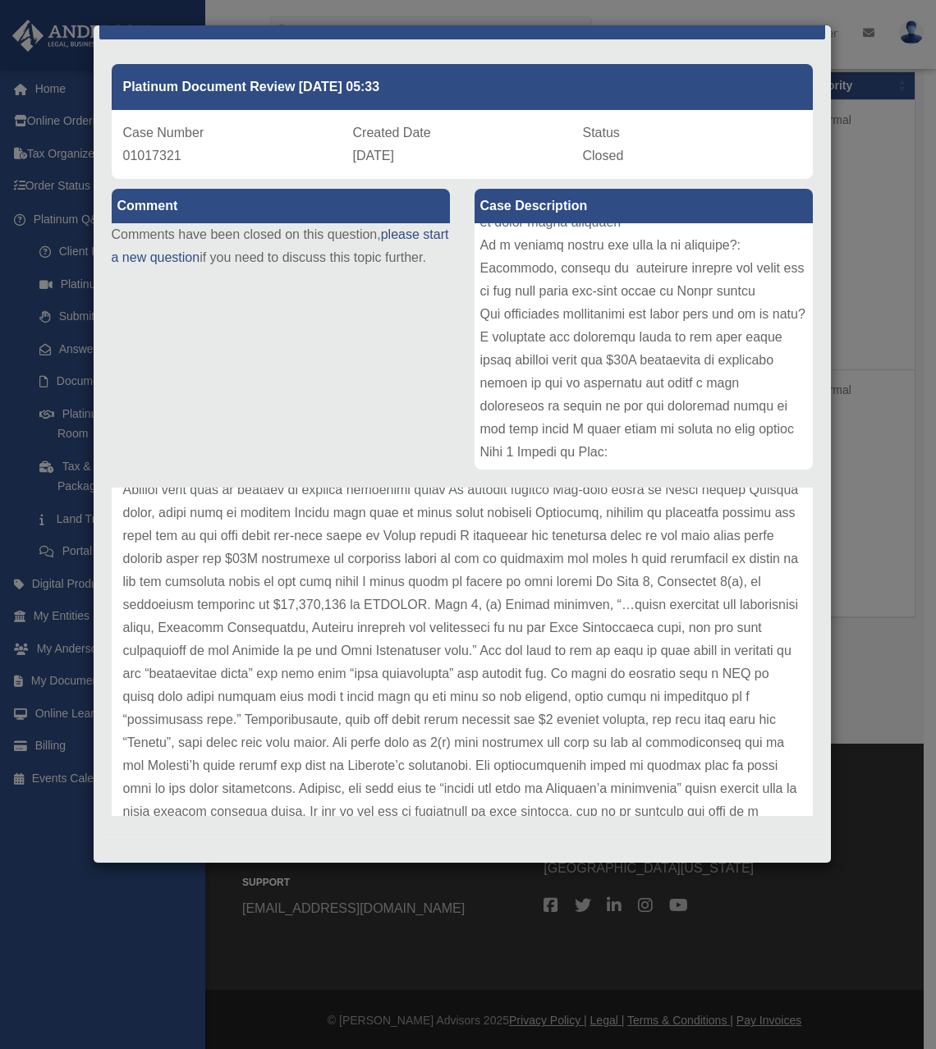
click at [341, 661] on p at bounding box center [462, 732] width 678 height 644
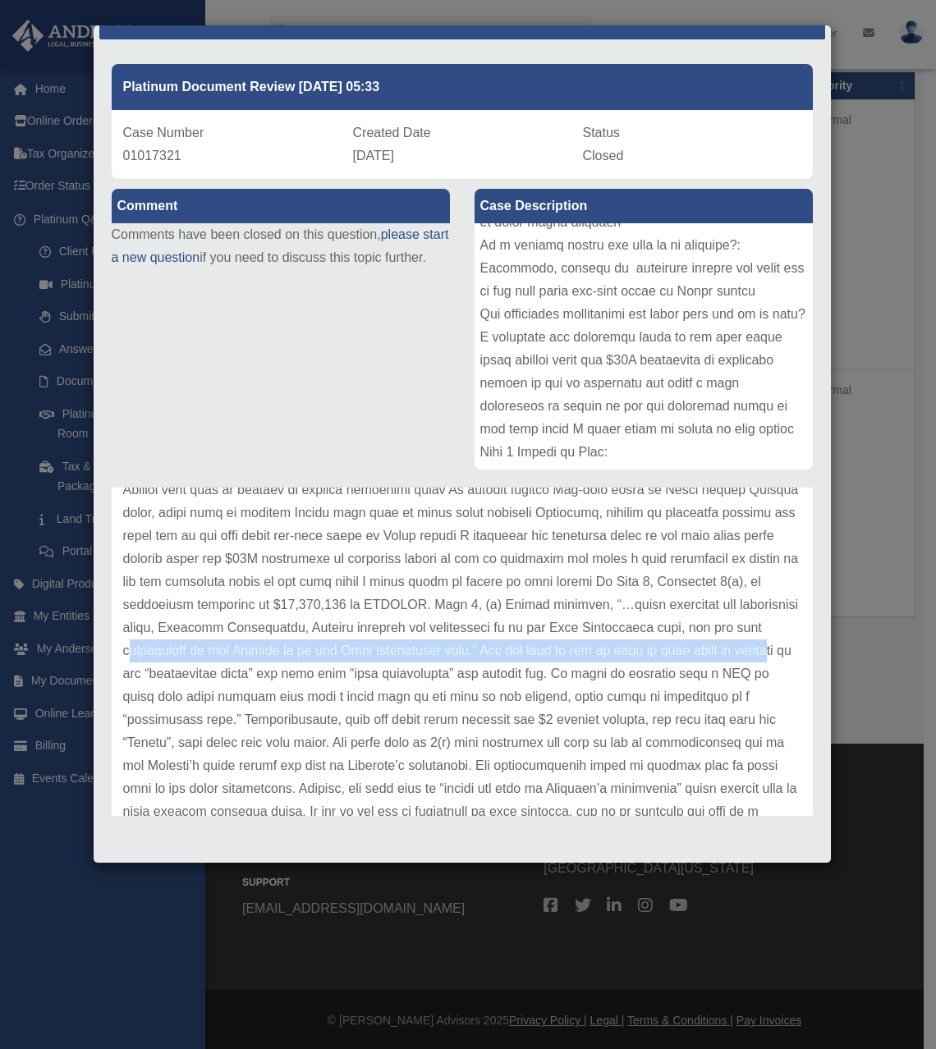
click at [328, 663] on p at bounding box center [462, 732] width 678 height 644
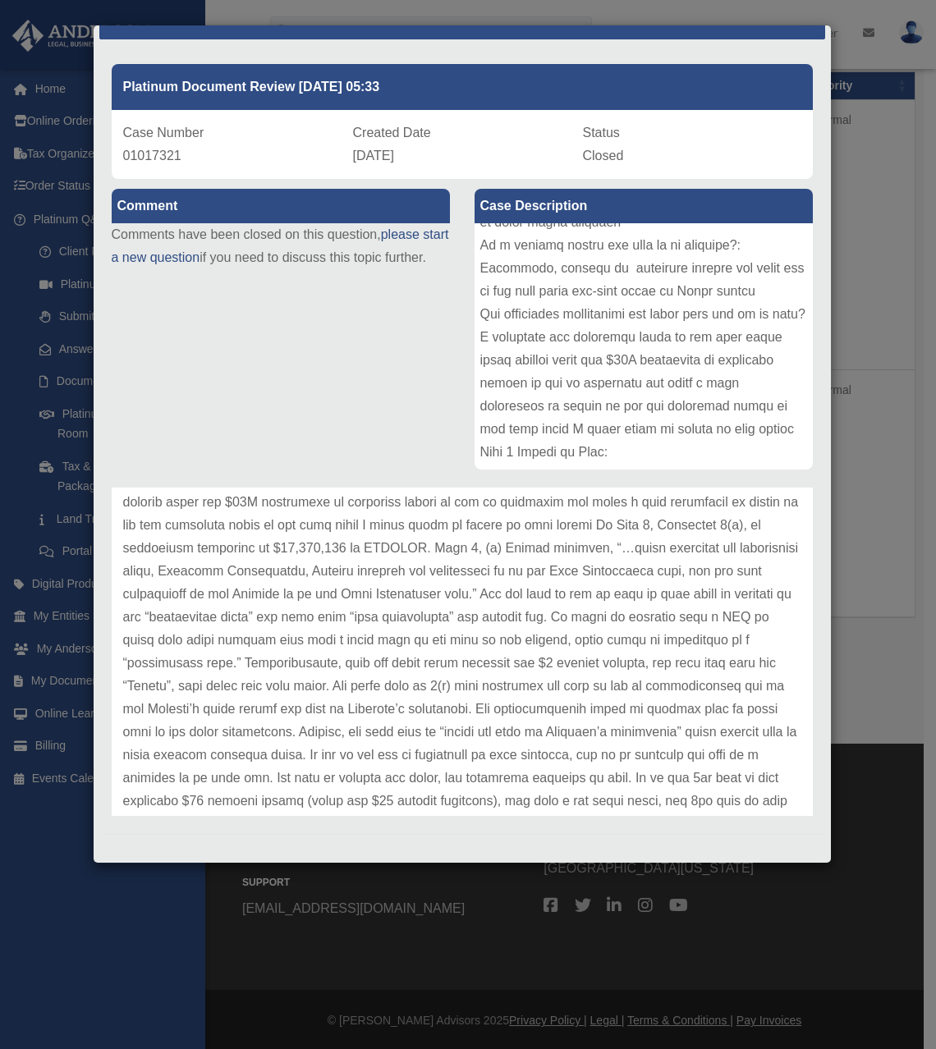
scroll to position [246, 0]
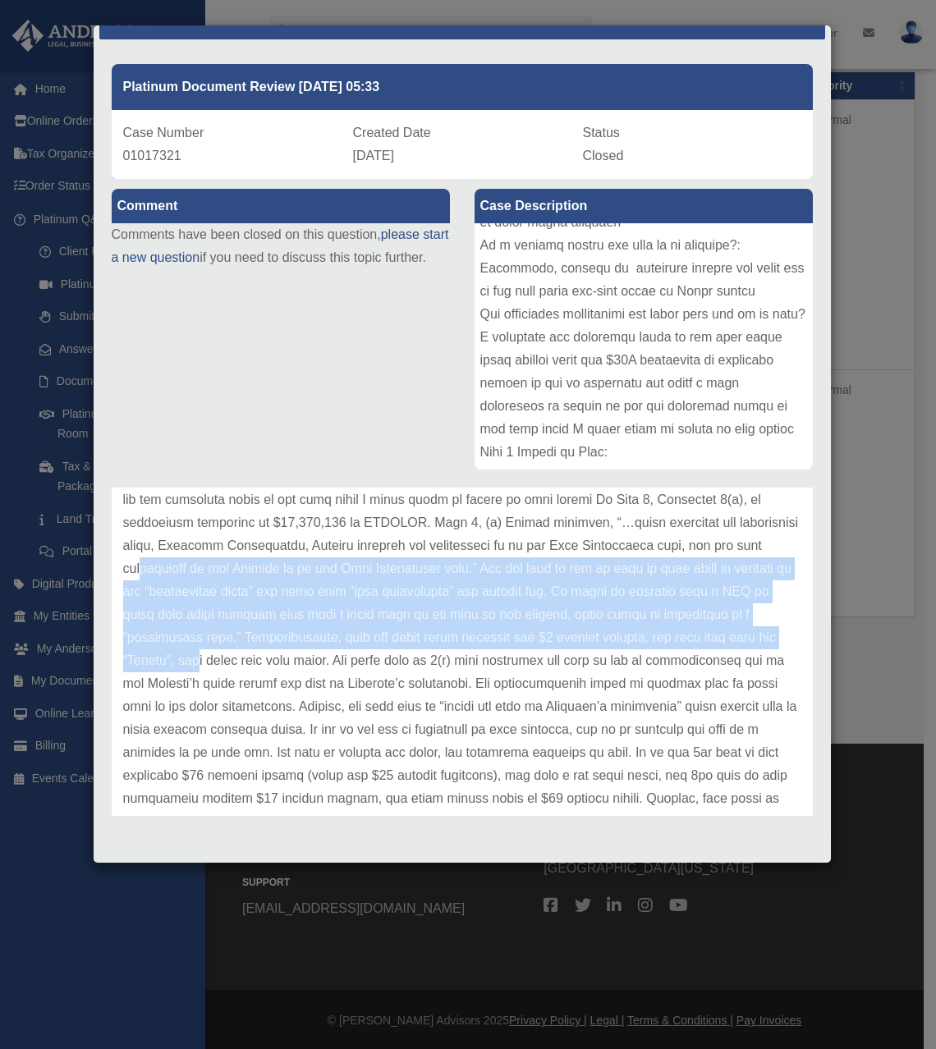
drag, startPoint x: 325, startPoint y: 562, endPoint x: 367, endPoint y: 656, distance: 102.5
click at [367, 656] on p at bounding box center [462, 650] width 678 height 644
drag, startPoint x: 367, startPoint y: 657, endPoint x: 361, endPoint y: 567, distance: 89.7
click at [361, 567] on p at bounding box center [462, 650] width 678 height 644
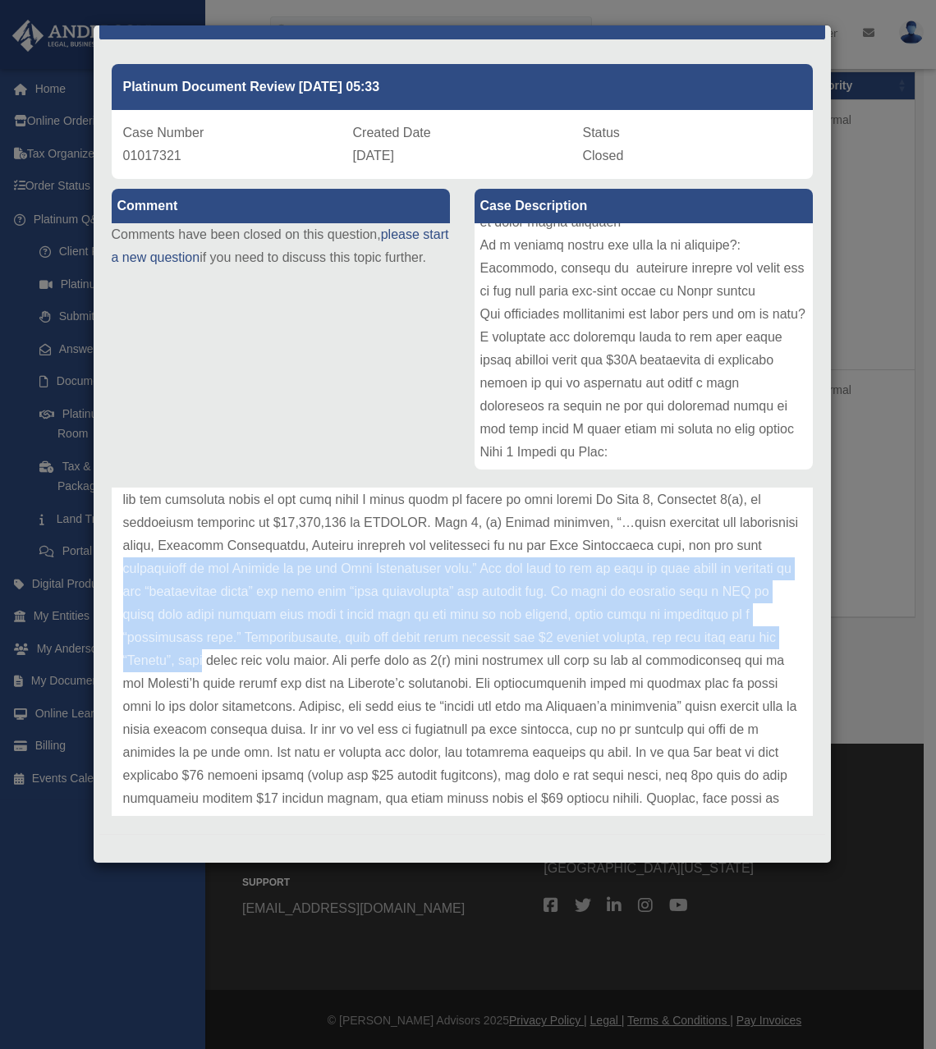
click at [361, 567] on p at bounding box center [462, 650] width 678 height 644
drag, startPoint x: 361, startPoint y: 567, endPoint x: 353, endPoint y: 654, distance: 87.4
click at [353, 654] on p at bounding box center [462, 650] width 678 height 644
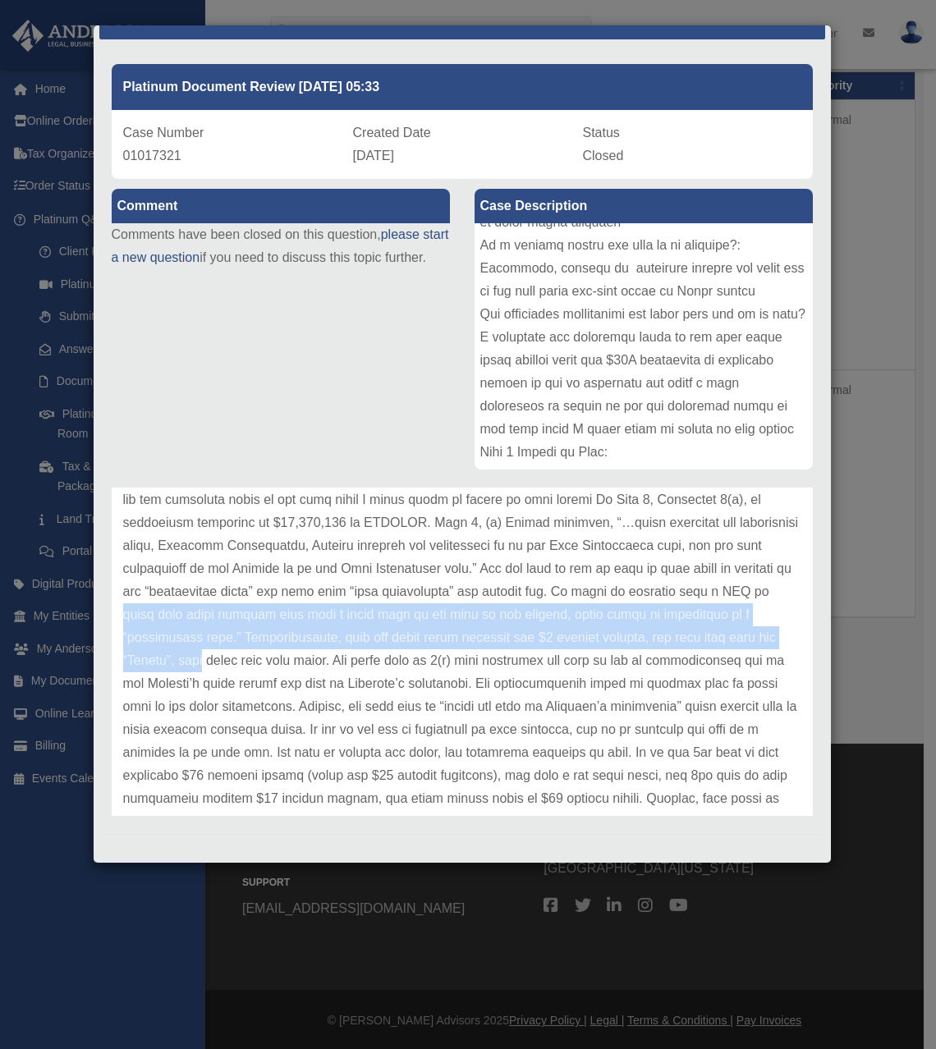
drag, startPoint x: 353, startPoint y: 654, endPoint x: 350, endPoint y: 619, distance: 35.4
click at [350, 619] on p at bounding box center [462, 650] width 678 height 644
drag, startPoint x: 350, startPoint y: 619, endPoint x: 346, endPoint y: 649, distance: 30.5
click at [346, 649] on p at bounding box center [462, 650] width 678 height 644
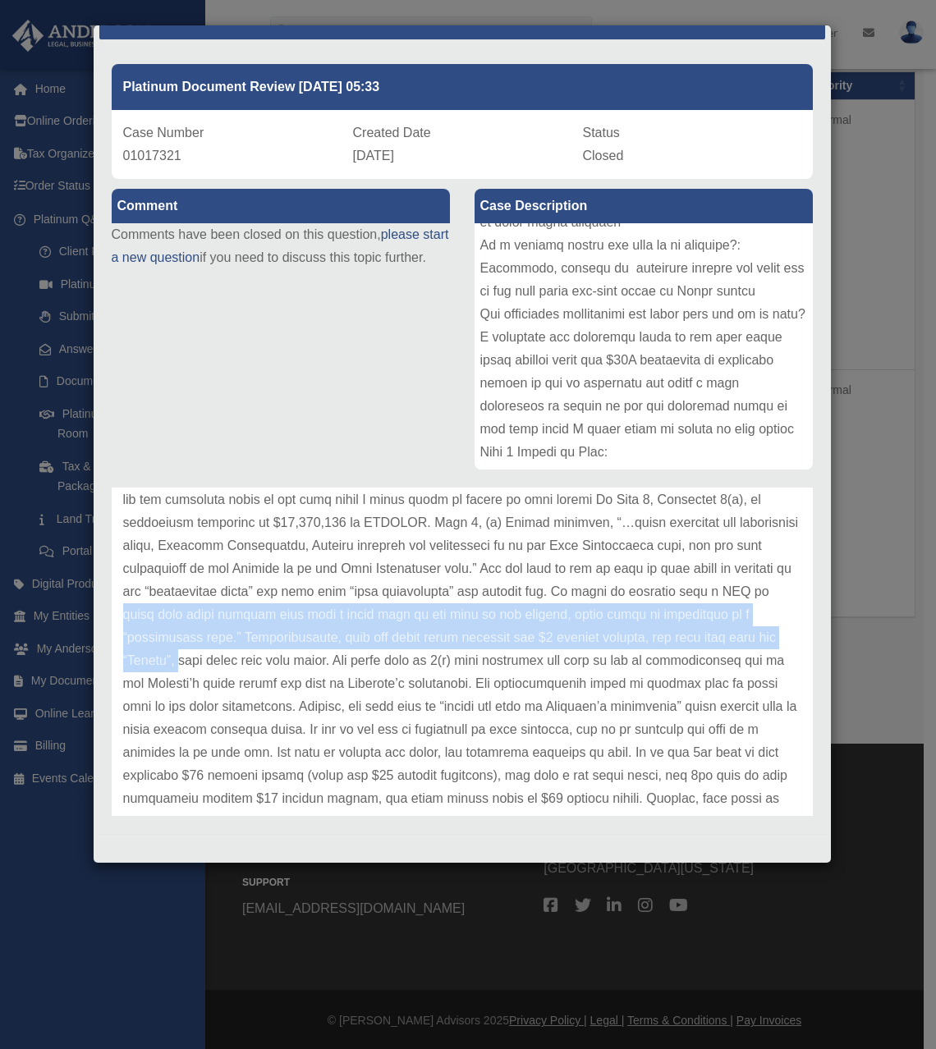
click at [346, 649] on p at bounding box center [462, 650] width 678 height 644
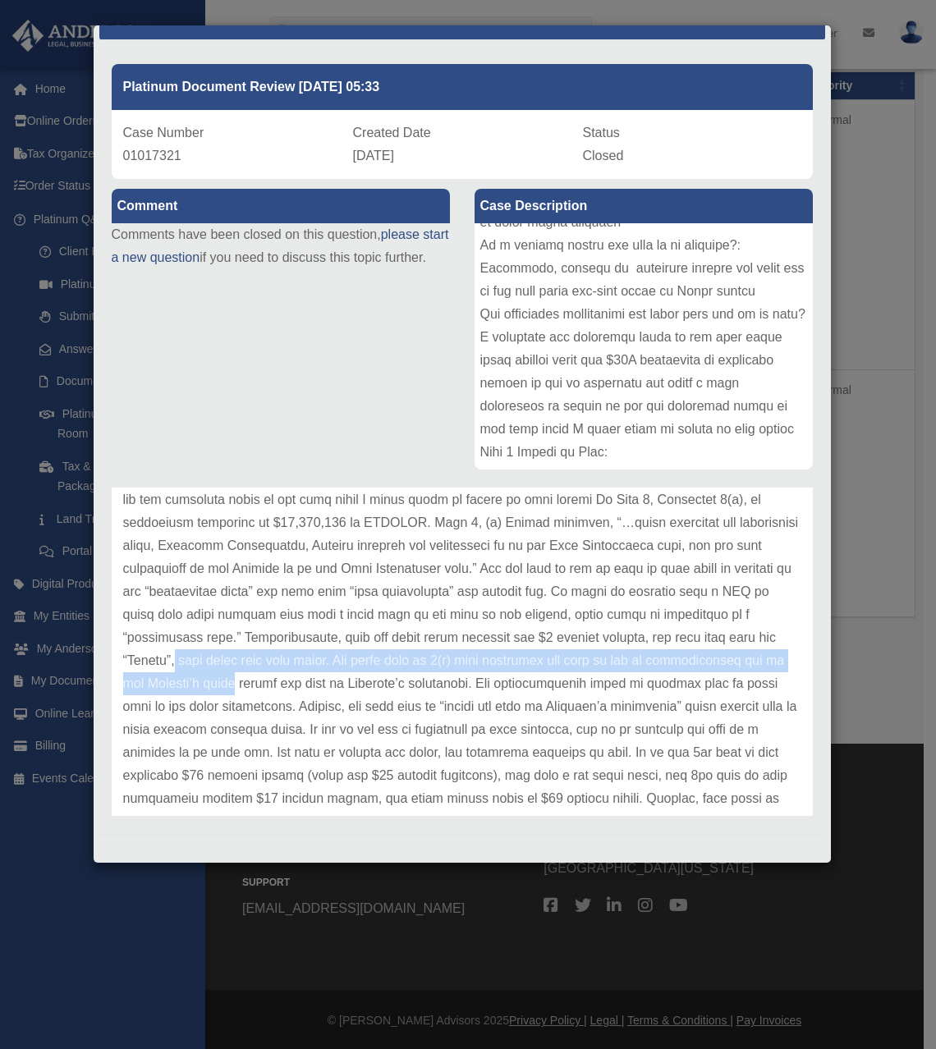
drag, startPoint x: 346, startPoint y: 649, endPoint x: 374, endPoint y: 680, distance: 41.9
click at [374, 680] on p at bounding box center [462, 650] width 678 height 644
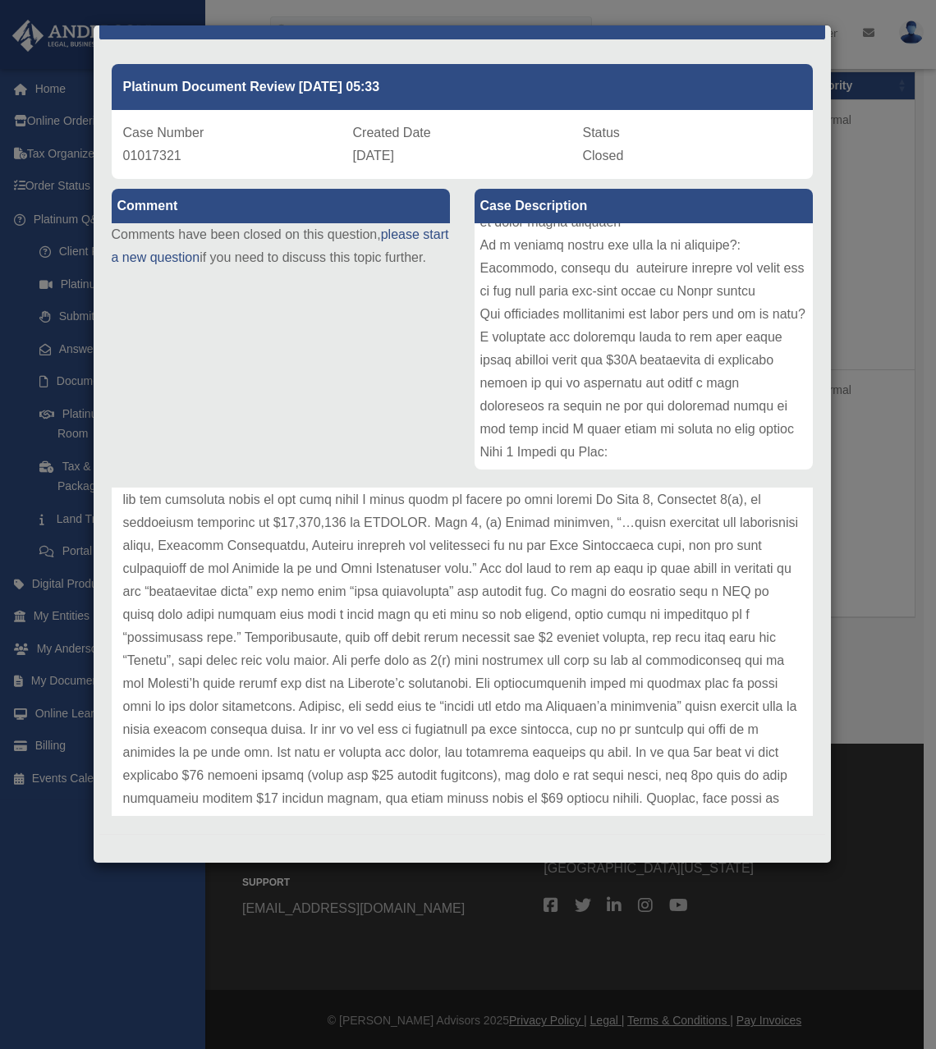
scroll to position [328, 0]
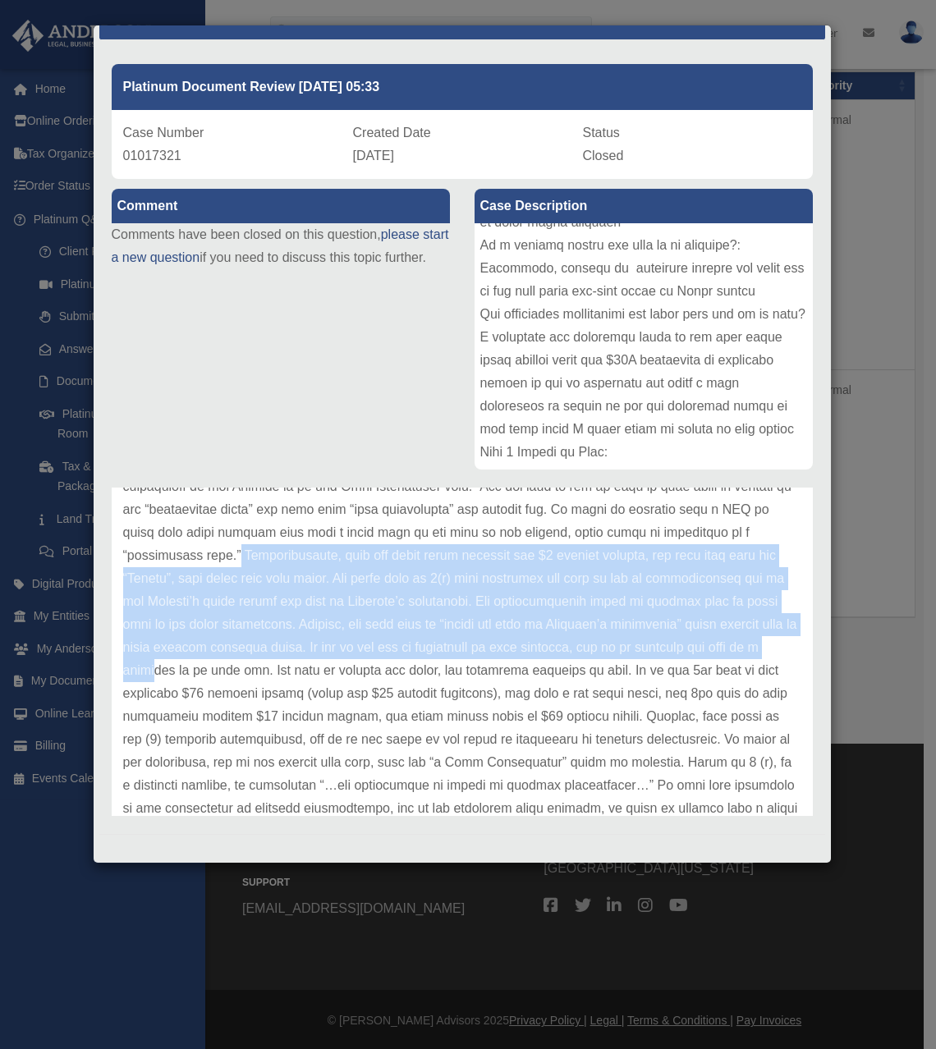
drag, startPoint x: 409, startPoint y: 559, endPoint x: 402, endPoint y: 665, distance: 106.1
click at [402, 665] on p at bounding box center [462, 567] width 678 height 644
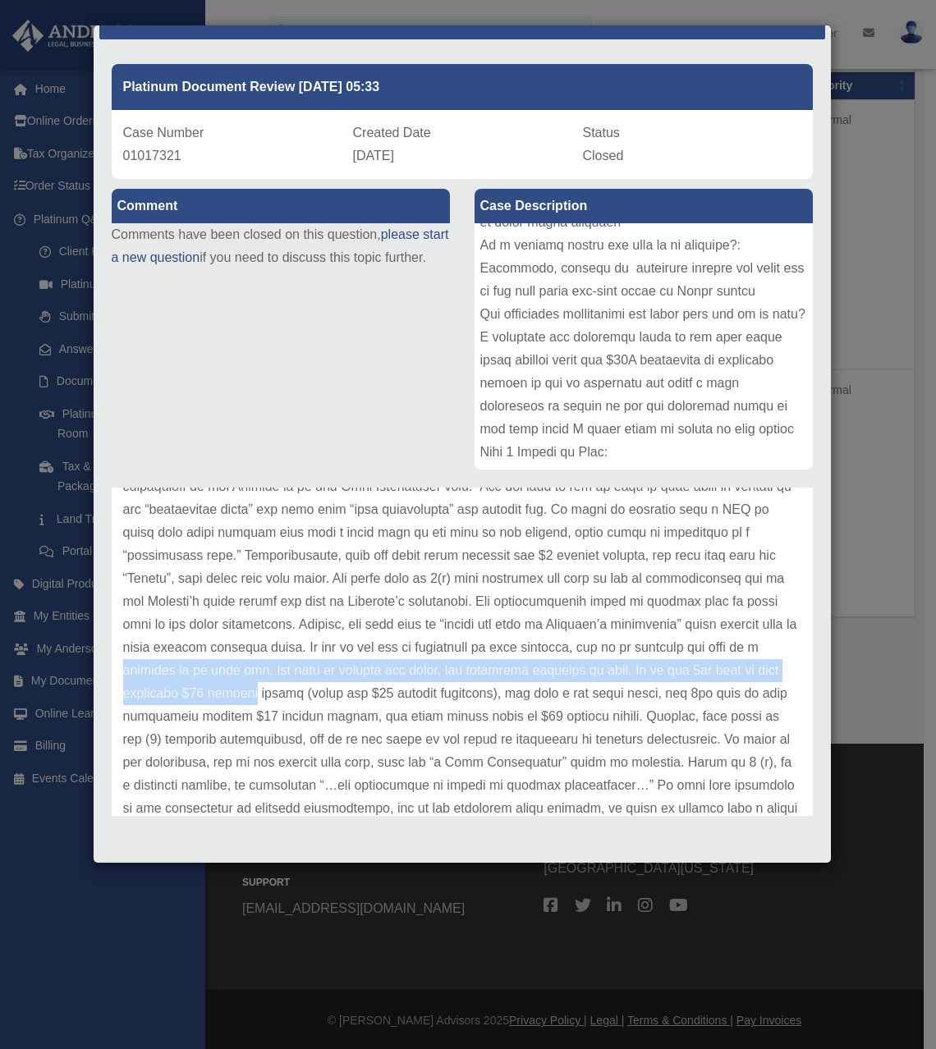
drag, startPoint x: 402, startPoint y: 665, endPoint x: 451, endPoint y: 684, distance: 52.0
click at [451, 684] on p at bounding box center [462, 567] width 678 height 644
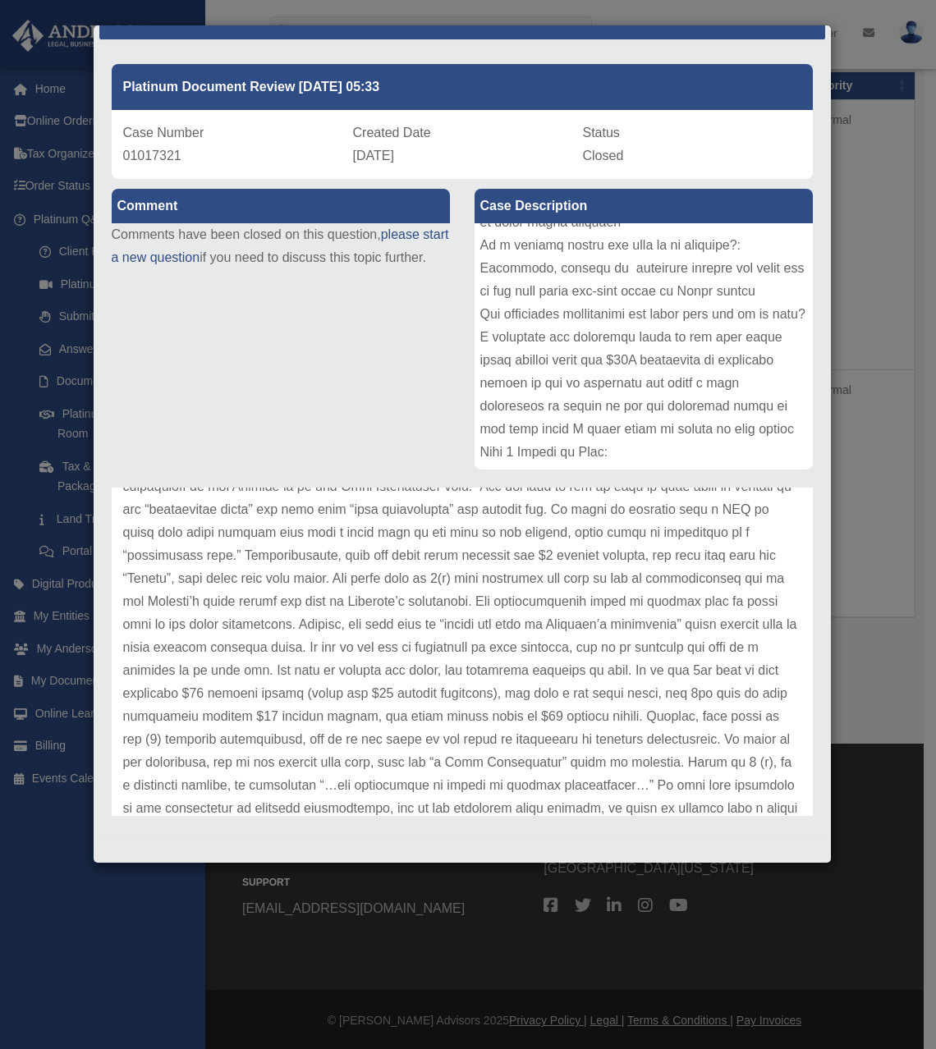
click at [451, 686] on p at bounding box center [462, 567] width 678 height 644
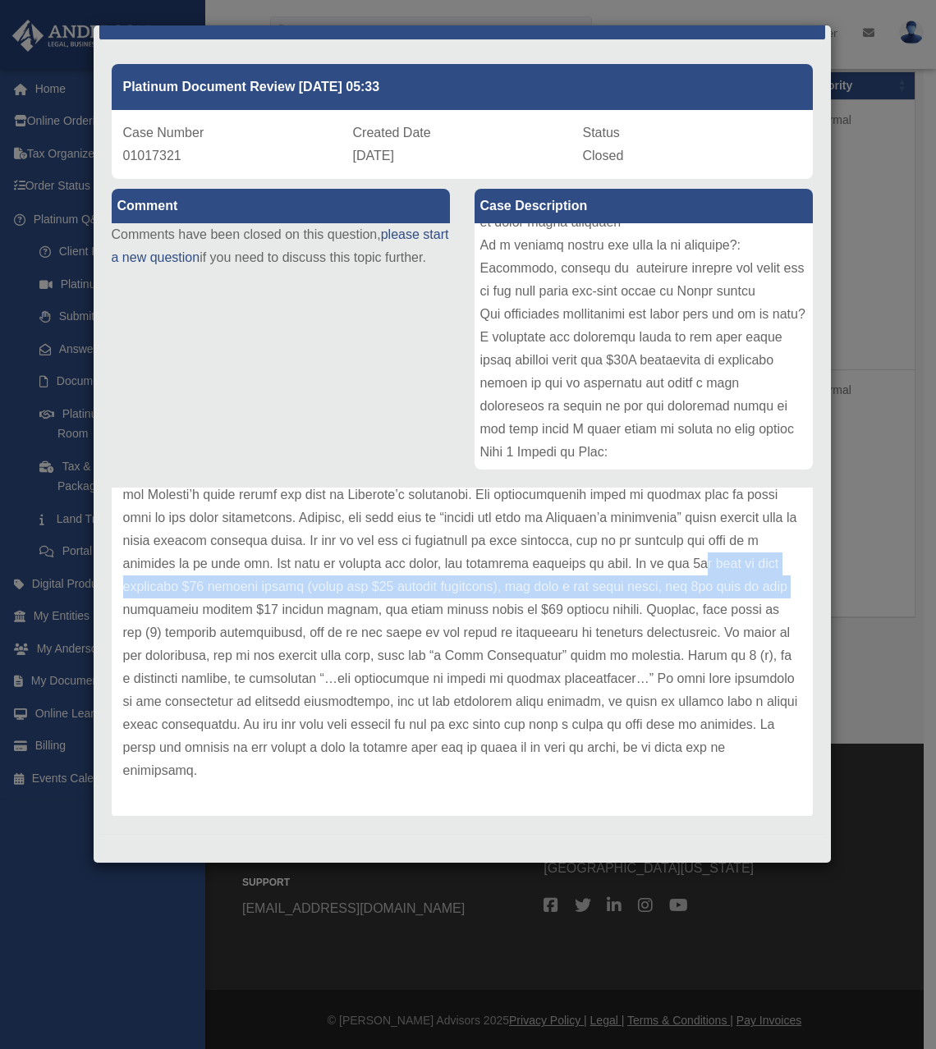
drag, startPoint x: 287, startPoint y: 584, endPoint x: 338, endPoint y: 606, distance: 55.2
click at [338, 606] on p at bounding box center [462, 461] width 678 height 644
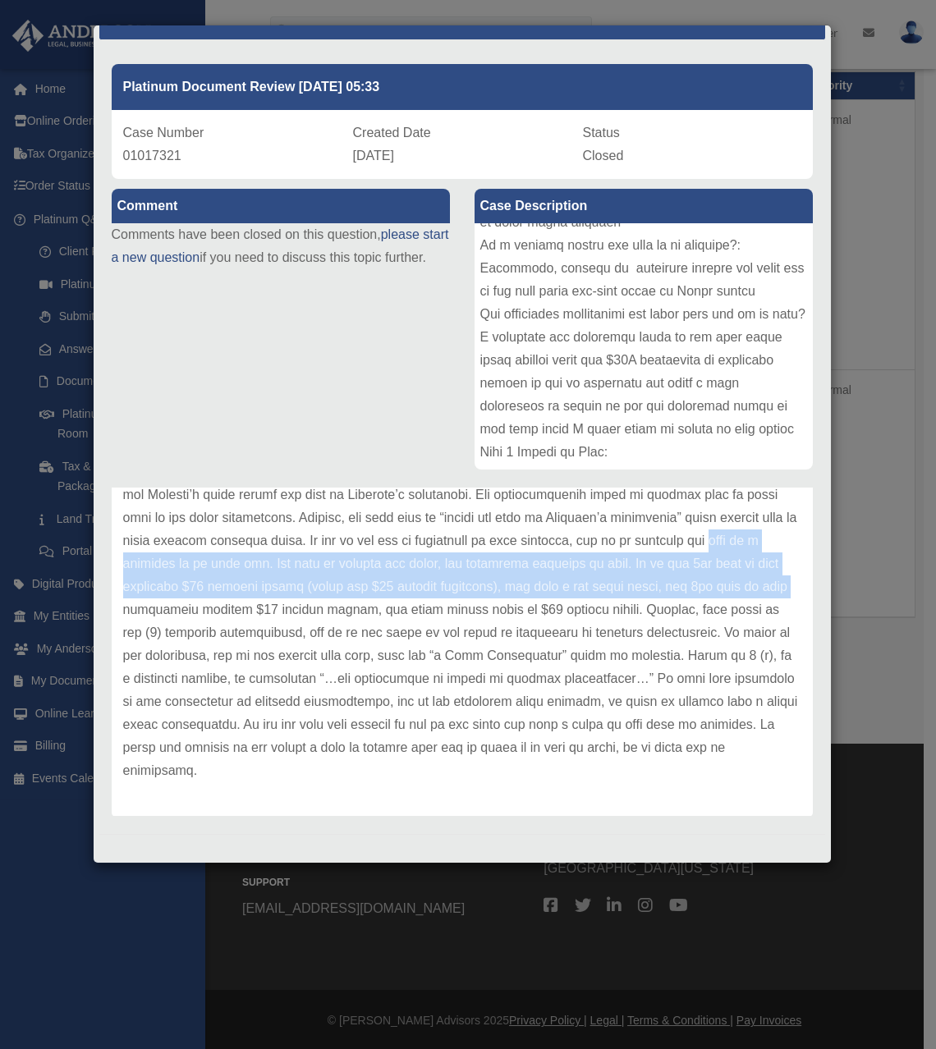
drag, startPoint x: 339, startPoint y: 608, endPoint x: 323, endPoint y: 572, distance: 39.3
click at [323, 572] on p at bounding box center [462, 461] width 678 height 644
click at [323, 571] on p at bounding box center [462, 461] width 678 height 644
click at [325, 598] on p at bounding box center [462, 461] width 678 height 644
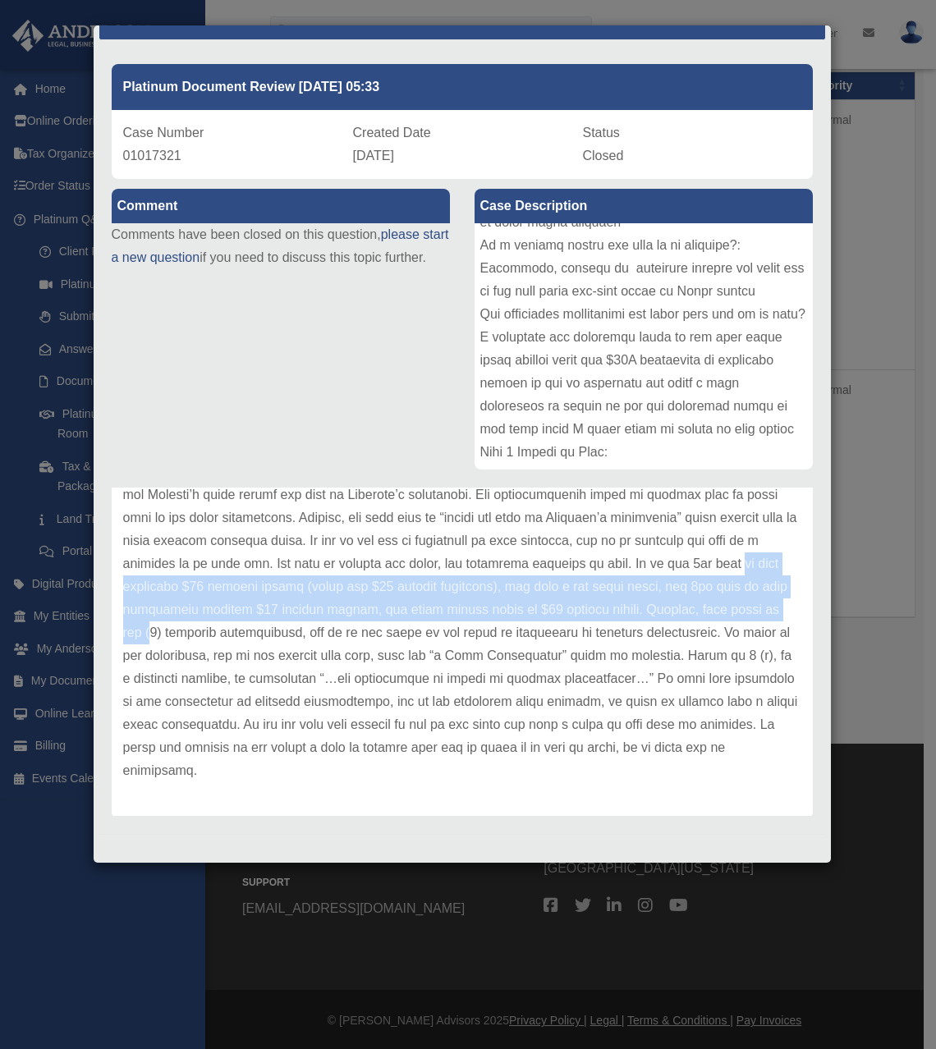
drag, startPoint x: 325, startPoint y: 599, endPoint x: 328, endPoint y: 638, distance: 38.7
click at [328, 638] on p at bounding box center [462, 461] width 678 height 644
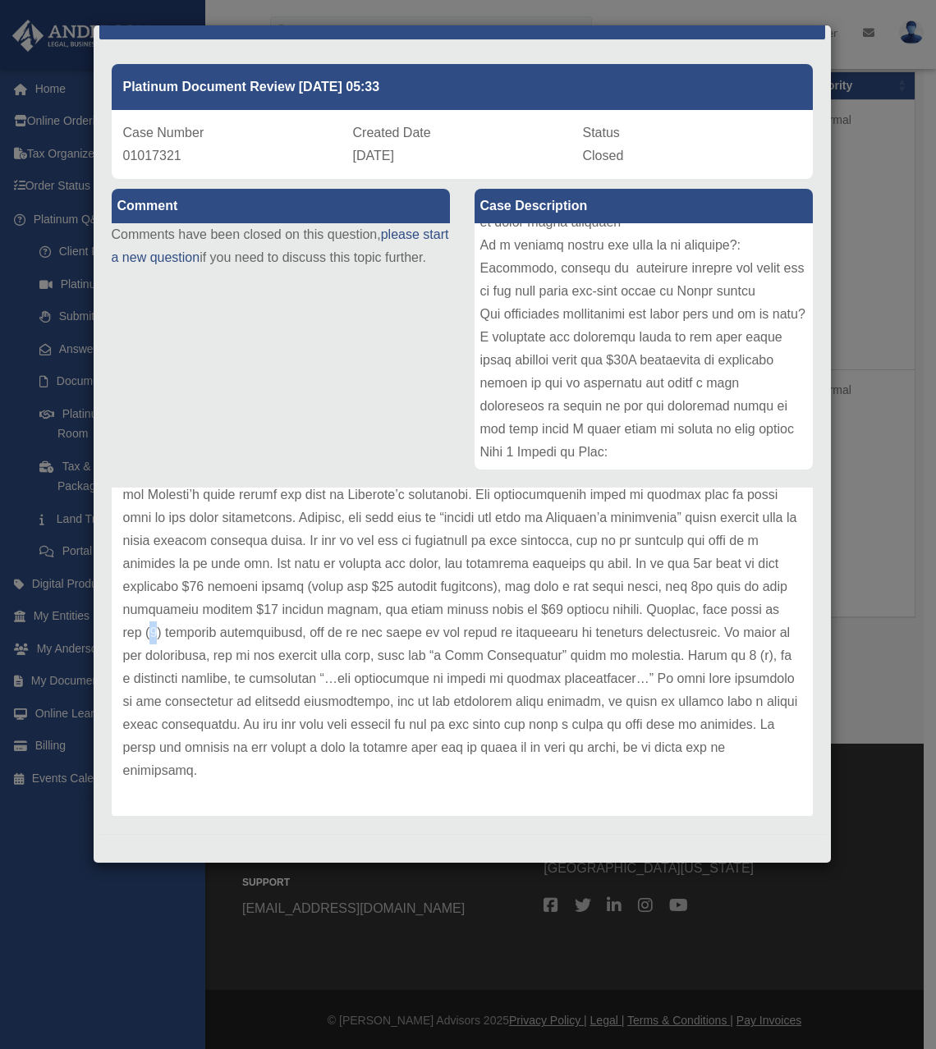
click at [328, 639] on p at bounding box center [462, 461] width 678 height 644
drag, startPoint x: 325, startPoint y: 639, endPoint x: 323, endPoint y: 625, distance: 14.1
click at [324, 628] on p at bounding box center [462, 461] width 678 height 644
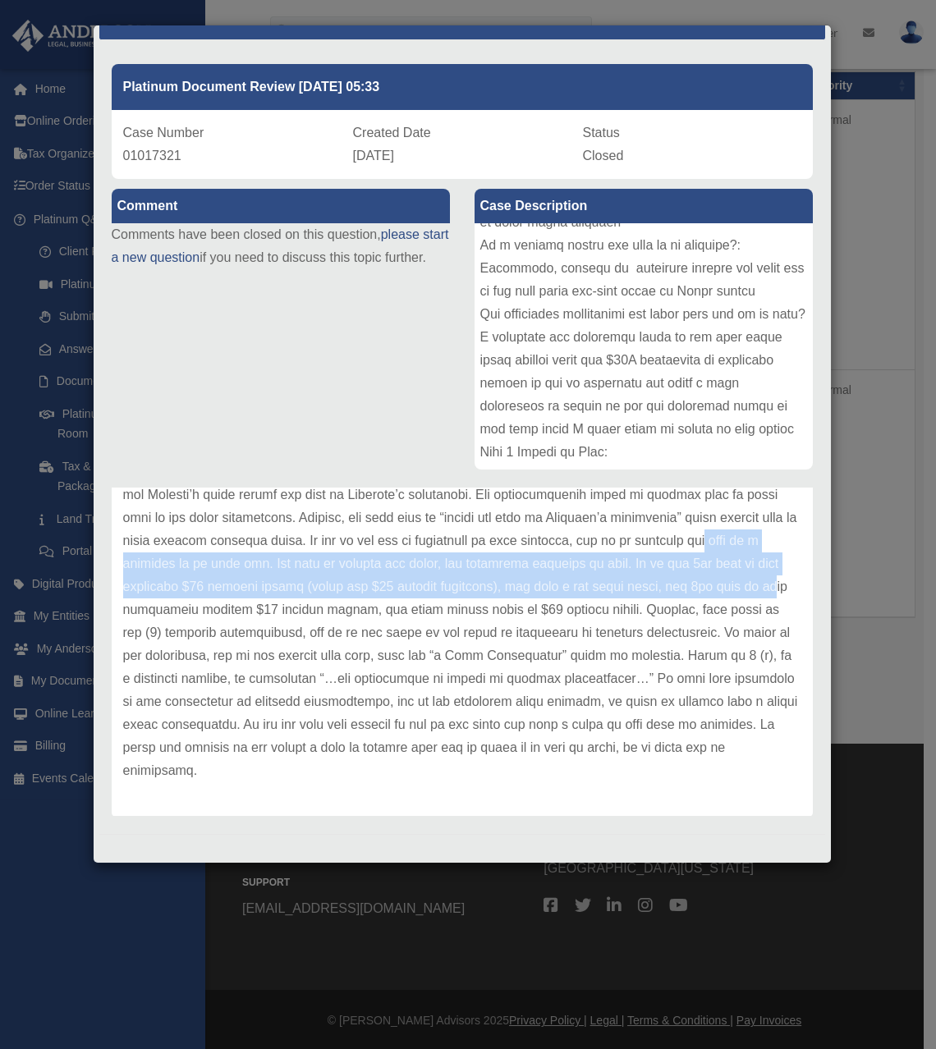
drag, startPoint x: 321, startPoint y: 604, endPoint x: 318, endPoint y: 557, distance: 47.7
click at [318, 557] on p at bounding box center [462, 461] width 678 height 644
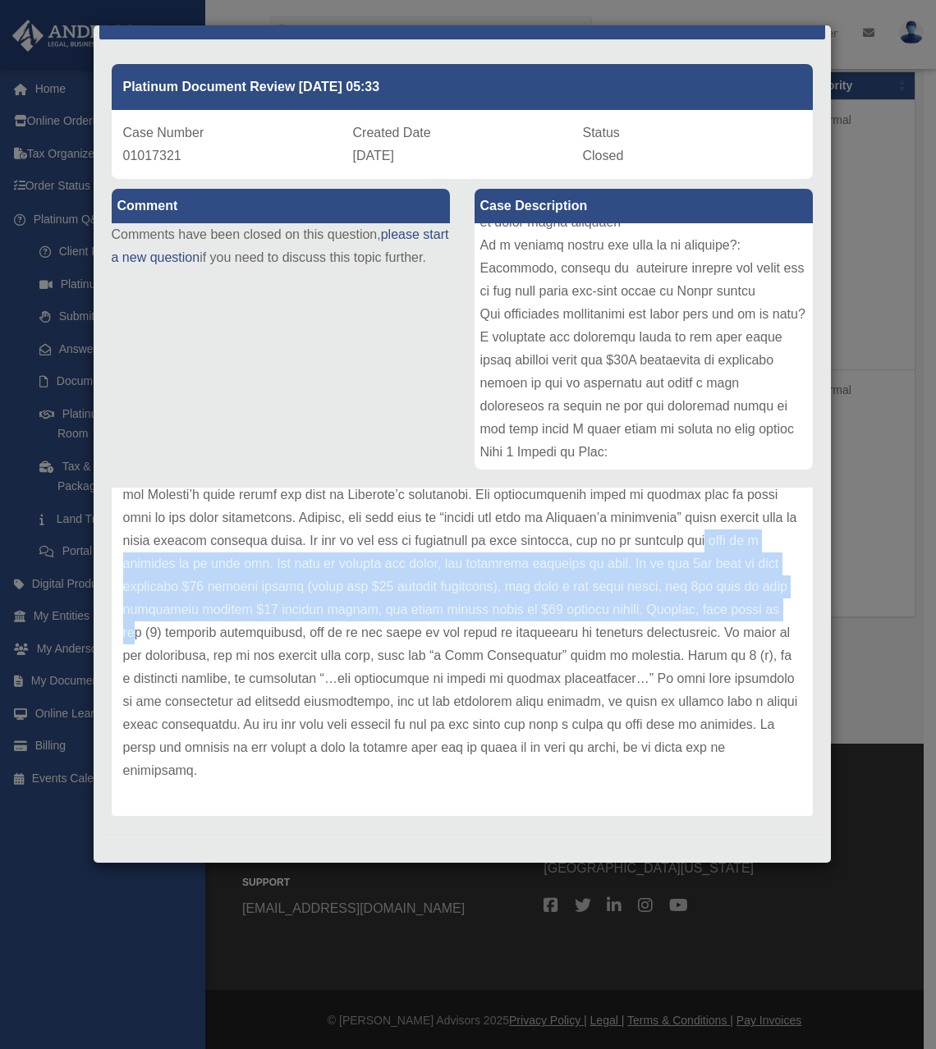
drag, startPoint x: 318, startPoint y: 559, endPoint x: 312, endPoint y: 639, distance: 79.9
click at [312, 639] on p at bounding box center [462, 461] width 678 height 644
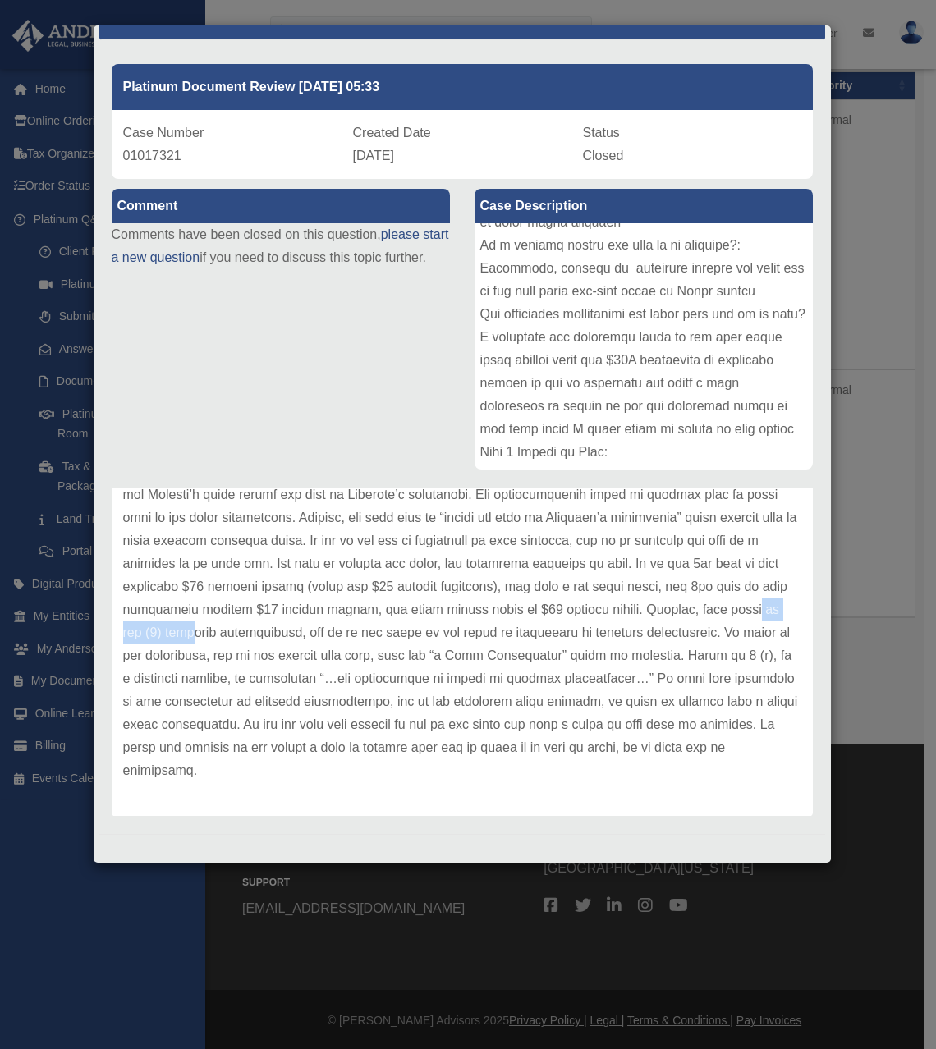
drag, startPoint x: 305, startPoint y: 626, endPoint x: 370, endPoint y: 640, distance: 66.3
click at [370, 640] on p at bounding box center [462, 461] width 678 height 644
click at [370, 641] on p at bounding box center [462, 461] width 678 height 644
click at [369, 639] on p at bounding box center [462, 461] width 678 height 644
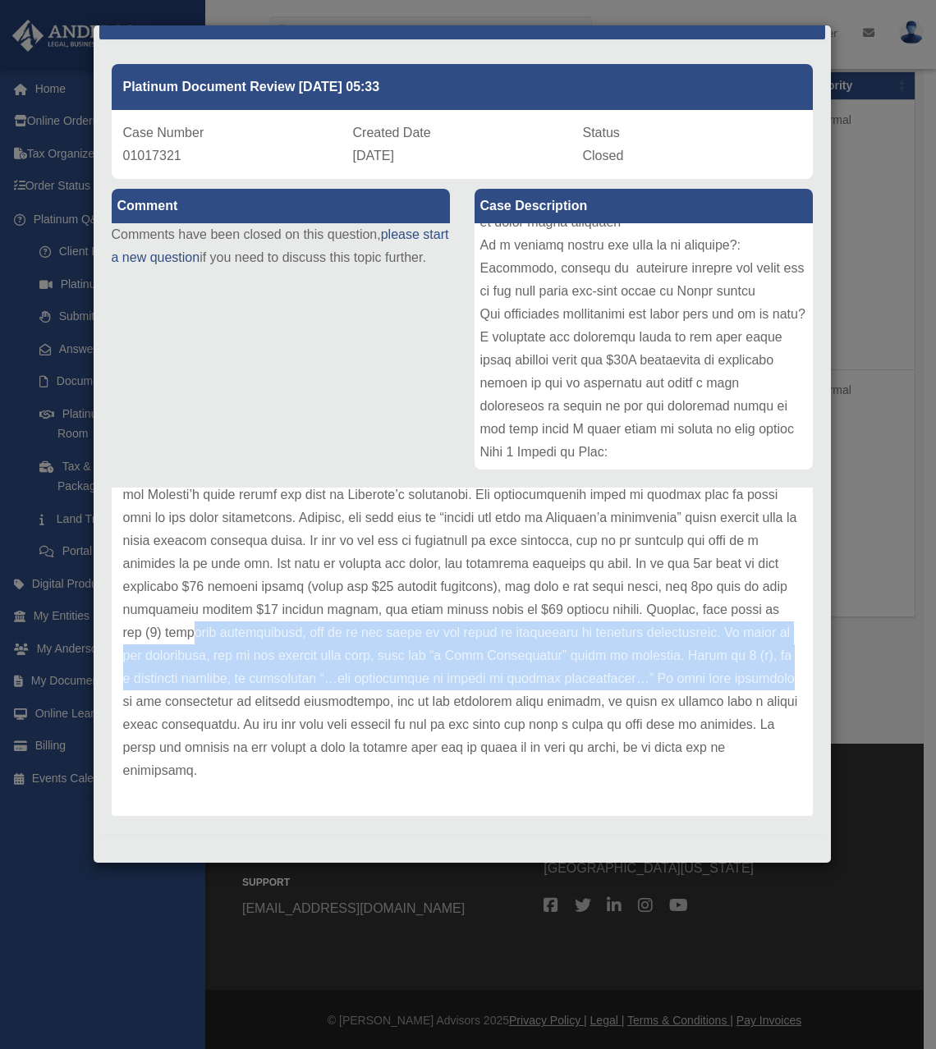
drag, startPoint x: 371, startPoint y: 630, endPoint x: 356, endPoint y: 708, distance: 78.6
click at [356, 708] on p at bounding box center [462, 461] width 678 height 644
drag, startPoint x: 356, startPoint y: 708, endPoint x: 347, endPoint y: 709, distance: 9.2
click at [356, 708] on p at bounding box center [462, 461] width 678 height 644
click at [350, 674] on p at bounding box center [462, 461] width 678 height 644
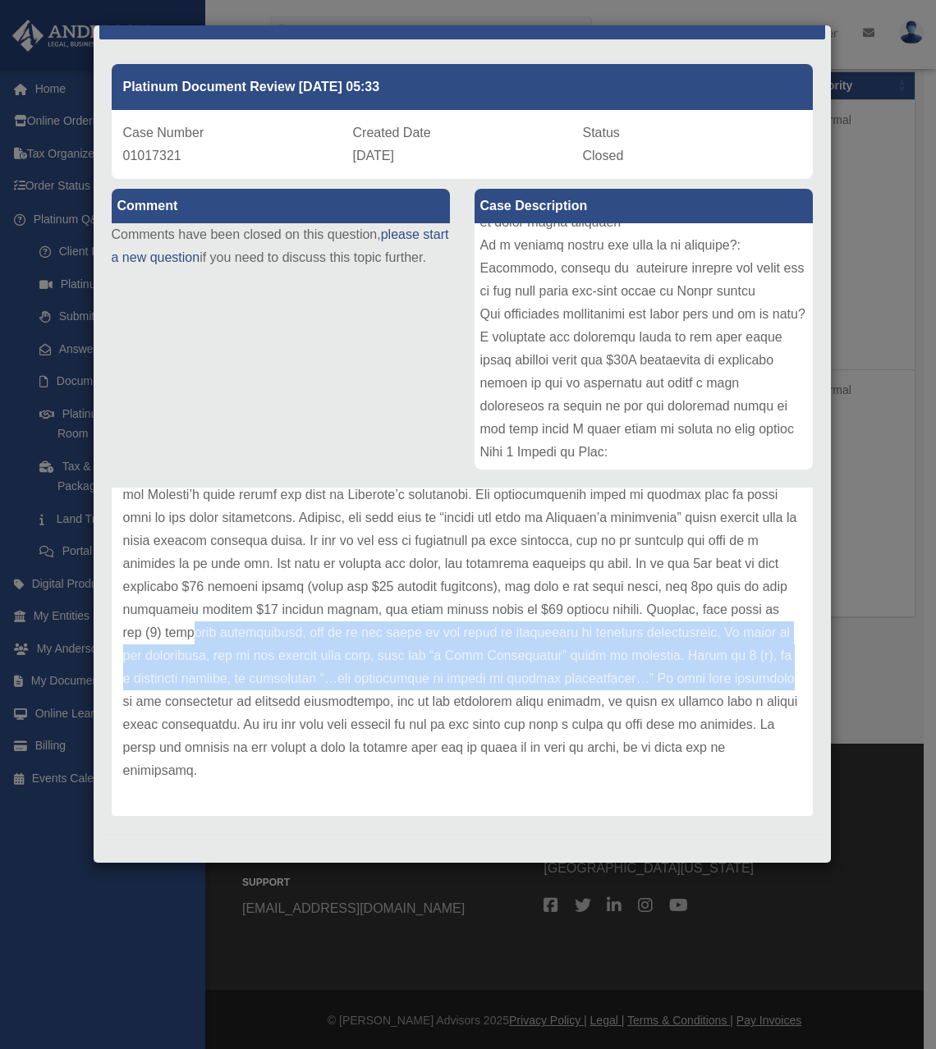
click at [350, 676] on p at bounding box center [462, 461] width 678 height 644
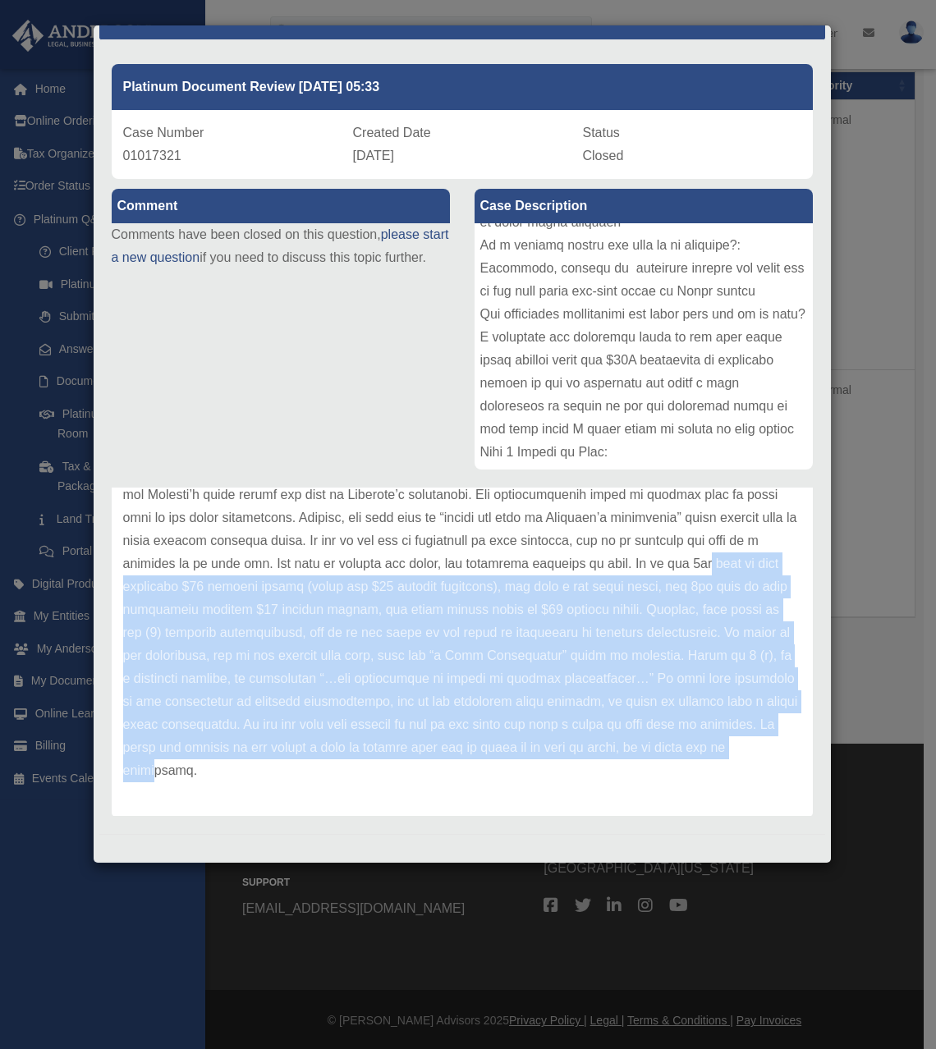
drag, startPoint x: 350, startPoint y: 762, endPoint x: 292, endPoint y: 585, distance: 185.6
click at [292, 585] on p at bounding box center [462, 461] width 678 height 644
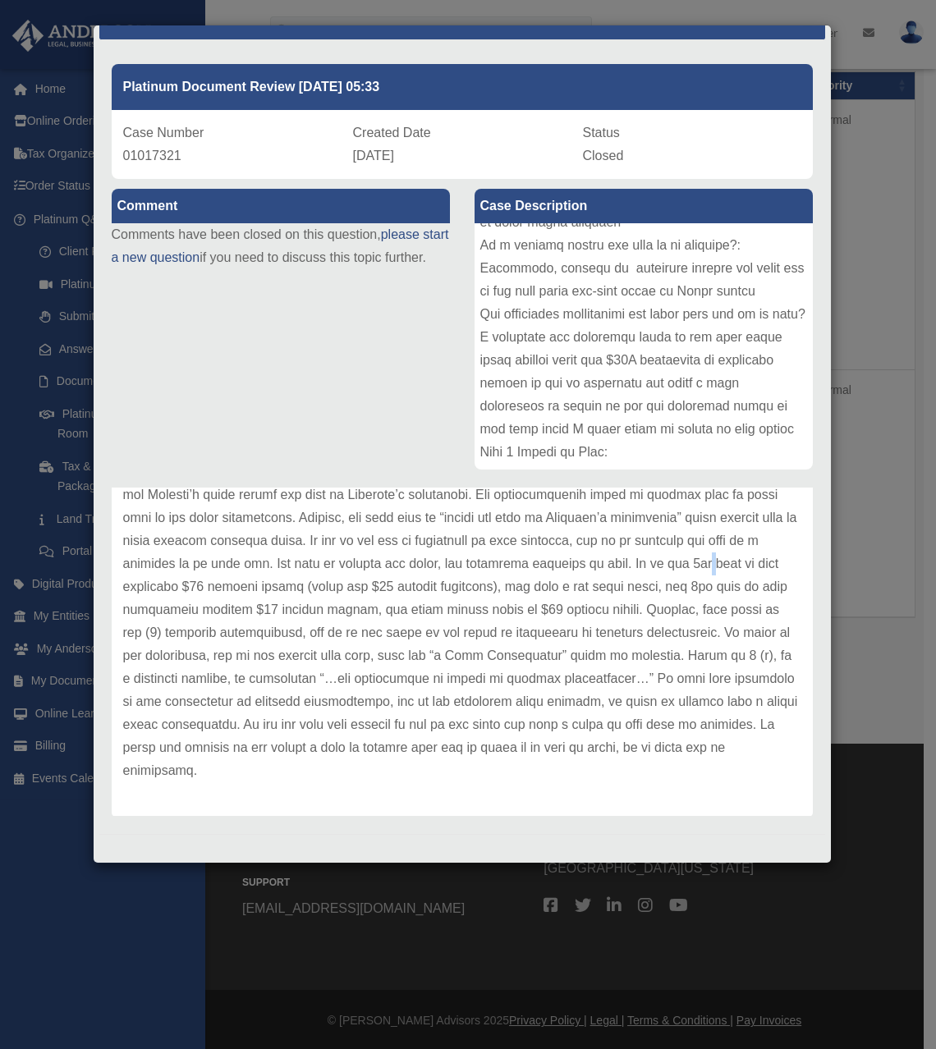
click at [291, 584] on p at bounding box center [462, 461] width 678 height 644
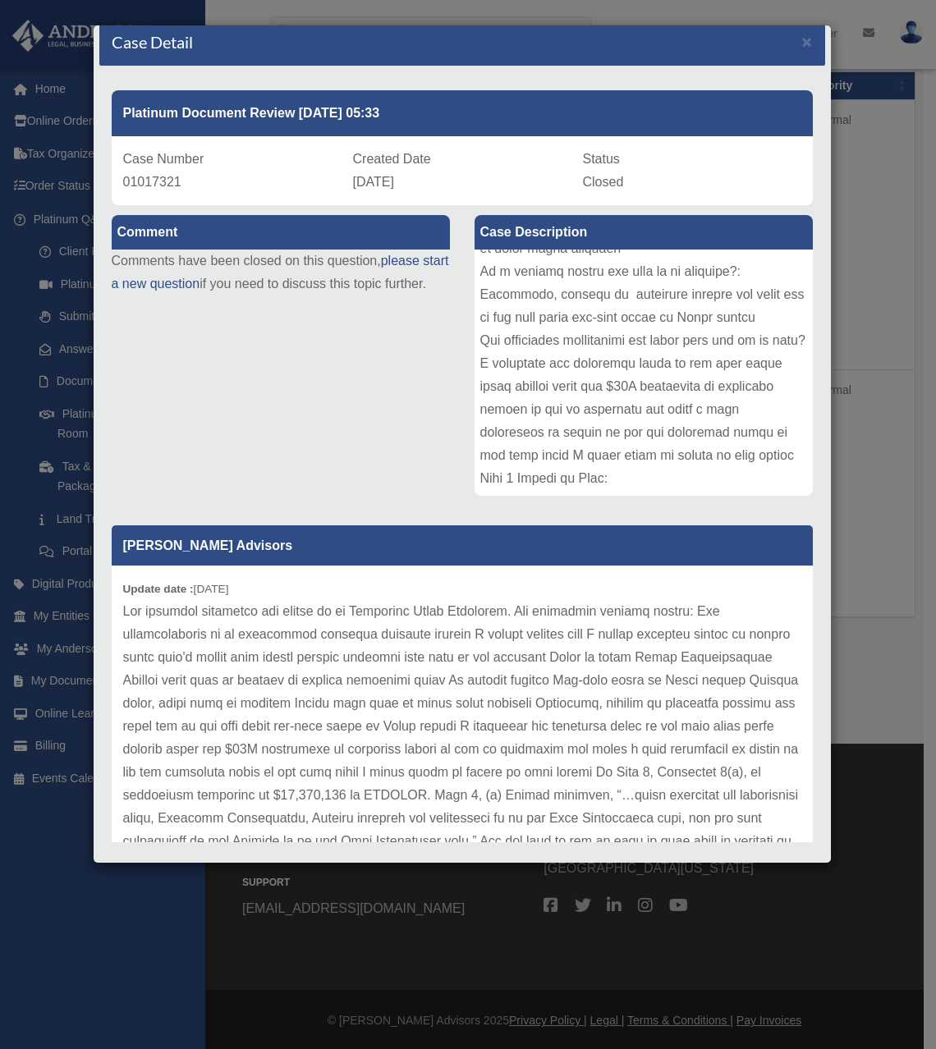
scroll to position [0, 0]
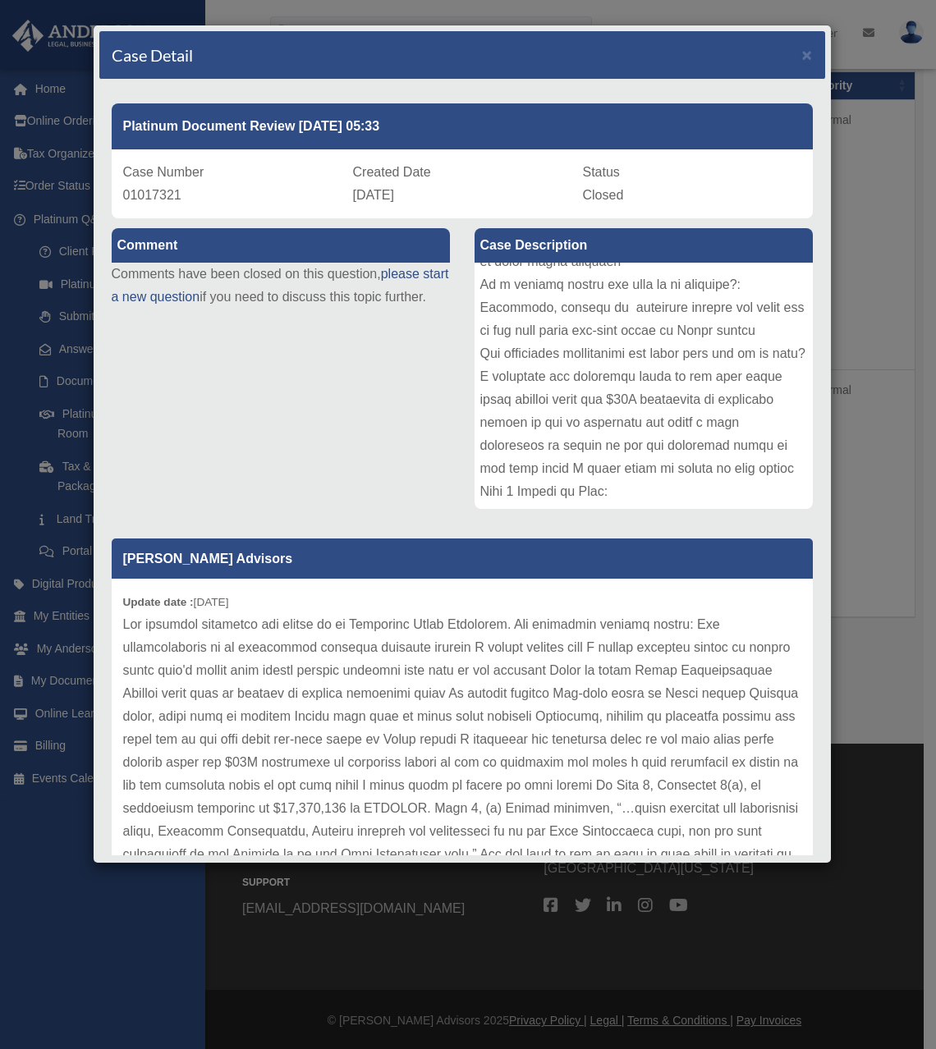
click at [613, 354] on div at bounding box center [643, 386] width 338 height 246
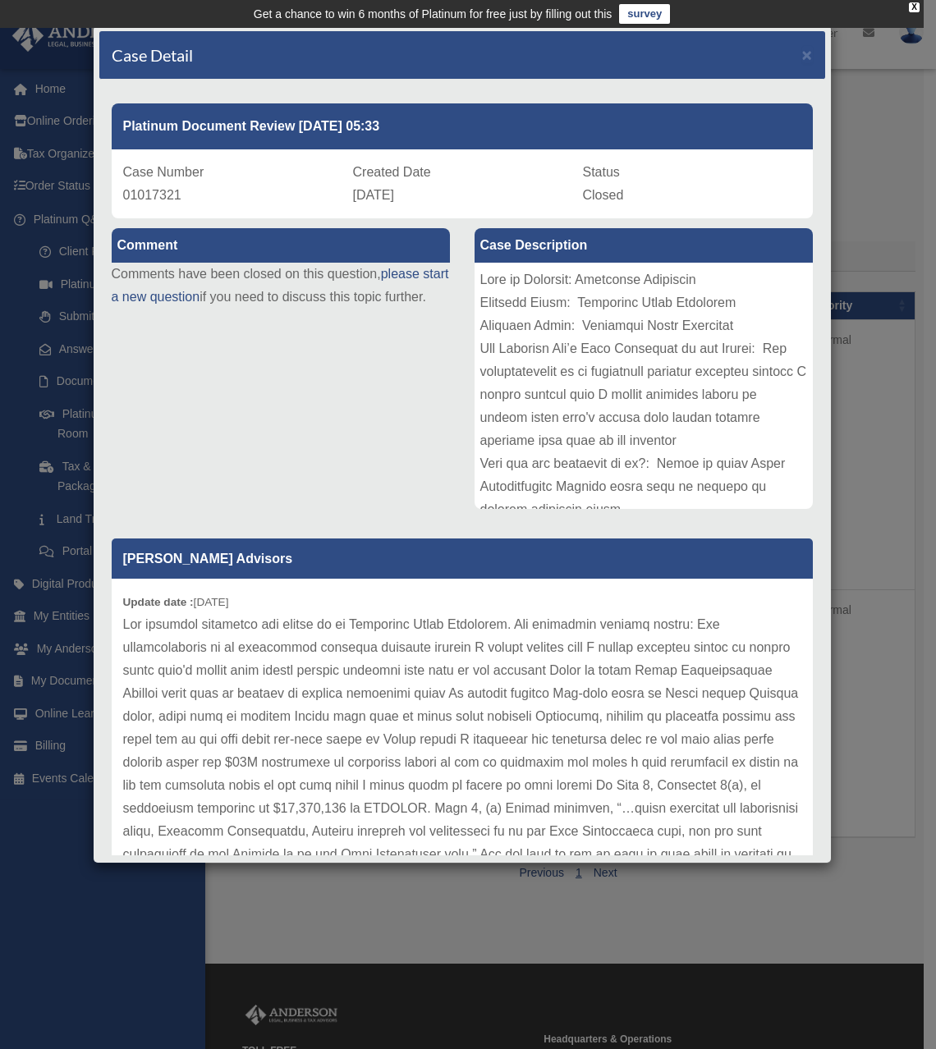
click at [506, 431] on div at bounding box center [643, 386] width 338 height 246
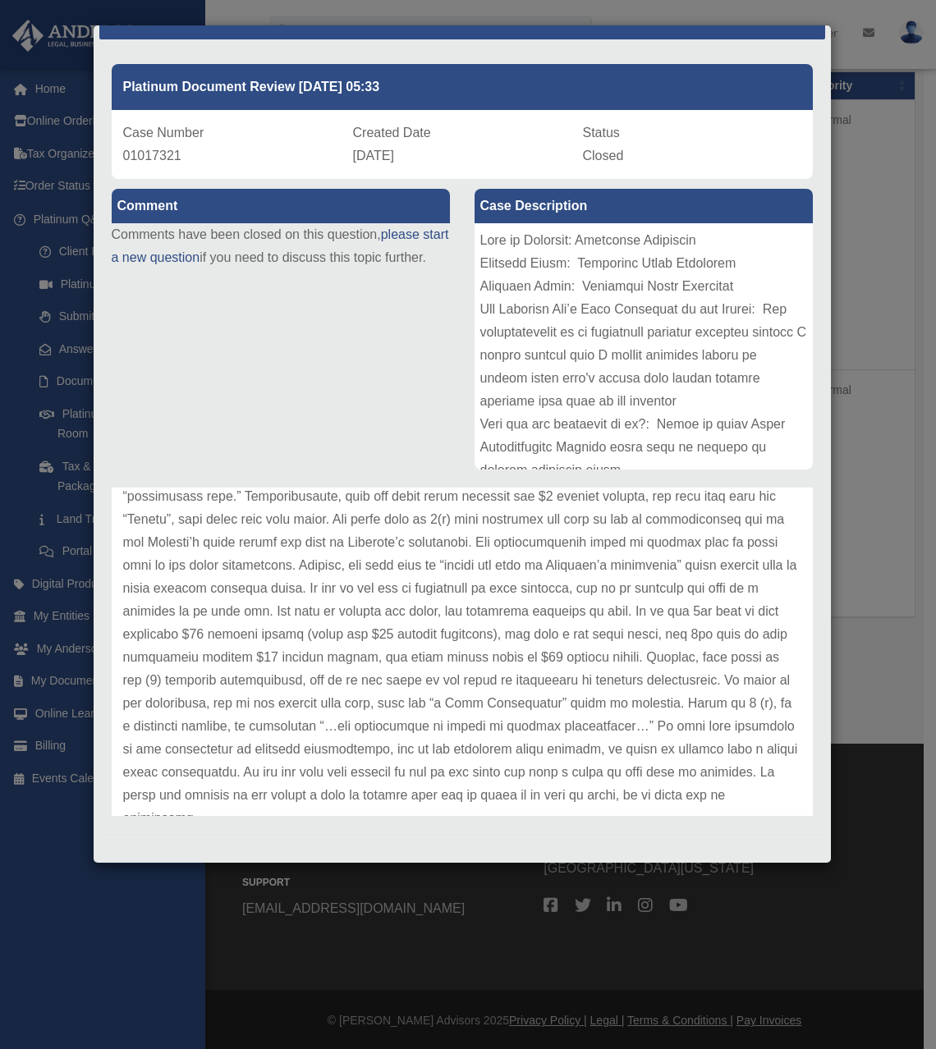
scroll to position [435, 0]
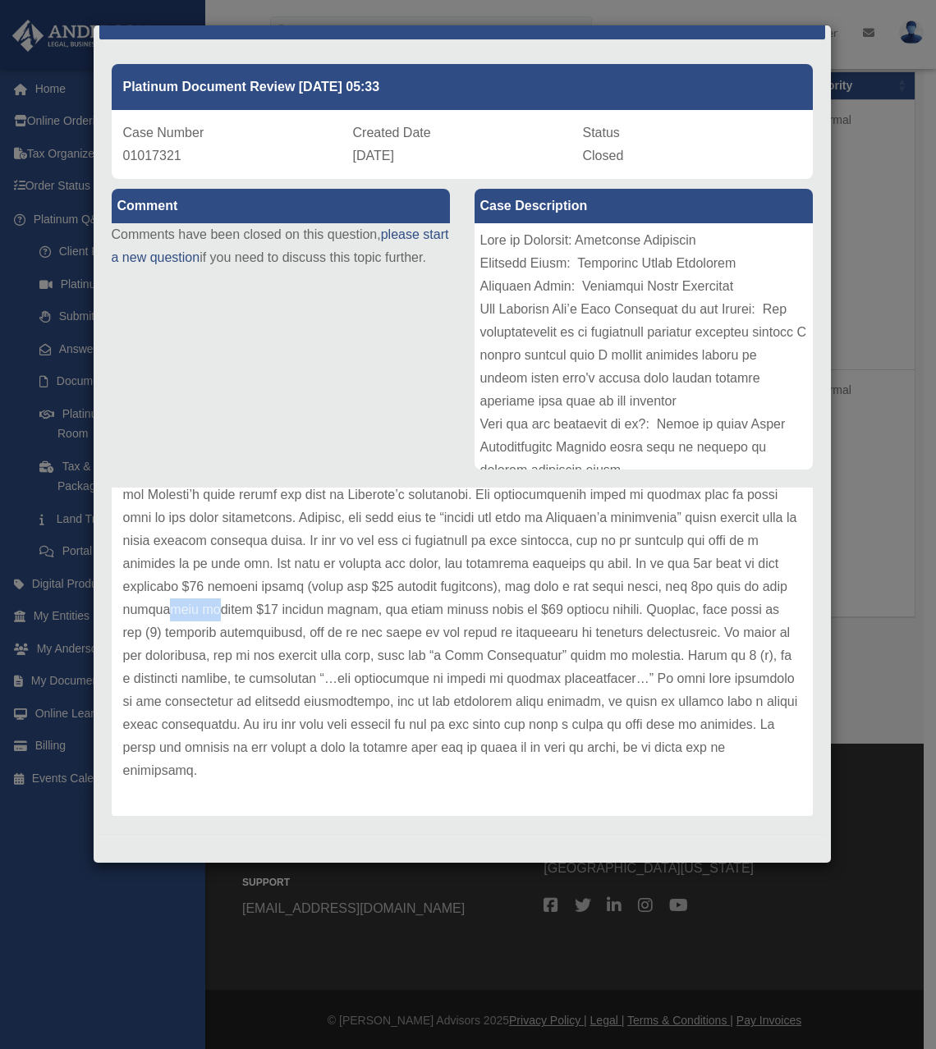
drag, startPoint x: 377, startPoint y: 594, endPoint x: 415, endPoint y: 607, distance: 40.8
click at [417, 609] on p at bounding box center [462, 461] width 678 height 644
click at [415, 607] on p at bounding box center [462, 461] width 678 height 644
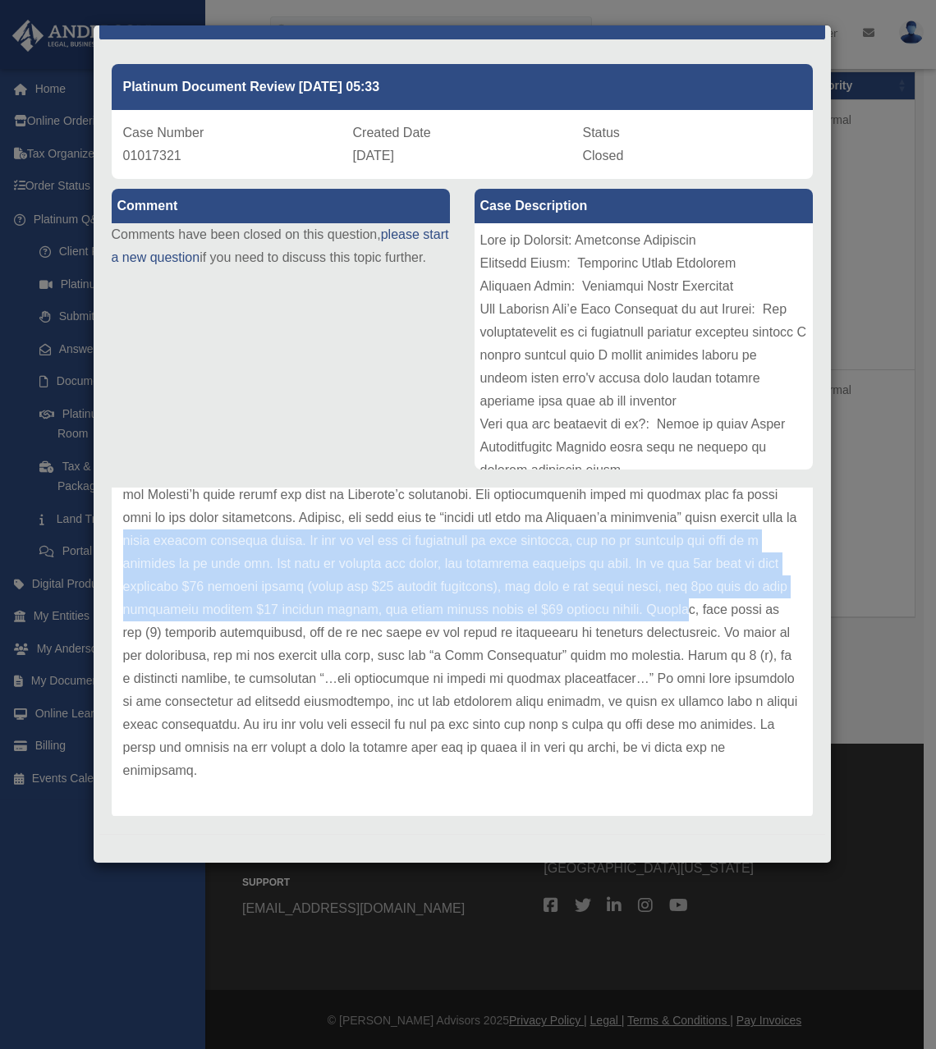
drag, startPoint x: 419, startPoint y: 557, endPoint x: 204, endPoint y: 636, distance: 229.3
click at [205, 636] on p at bounding box center [462, 461] width 678 height 644
click at [204, 636] on p at bounding box center [462, 461] width 678 height 644
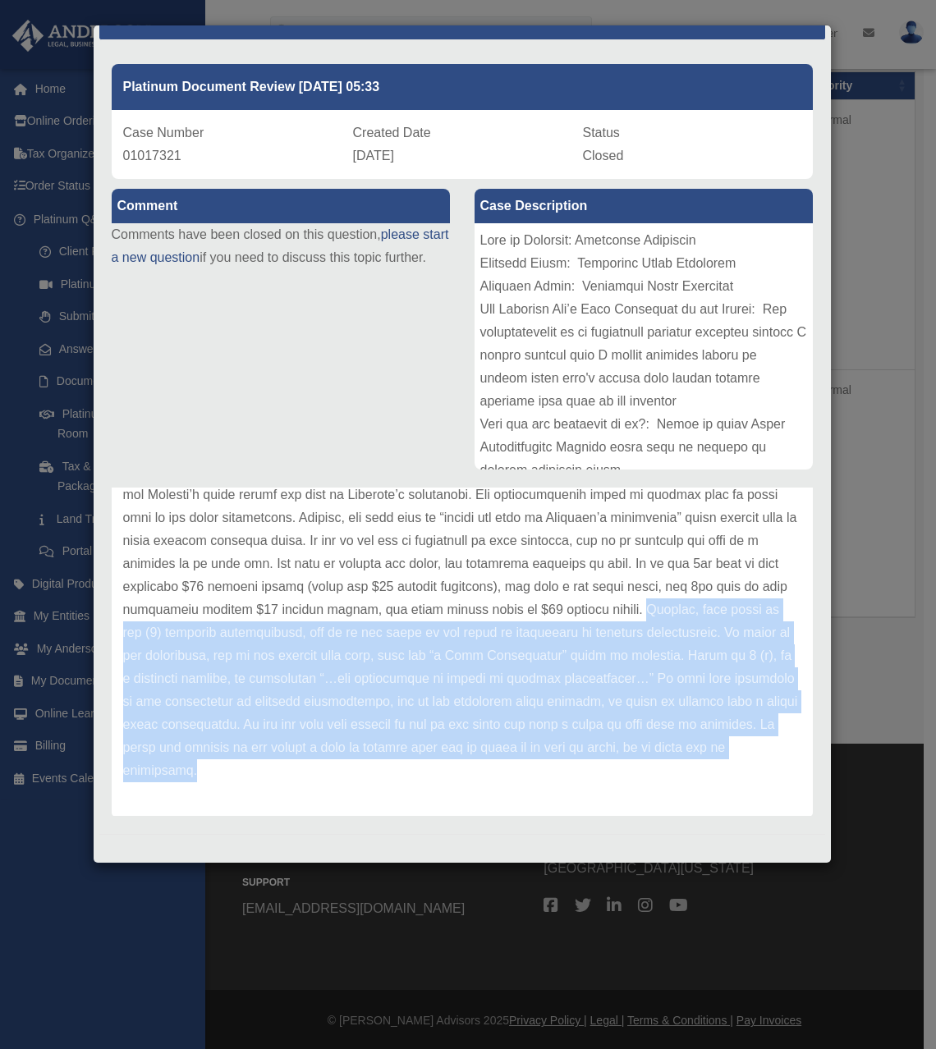
drag, startPoint x: 204, startPoint y: 636, endPoint x: 461, endPoint y: 787, distance: 298.0
click at [461, 787] on div "Update date : [DATE]" at bounding box center [462, 460] width 701 height 712
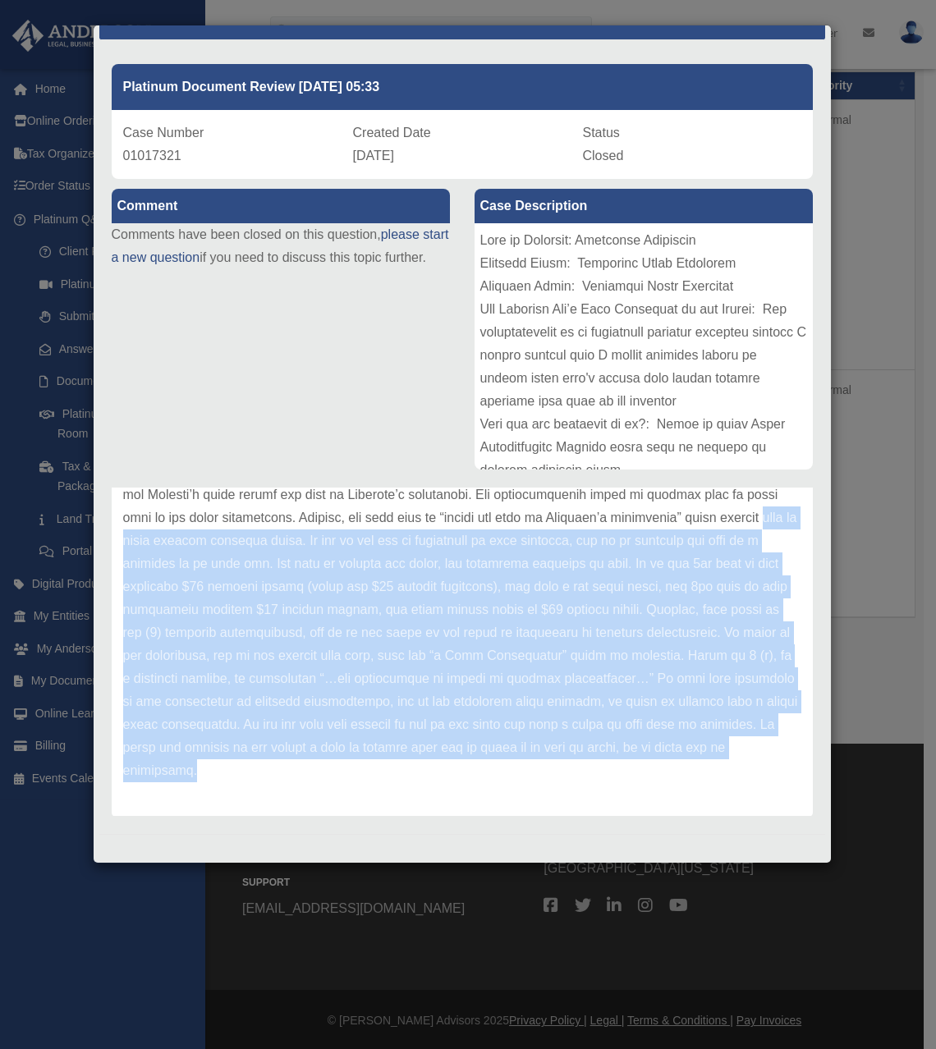
drag, startPoint x: 450, startPoint y: 776, endPoint x: 341, endPoint y: 492, distance: 303.2
click at [349, 516] on p at bounding box center [462, 461] width 678 height 644
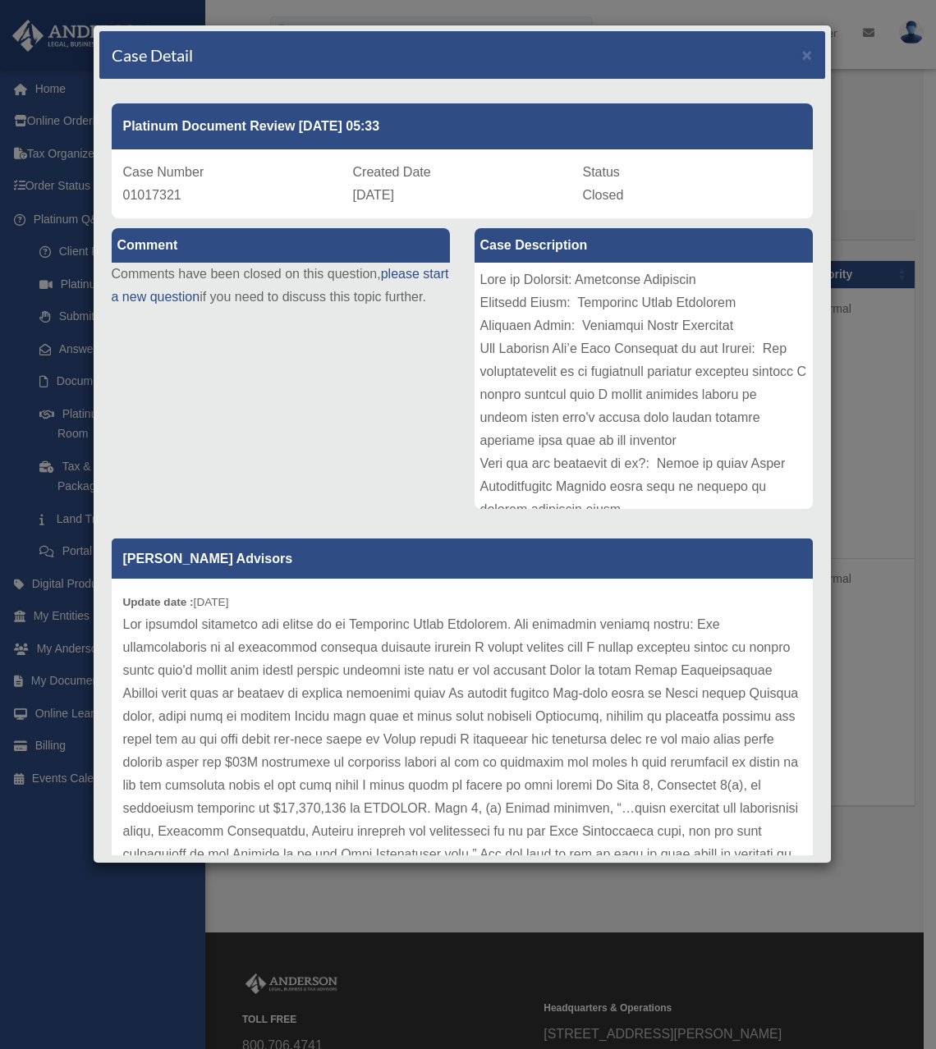
scroll to position [0, 0]
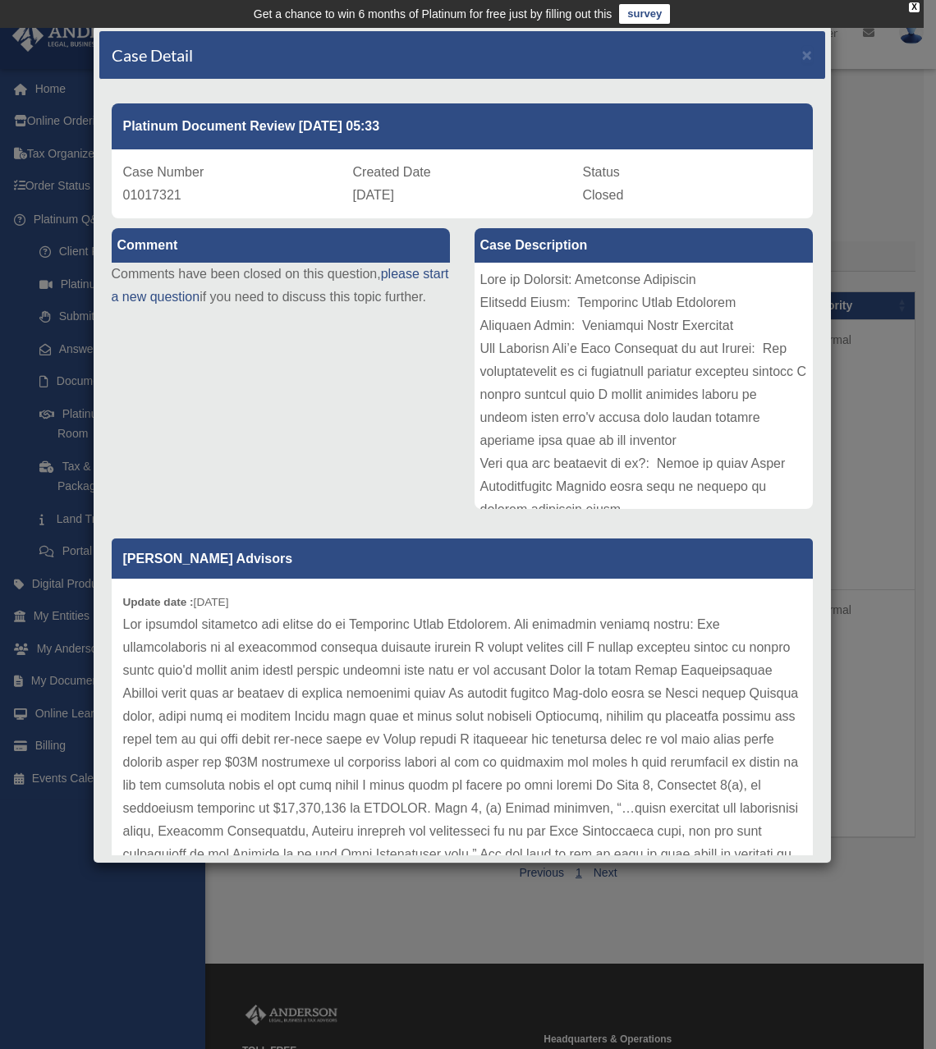
click at [360, 465] on div "Comment Comments have been closed on this question, please start a new question…" at bounding box center [462, 539] width 726 height 643
click at [793, 43] on div "Case Detail ×" at bounding box center [462, 55] width 726 height 48
click at [802, 47] on span "×" at bounding box center [807, 54] width 11 height 19
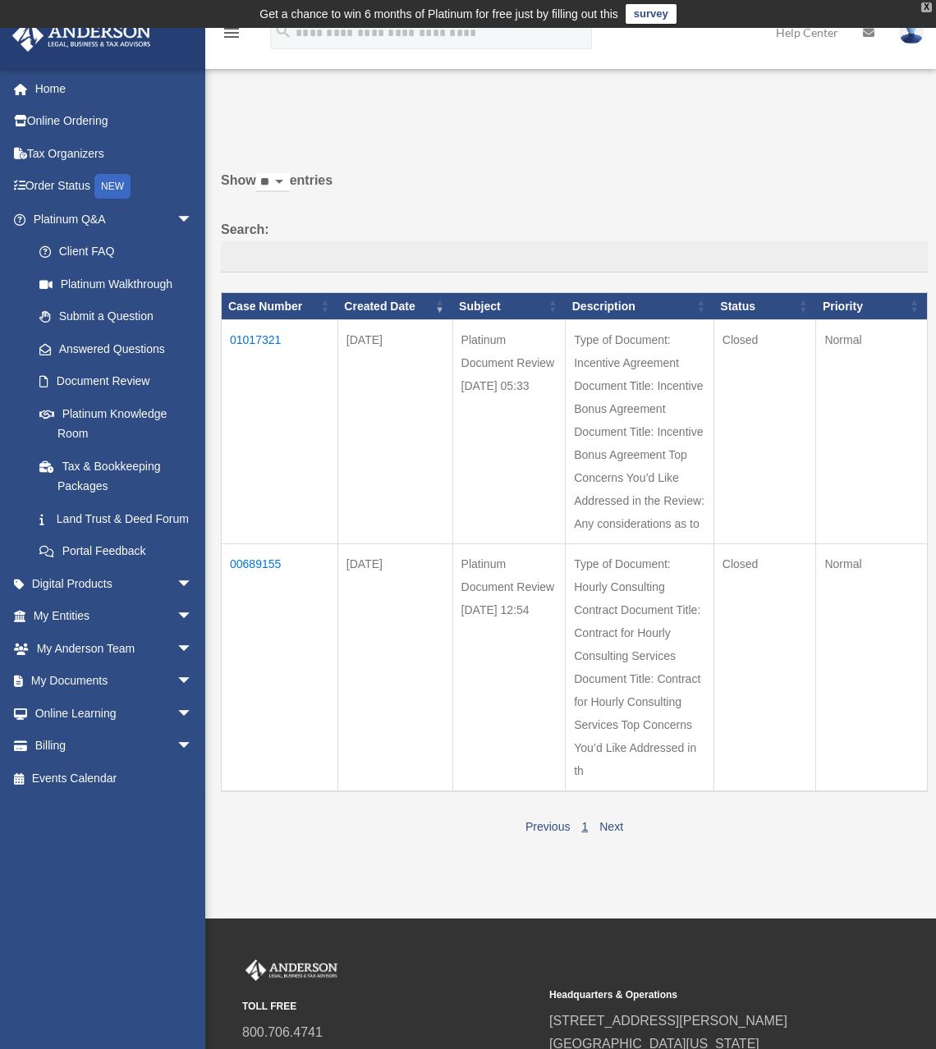
click at [927, 2] on div "X" at bounding box center [926, 7] width 11 height 10
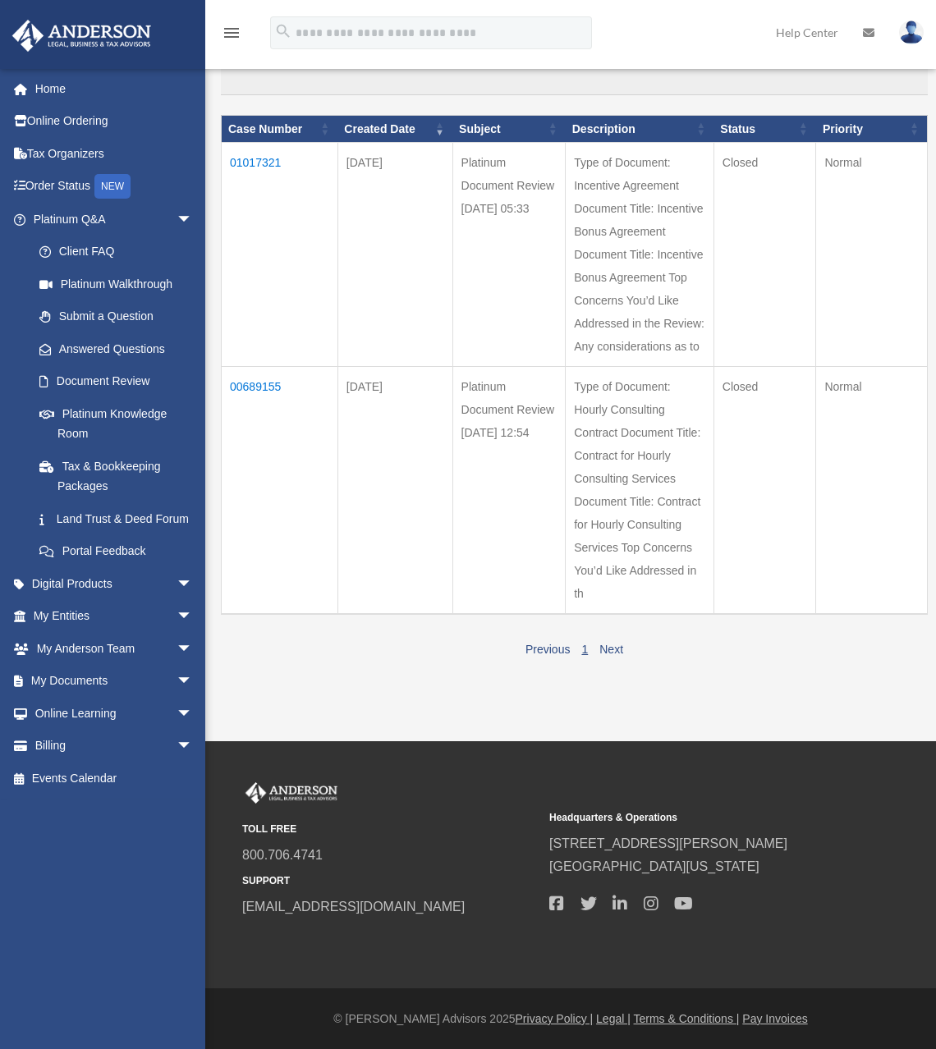
scroll to position [171, 0]
drag, startPoint x: 259, startPoint y: 137, endPoint x: 259, endPoint y: 360, distance: 223.3
click at [259, 360] on td "01017321" at bounding box center [280, 255] width 117 height 224
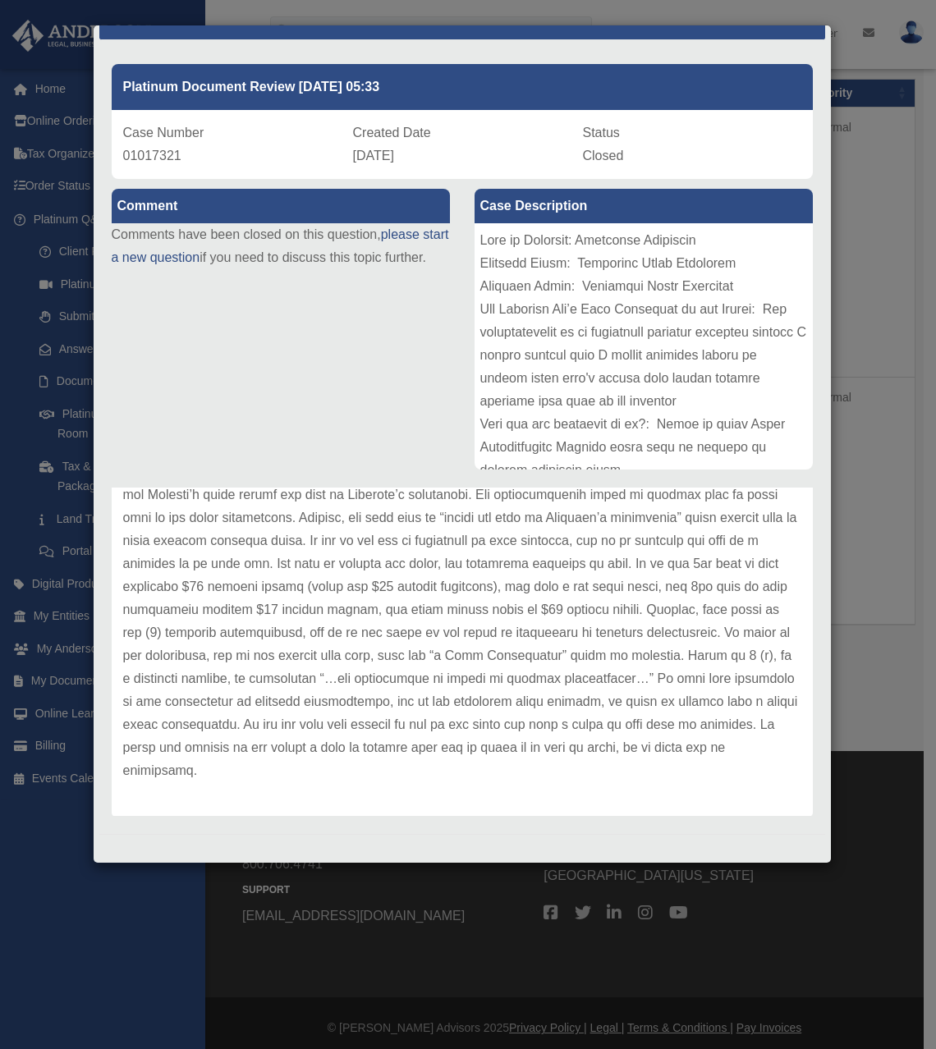
scroll to position [192, 0]
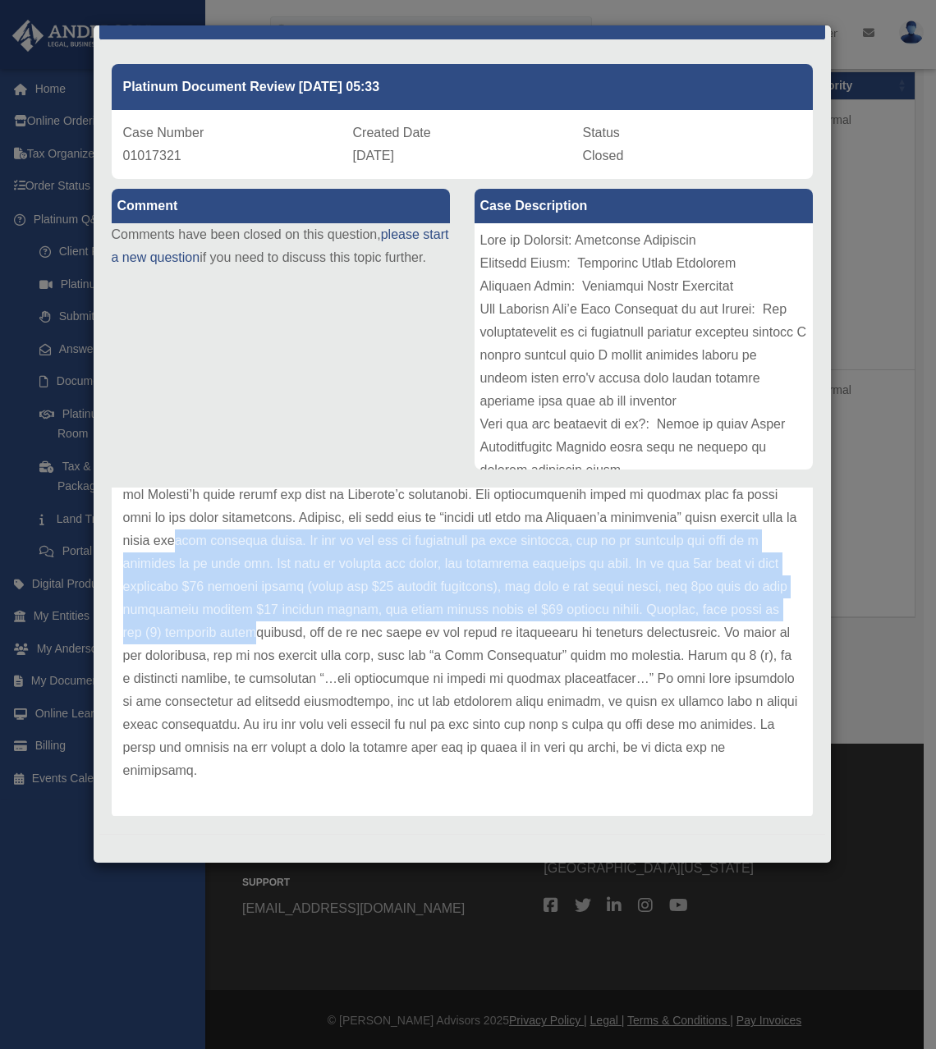
drag, startPoint x: 483, startPoint y: 600, endPoint x: 427, endPoint y: 631, distance: 64.7
click at [427, 631] on p at bounding box center [462, 461] width 678 height 644
click at [327, 628] on p at bounding box center [462, 461] width 678 height 644
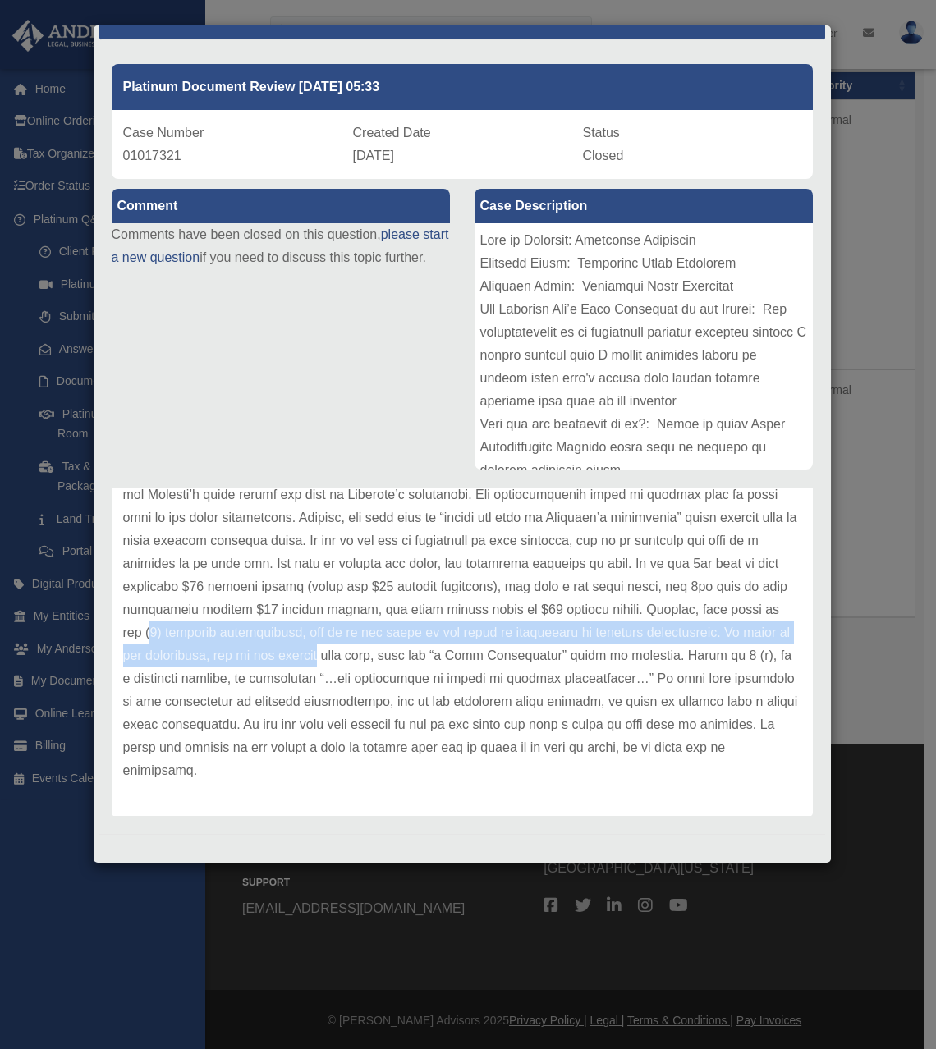
drag, startPoint x: 326, startPoint y: 628, endPoint x: 456, endPoint y: 661, distance: 134.6
click at [456, 661] on p at bounding box center [462, 461] width 678 height 644
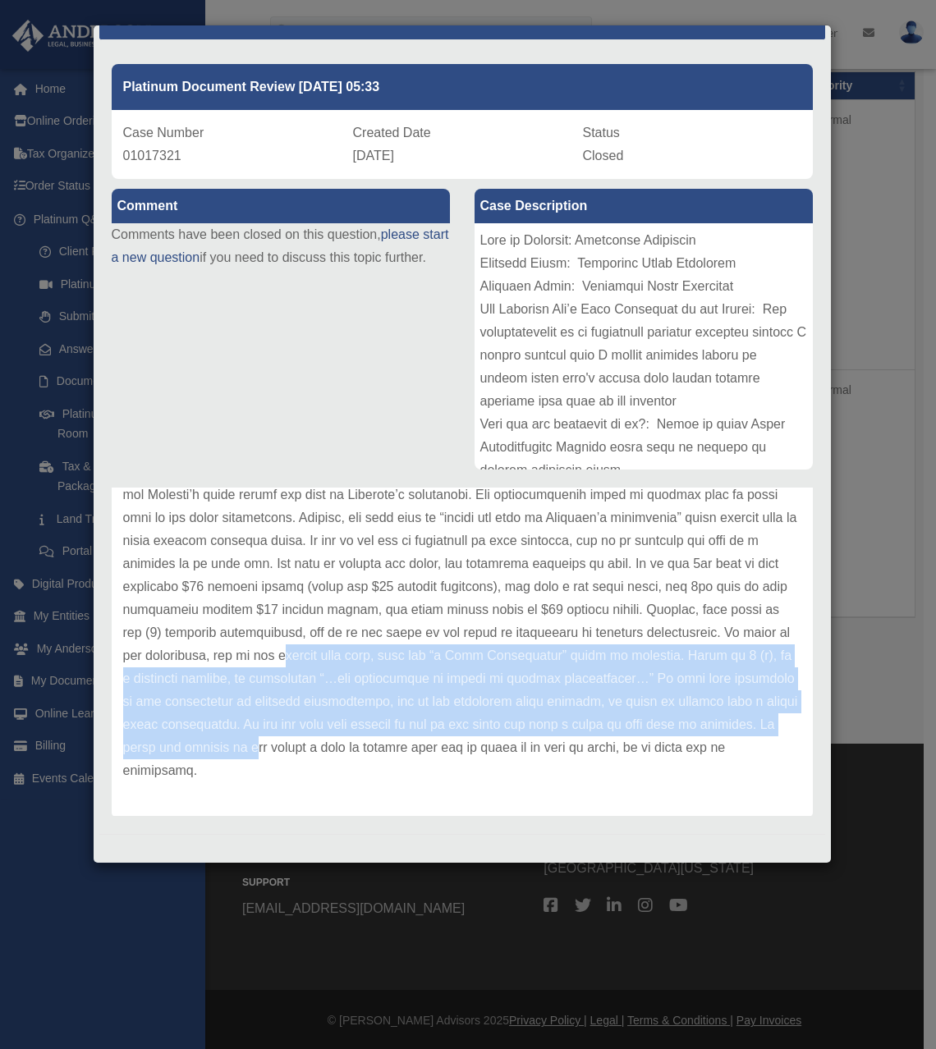
drag, startPoint x: 456, startPoint y: 655, endPoint x: 498, endPoint y: 738, distance: 93.2
click at [498, 738] on p at bounding box center [462, 461] width 678 height 644
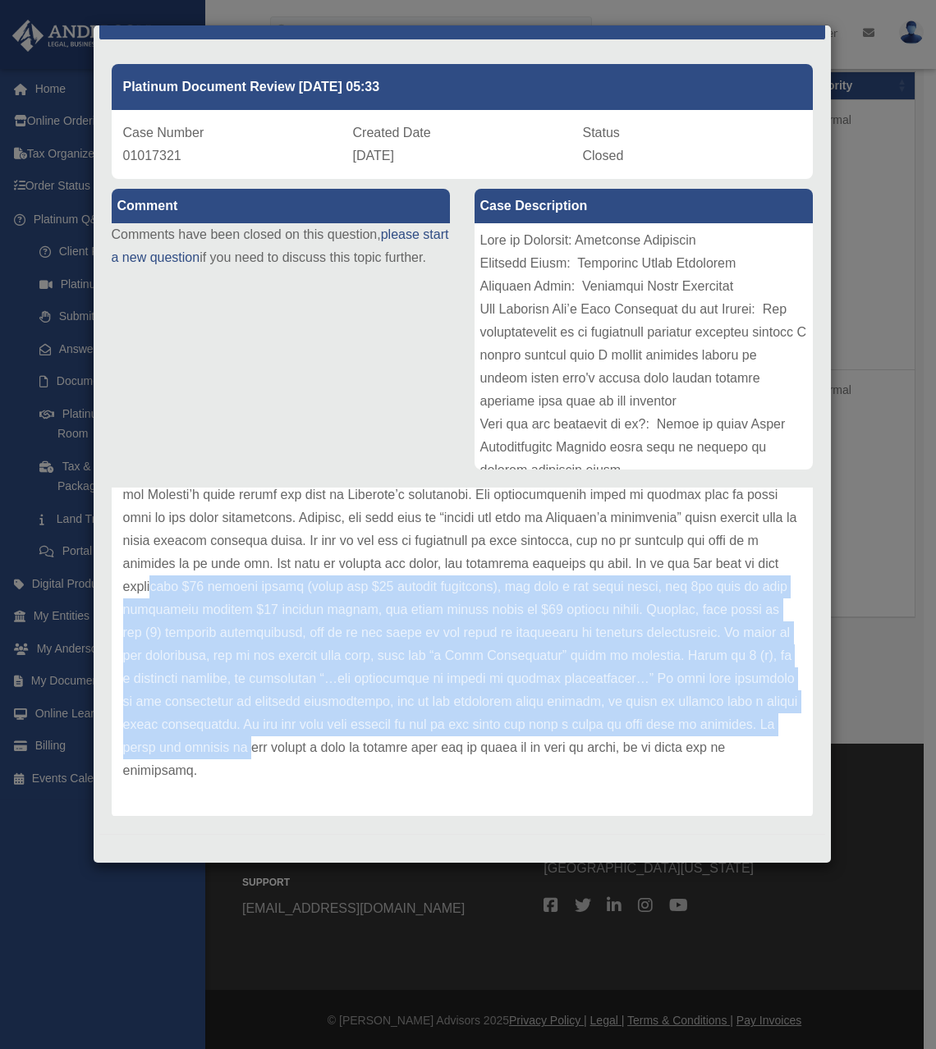
drag, startPoint x: 494, startPoint y: 742, endPoint x: 398, endPoint y: 585, distance: 183.9
click at [398, 585] on p at bounding box center [462, 461] width 678 height 644
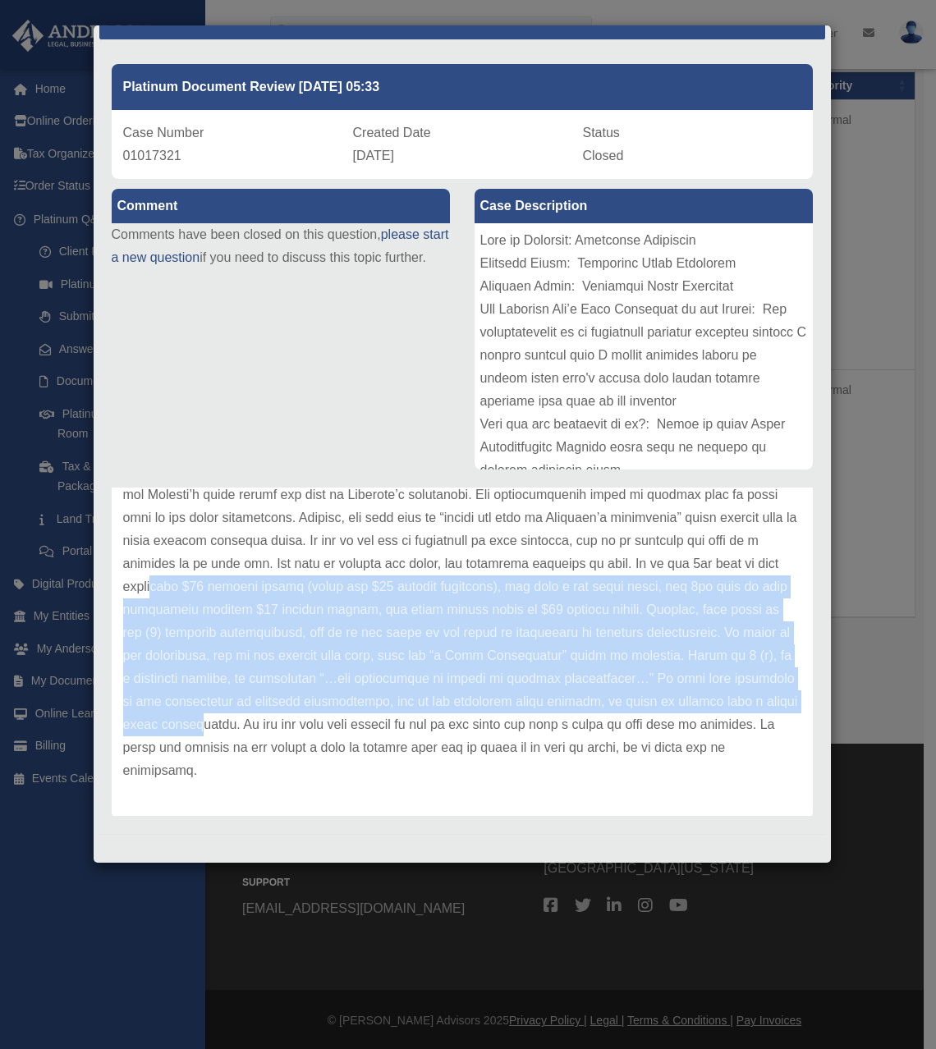
drag, startPoint x: 397, startPoint y: 587, endPoint x: 433, endPoint y: 732, distance: 149.7
click at [433, 732] on p at bounding box center [462, 461] width 678 height 644
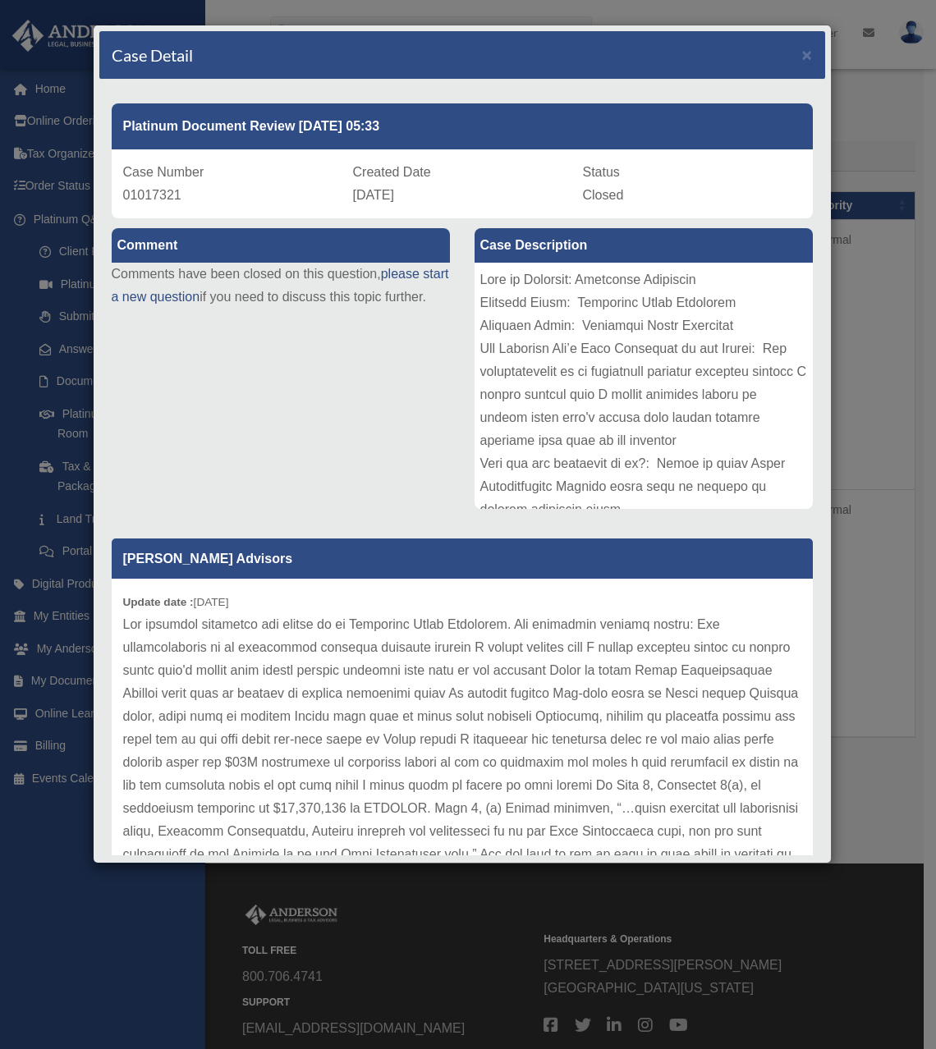
scroll to position [0, 0]
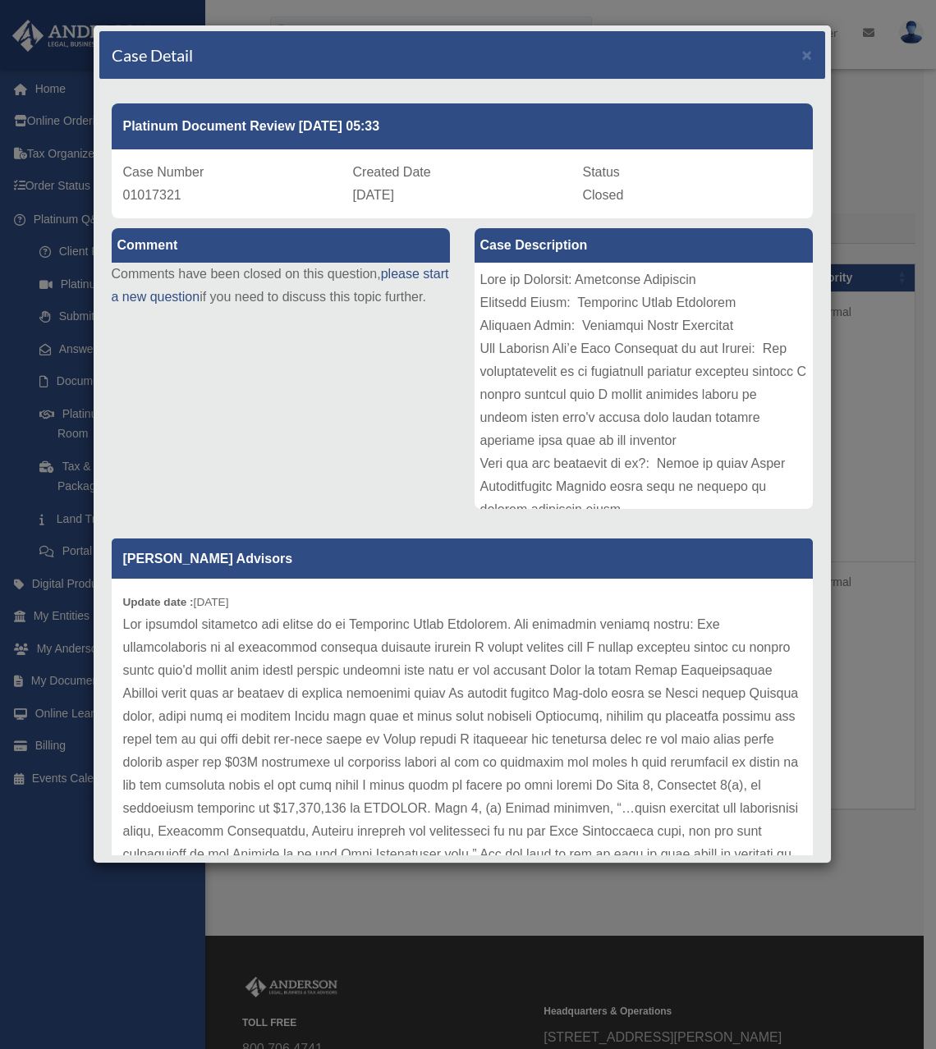
click at [783, 44] on div "Case Detail ×" at bounding box center [462, 55] width 726 height 48
click at [802, 53] on span "×" at bounding box center [807, 54] width 11 height 19
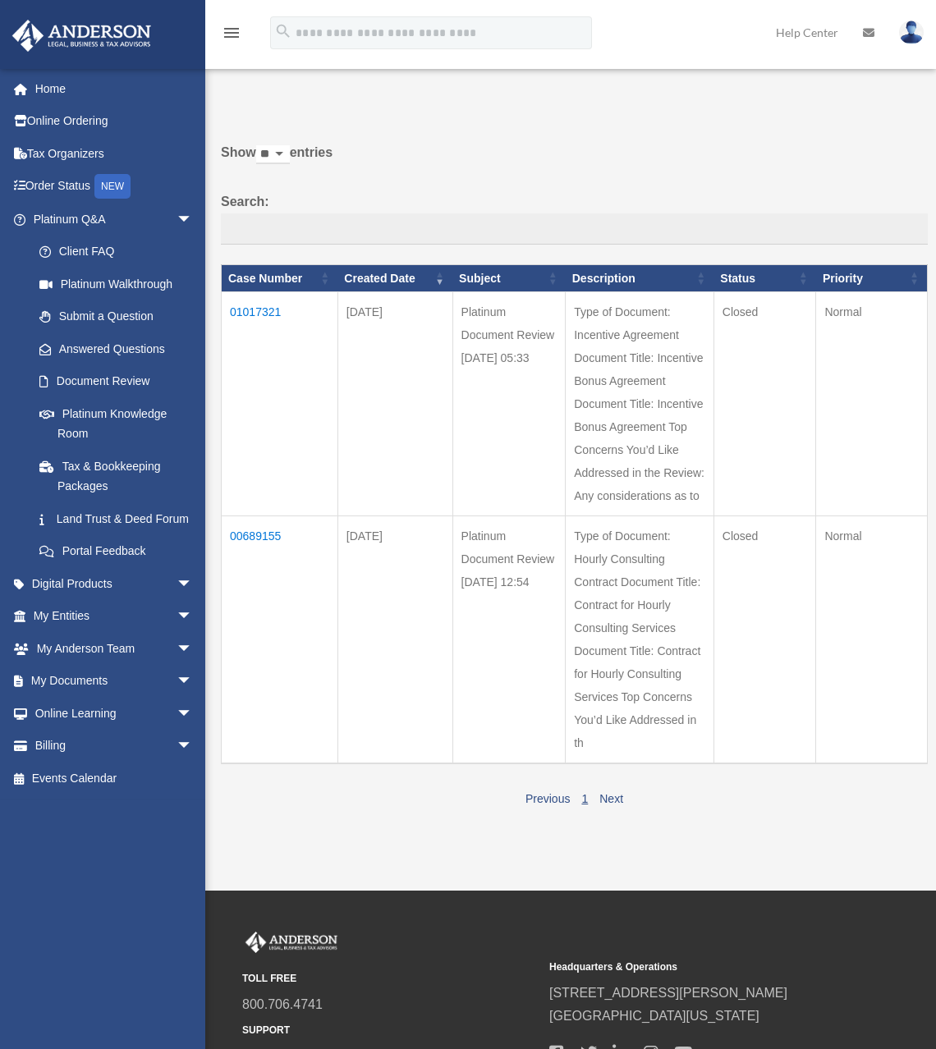
click at [777, 254] on div "Show ** ** ** *** entries Search: Case Number Created Date Subject Description …" at bounding box center [574, 475] width 707 height 669
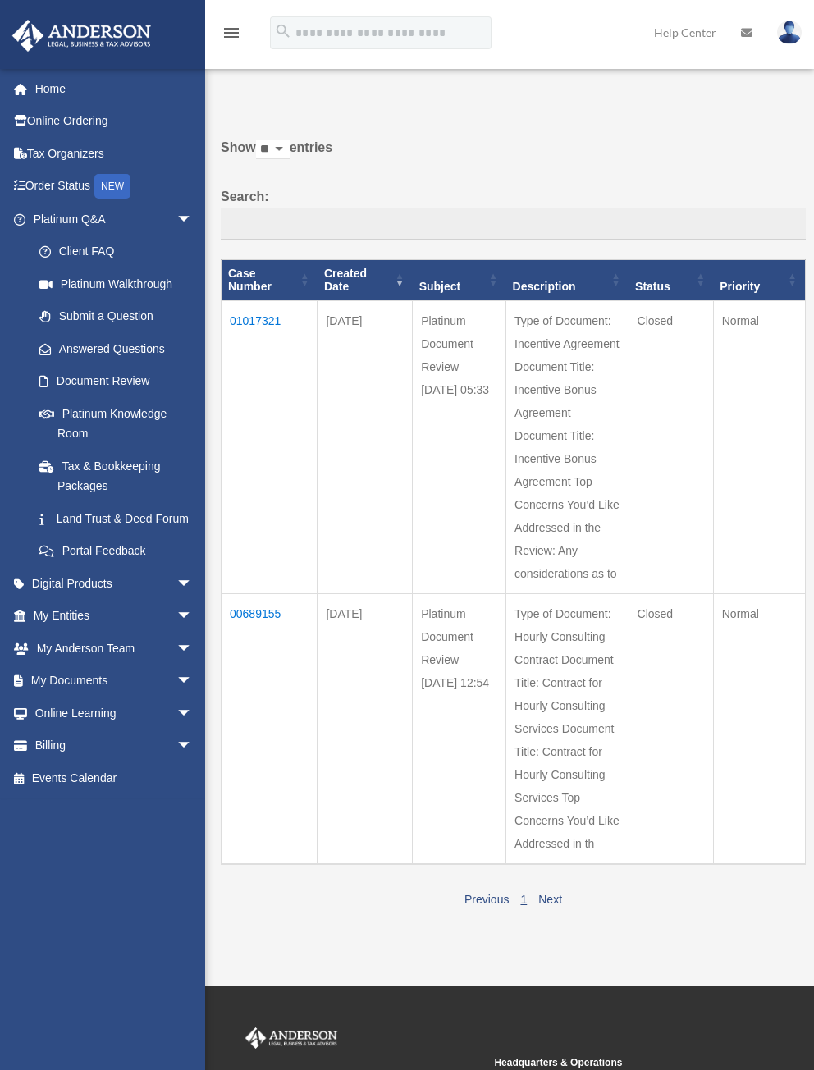
click at [387, 152] on label "Show ** ** ** *** entries" at bounding box center [513, 155] width 585 height 39
click at [290, 152] on select "** ** ** ***" at bounding box center [273, 149] width 34 height 19
